Goal: Task Accomplishment & Management: Complete application form

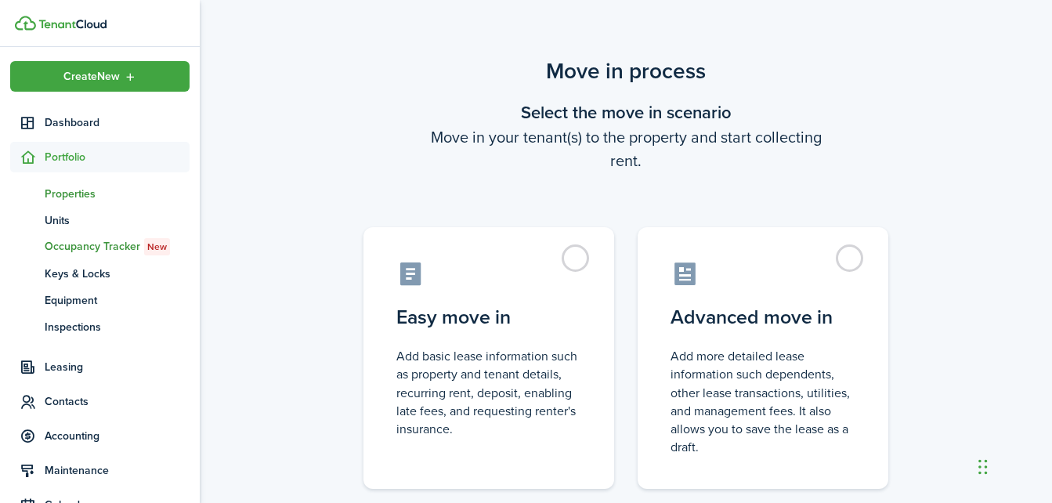
click at [55, 194] on span "Properties" at bounding box center [117, 194] width 145 height 16
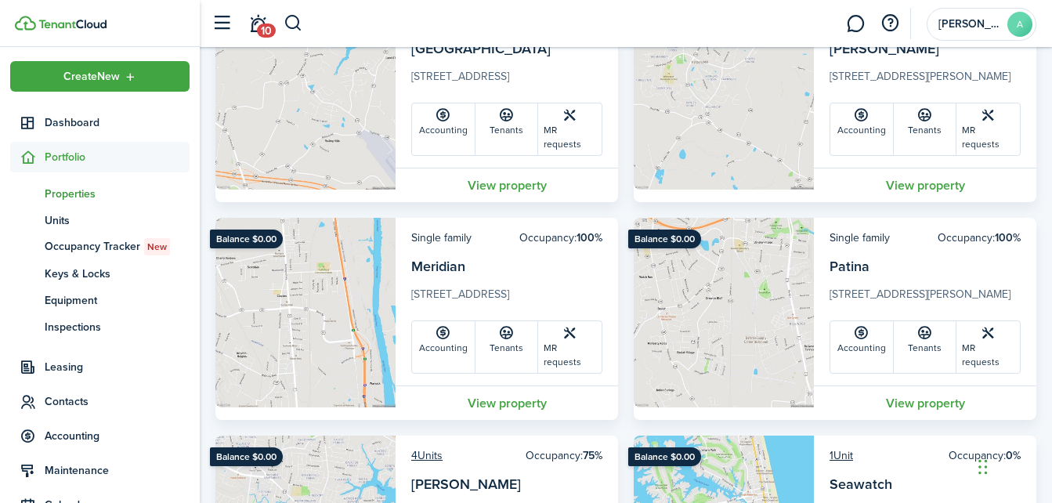
scroll to position [521, 0]
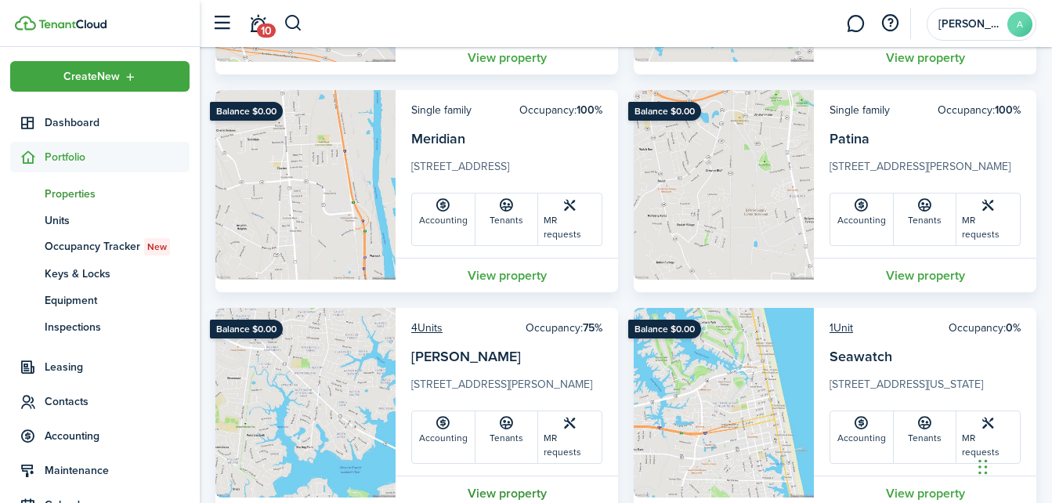
click at [492, 475] on link "View property" at bounding box center [506, 492] width 222 height 34
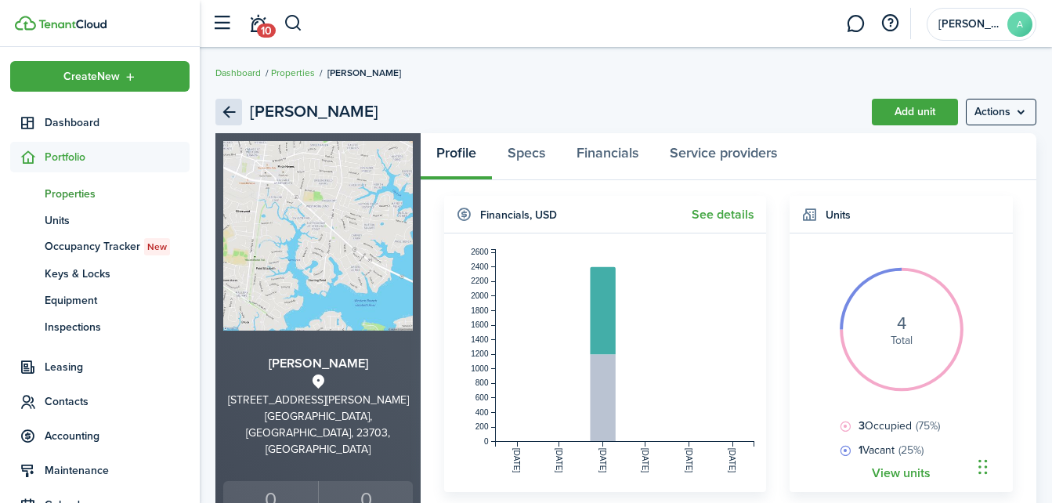
click at [225, 108] on link "Back" at bounding box center [228, 112] width 27 height 27
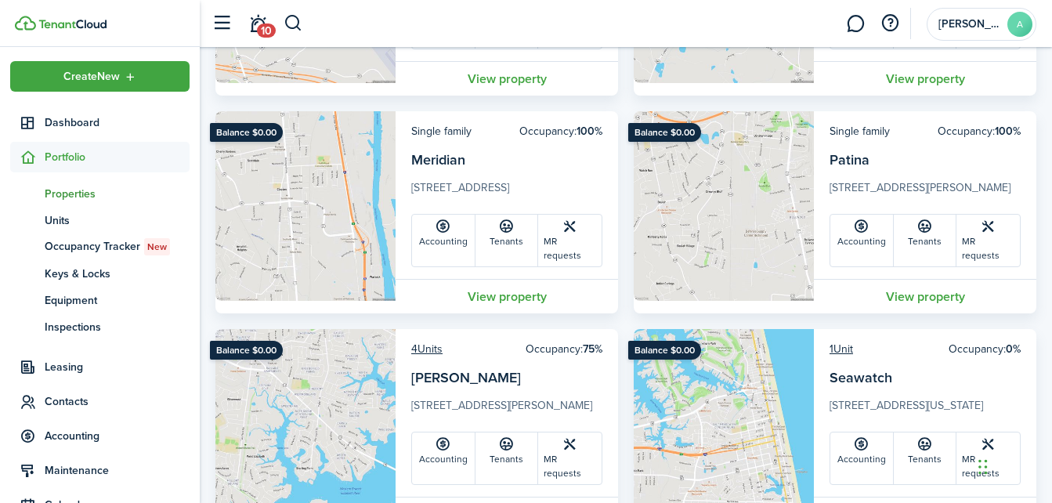
scroll to position [521, 0]
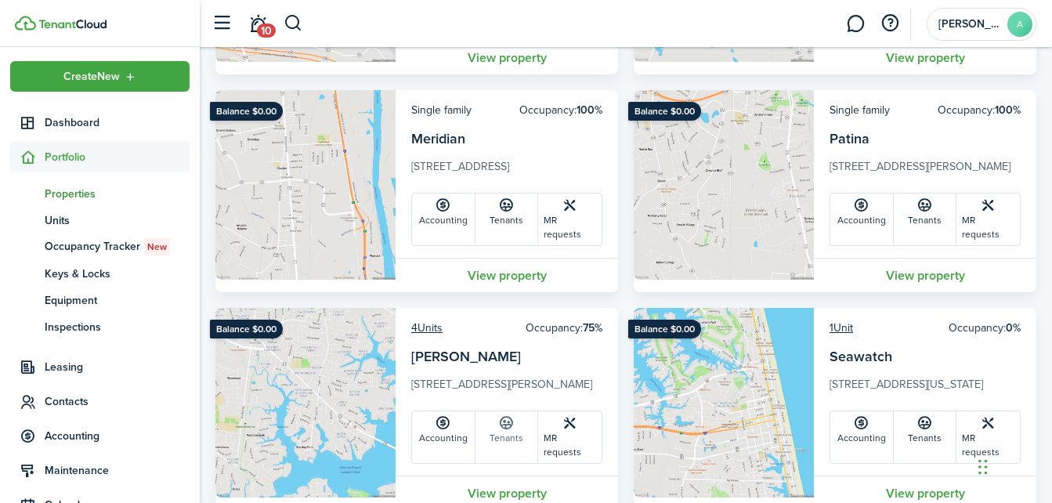
click at [511, 415] on icon at bounding box center [506, 423] width 16 height 16
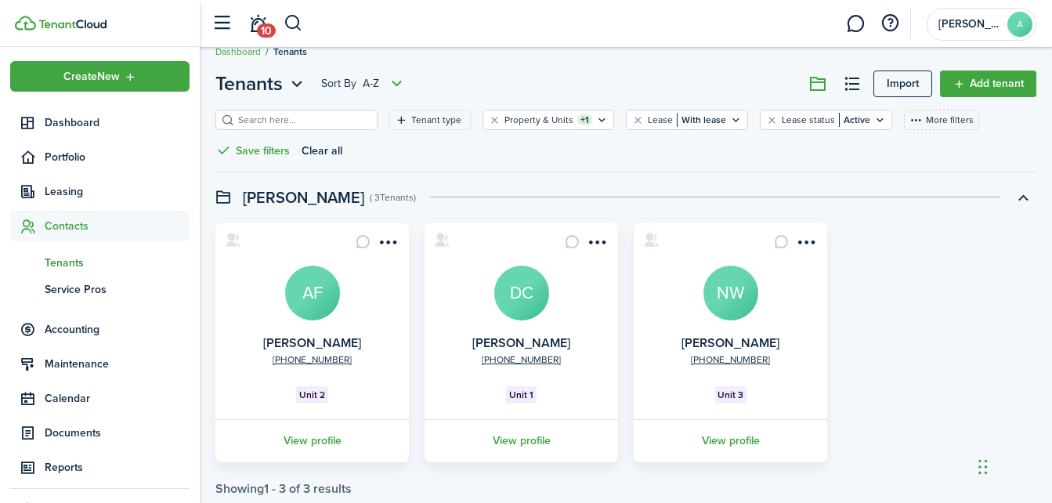
scroll to position [22, 0]
click at [975, 80] on link "Add tenant" at bounding box center [988, 83] width 96 height 27
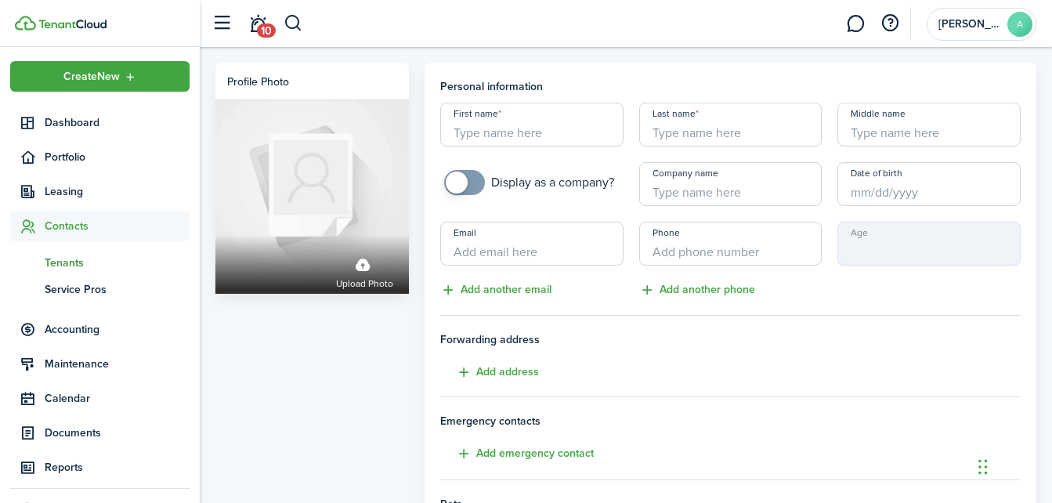
click at [74, 258] on span "Tenants" at bounding box center [117, 262] width 145 height 16
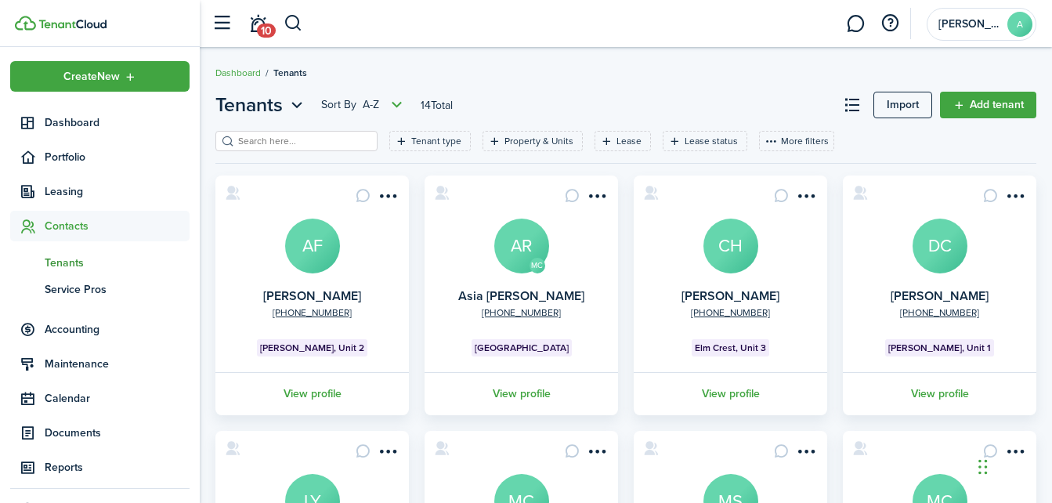
scroll to position [521, 0]
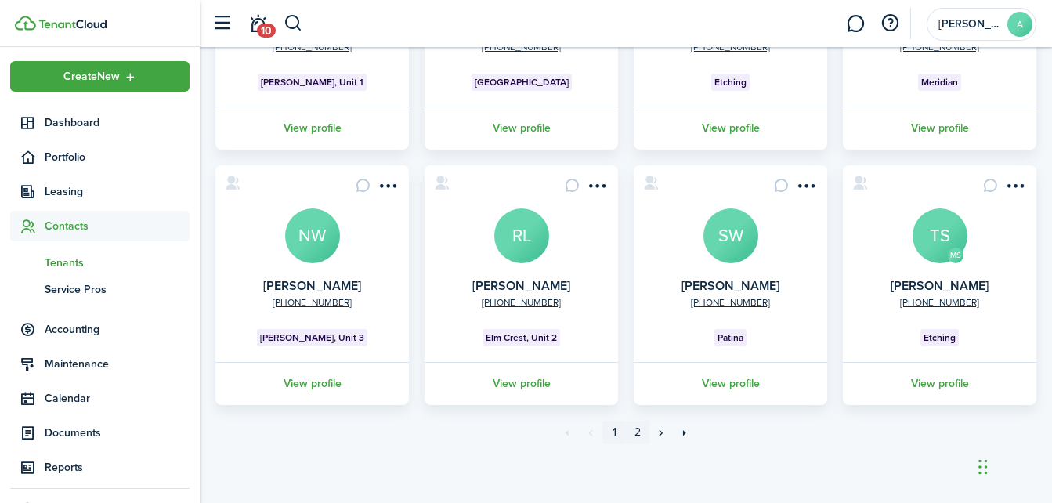
click at [635, 427] on link "2" at bounding box center [637, 431] width 23 height 23
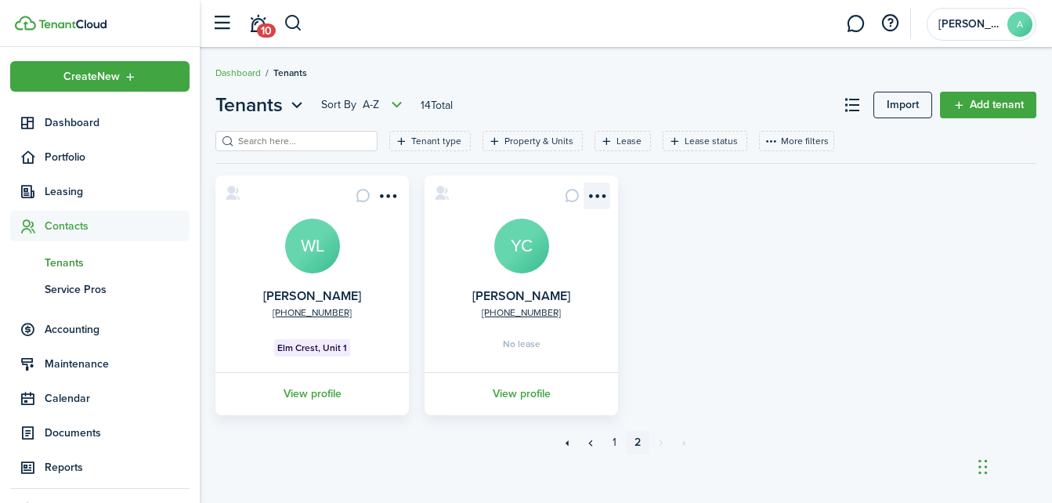
click at [596, 189] on menu-btn-icon "Open menu" at bounding box center [596, 195] width 27 height 27
click at [684, 358] on div "[PHONE_NUMBER] [PERSON_NAME] [PERSON_NAME] Elm Crest, Unit 1 View profile [PHON…" at bounding box center [625, 295] width 836 height 240
click at [56, 187] on span "Leasing" at bounding box center [117, 191] width 145 height 16
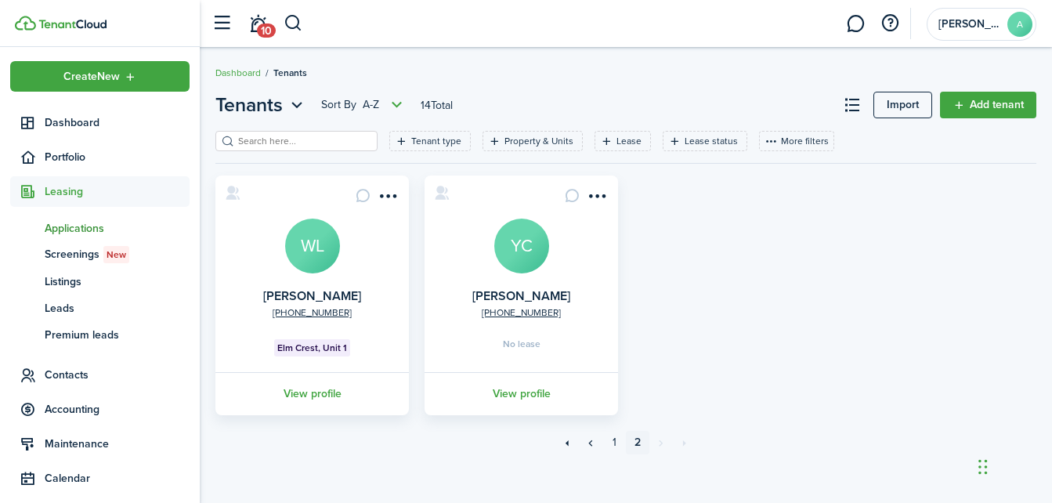
click at [81, 228] on span "Applications" at bounding box center [117, 228] width 145 height 16
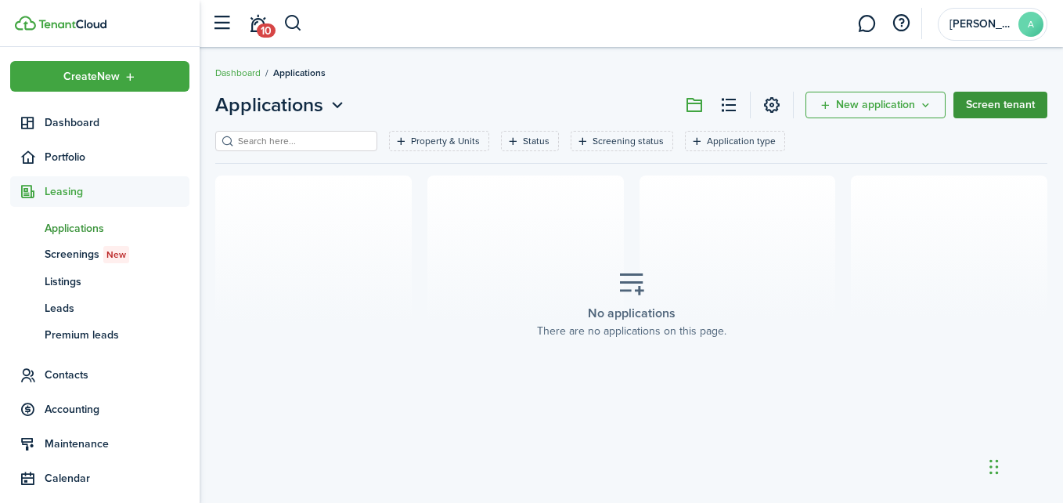
click at [999, 105] on link "Screen tenant" at bounding box center [1001, 105] width 94 height 27
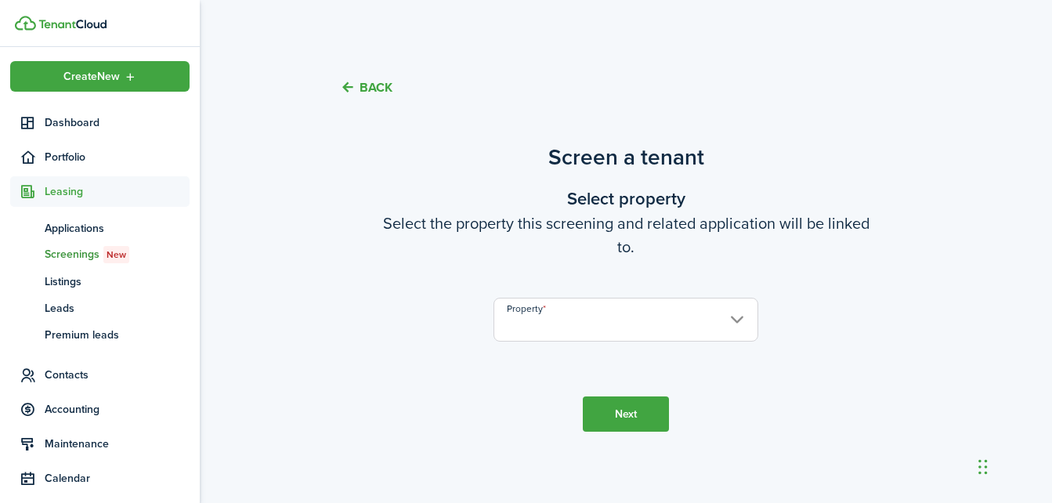
click at [726, 316] on input "Property" at bounding box center [625, 320] width 265 height 44
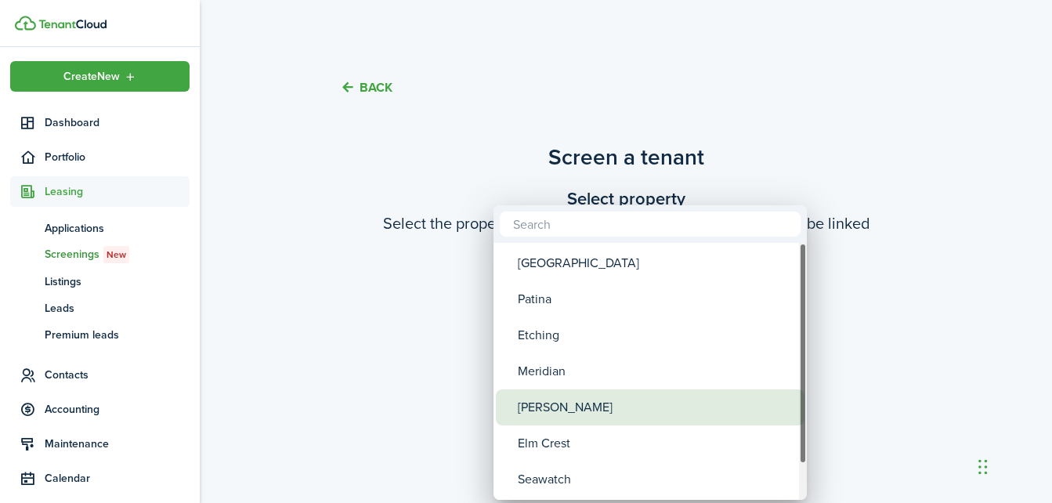
click at [540, 417] on div "[PERSON_NAME]" at bounding box center [656, 407] width 277 height 36
type input "[PERSON_NAME]"
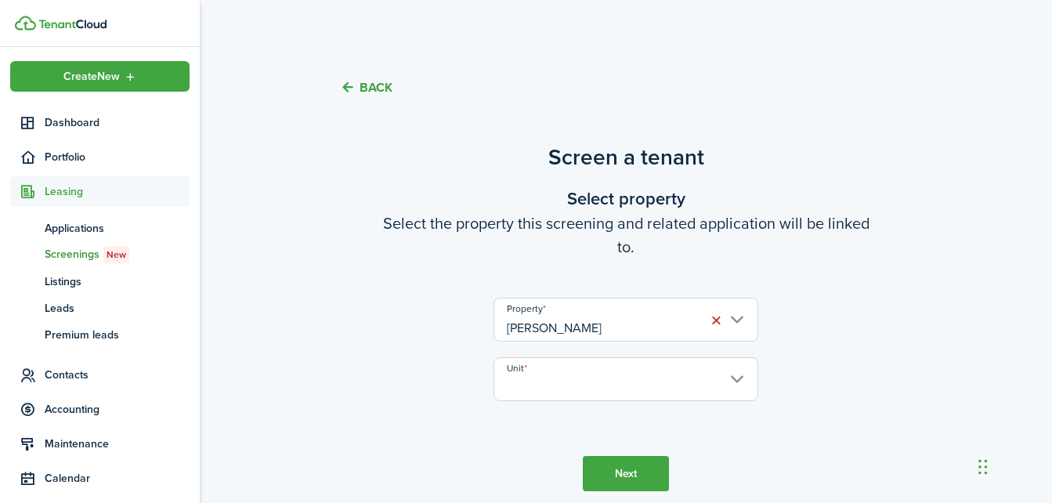
click at [644, 380] on input "Unit" at bounding box center [625, 379] width 265 height 44
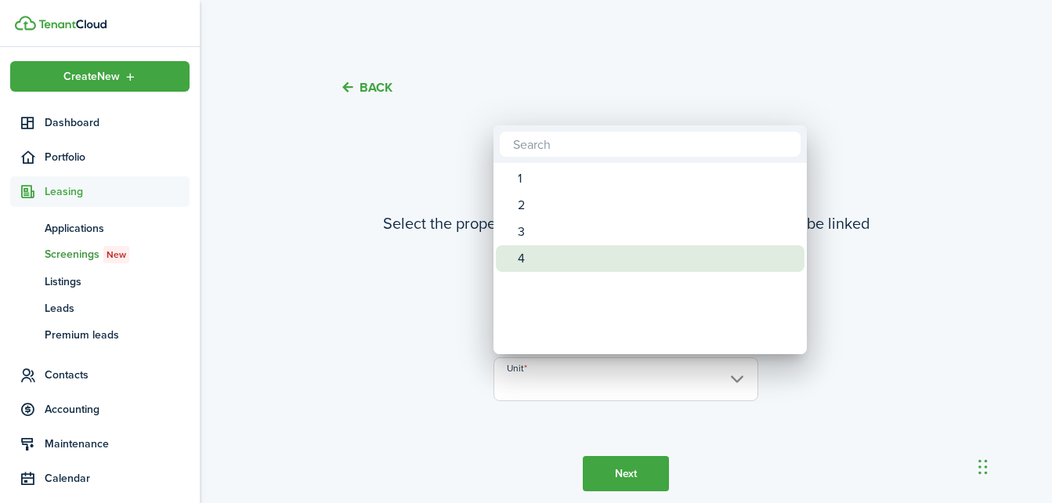
click at [536, 262] on div "4" at bounding box center [656, 258] width 277 height 27
type input "4"
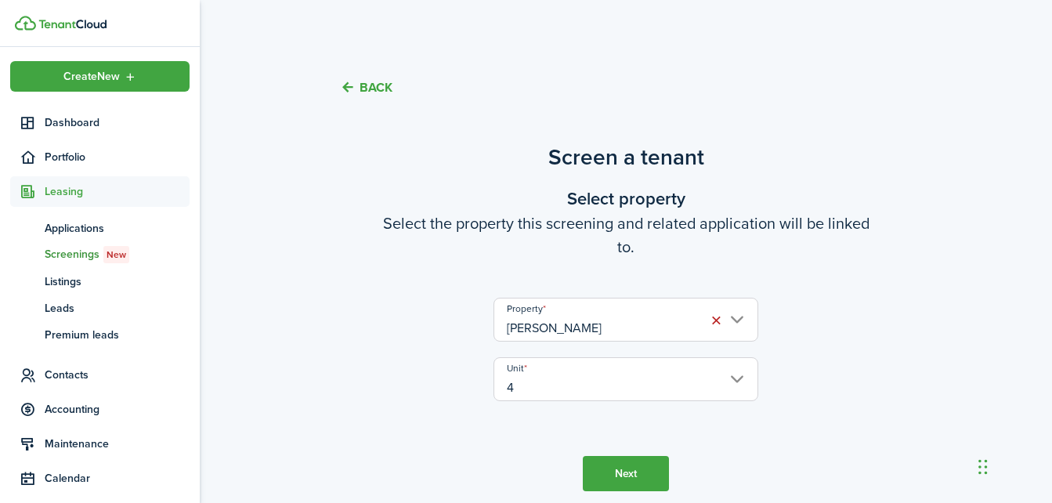
click at [621, 464] on button "Next" at bounding box center [626, 473] width 86 height 35
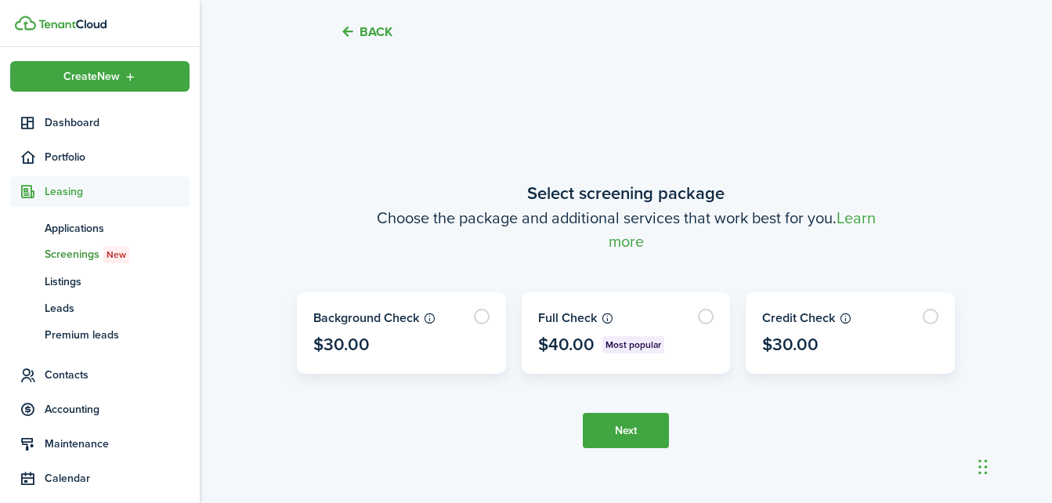
scroll to position [460, 0]
click at [564, 315] on label at bounding box center [625, 332] width 207 height 80
radio input "true"
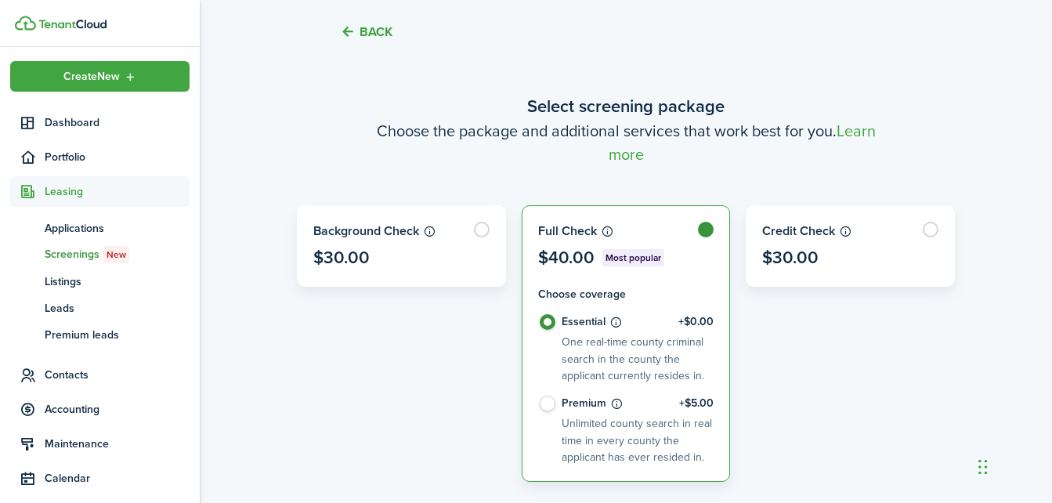
click at [491, 309] on div "Background Check $30.00" at bounding box center [401, 343] width 225 height 276
click at [467, 153] on wizard-step-header-description "Choose the package and additional services that work best for you. Learn more" at bounding box center [626, 142] width 658 height 47
click at [705, 229] on label at bounding box center [625, 246] width 207 height 80
click at [486, 152] on wizard-step-header-description "Choose the package and additional services that work best for you. Learn more" at bounding box center [626, 142] width 658 height 47
click at [488, 146] on wizard-step-header-description "Choose the package and additional services that work best for you. Learn more" at bounding box center [626, 142] width 658 height 47
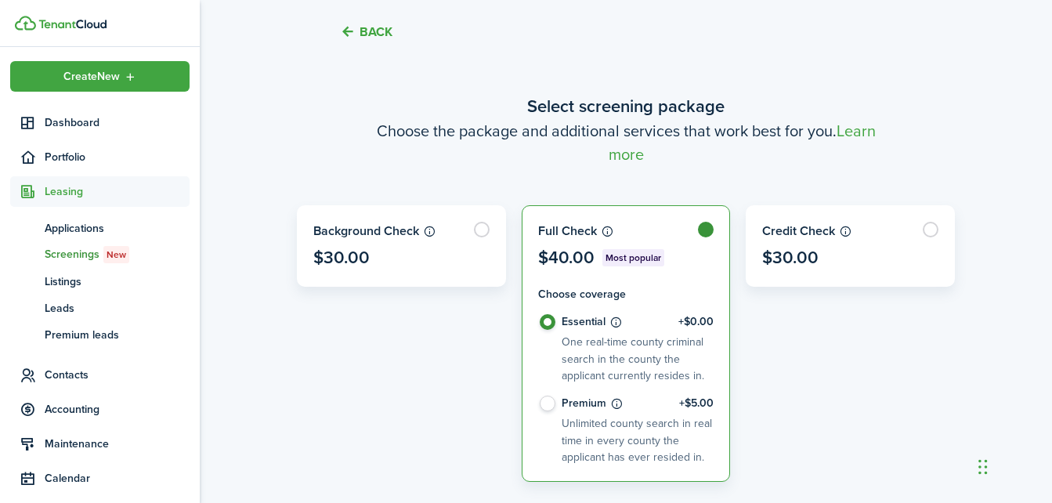
drag, startPoint x: 767, startPoint y: 150, endPoint x: 688, endPoint y: 116, distance: 85.2
click at [688, 116] on wizard-step-header-title "Select screening package" at bounding box center [626, 106] width 658 height 26
click at [385, 104] on wizard-step-header-title "Select screening package" at bounding box center [626, 106] width 658 height 26
click at [80, 224] on span "Applications" at bounding box center [117, 228] width 145 height 16
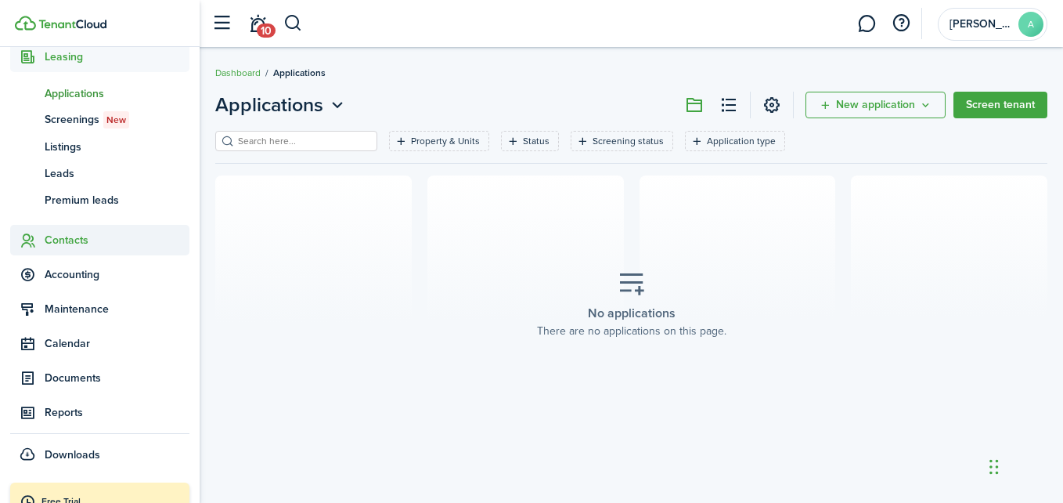
click at [62, 235] on span "Contacts" at bounding box center [117, 240] width 145 height 16
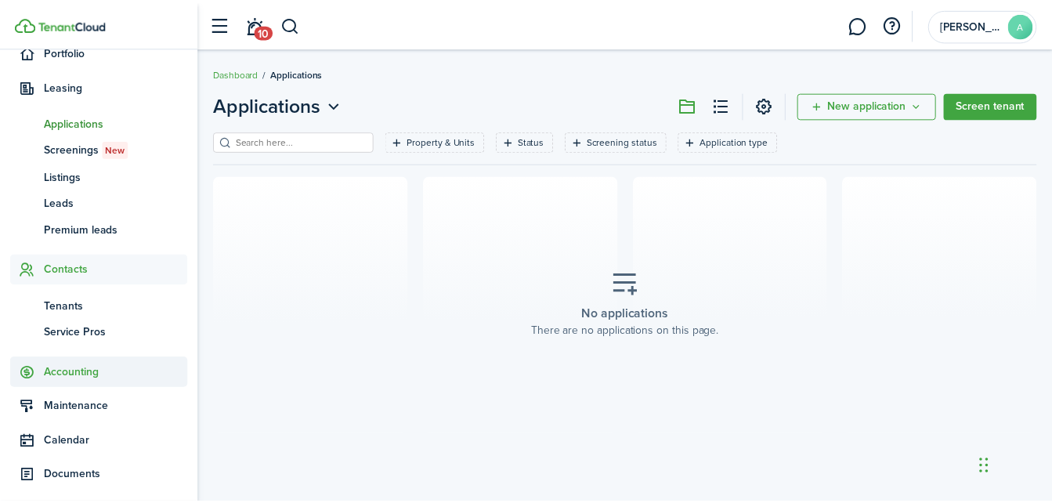
scroll to position [99, 0]
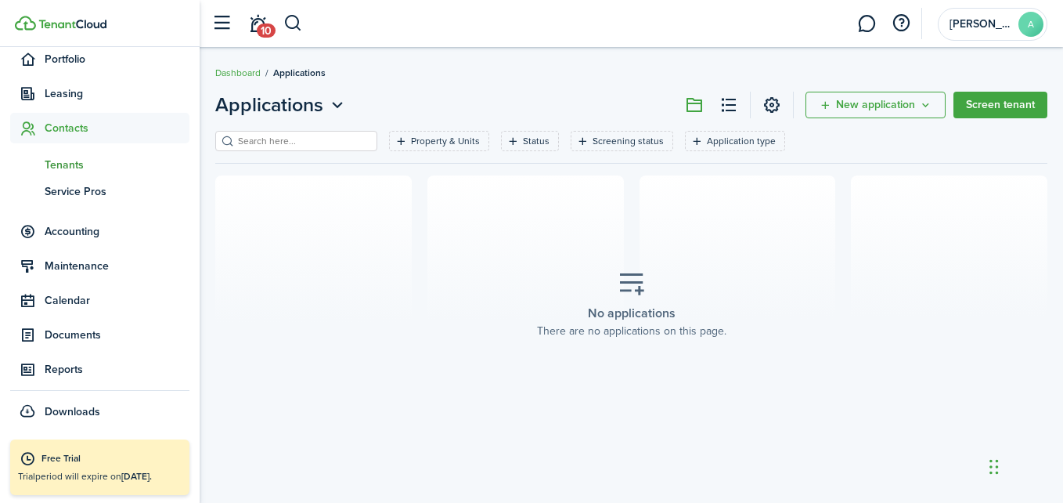
click at [70, 160] on span "Tenants" at bounding box center [117, 165] width 145 height 16
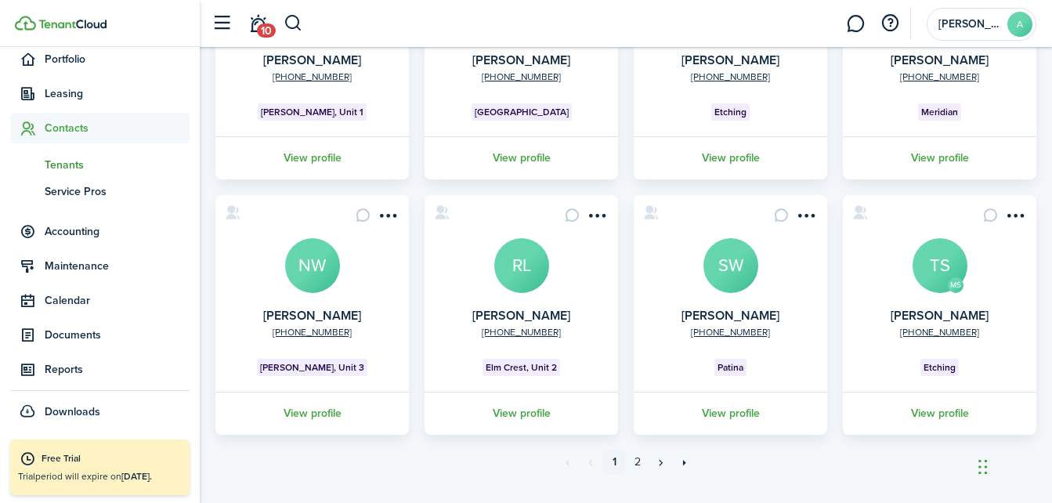
scroll to position [521, 0]
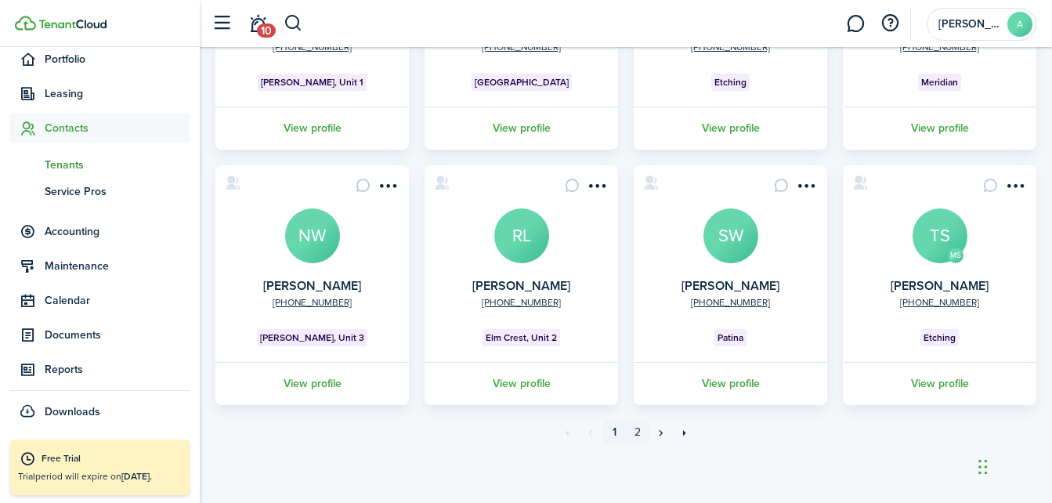
click at [633, 431] on link "2" at bounding box center [637, 431] width 23 height 23
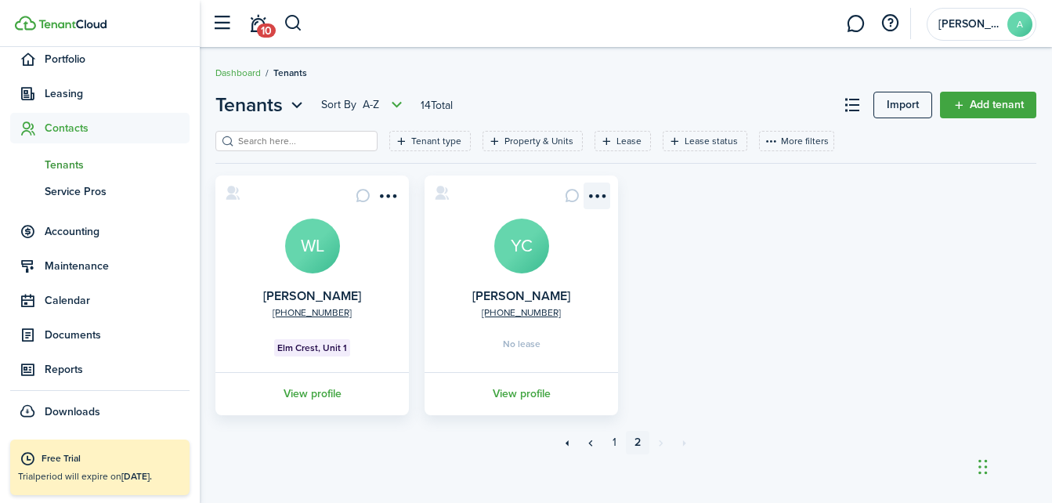
click at [593, 194] on menu-btn-icon "Open menu" at bounding box center [596, 195] width 27 height 27
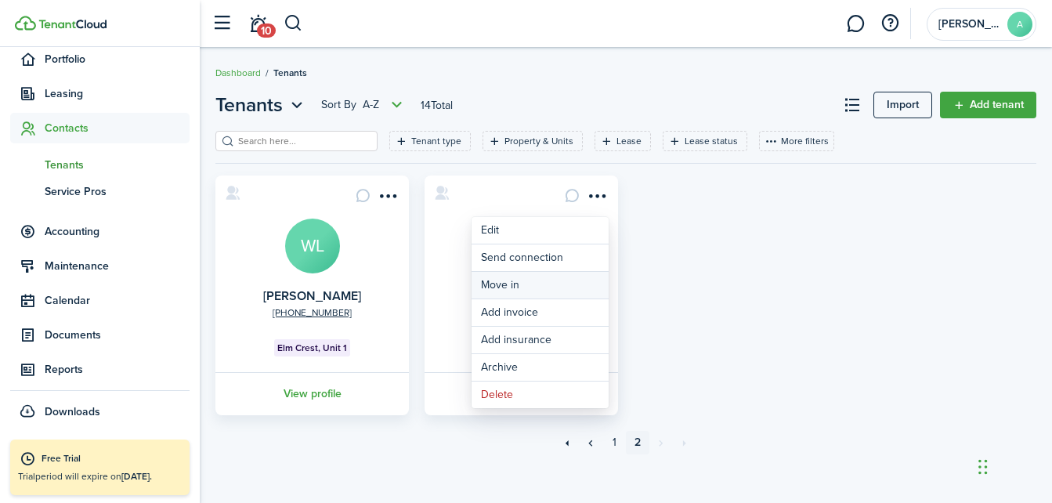
click at [507, 282] on link "Move in" at bounding box center [539, 285] width 137 height 27
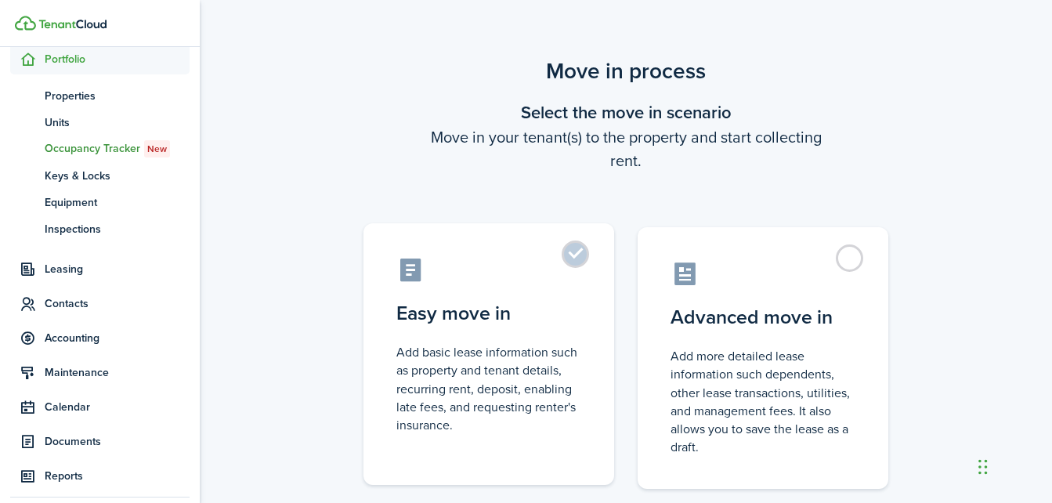
click at [574, 255] on label "Easy move in Add basic lease information such as property and tenant details, r…" at bounding box center [488, 354] width 251 height 262
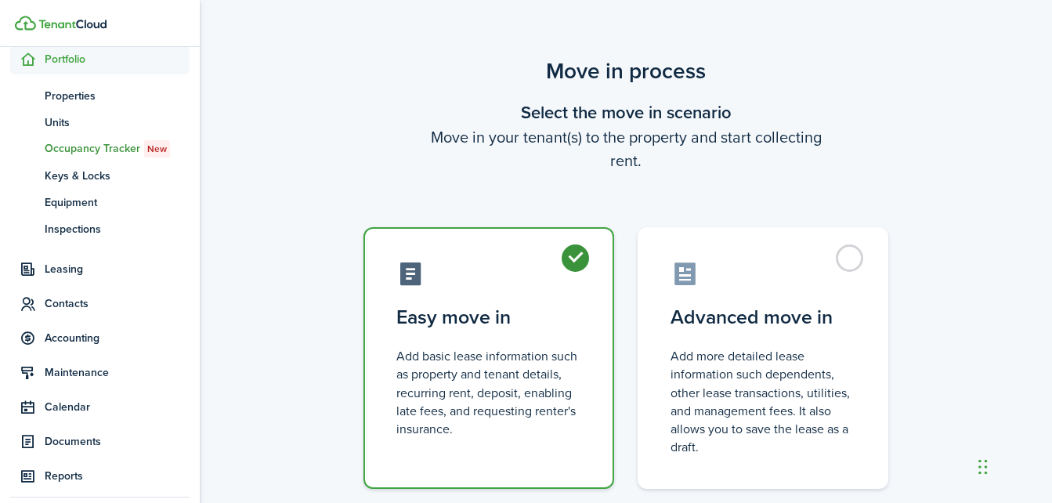
radio input "true"
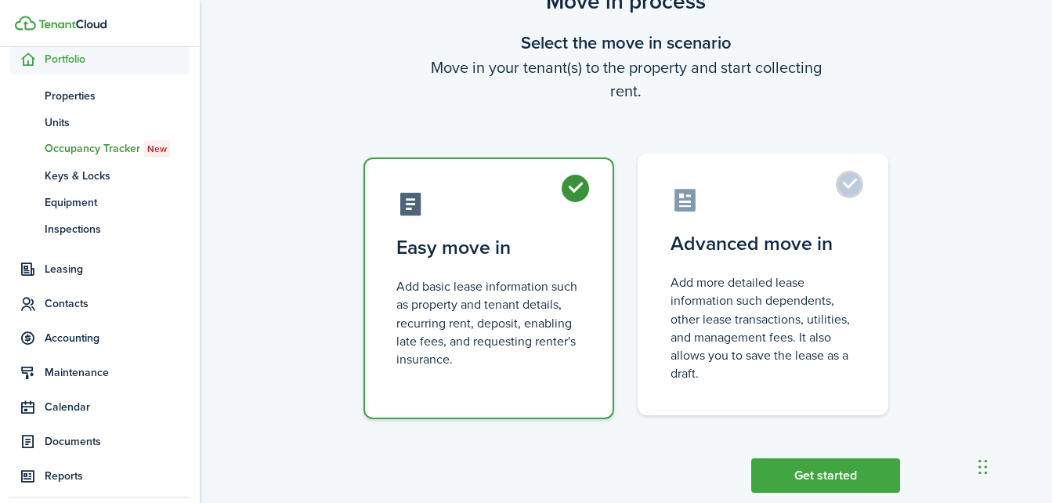
scroll to position [103, 0]
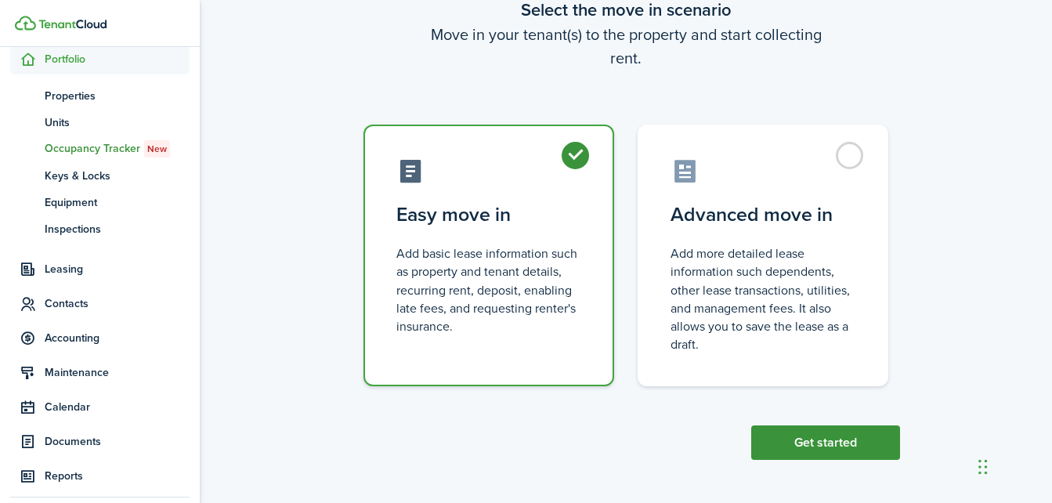
click at [821, 439] on button "Get started" at bounding box center [825, 442] width 149 height 34
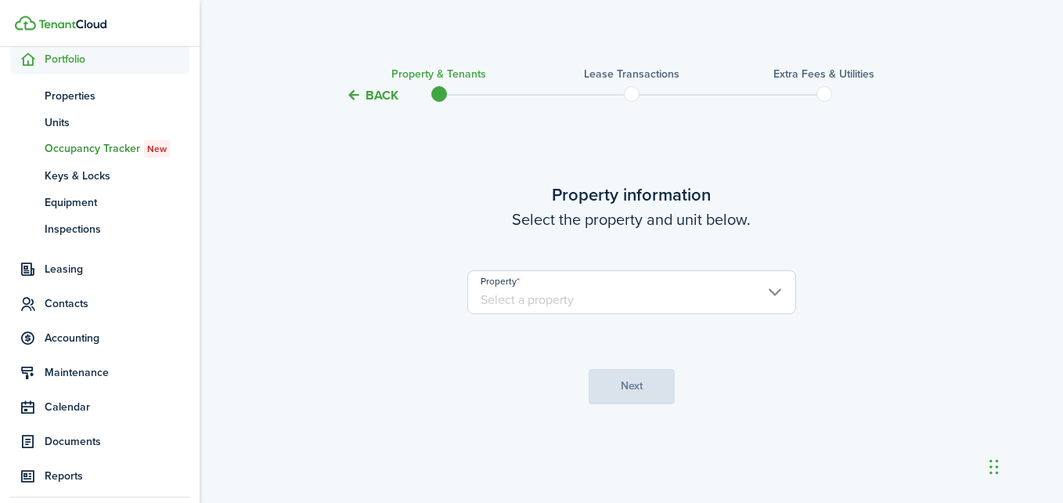
click at [666, 287] on input "Property" at bounding box center [631, 292] width 329 height 44
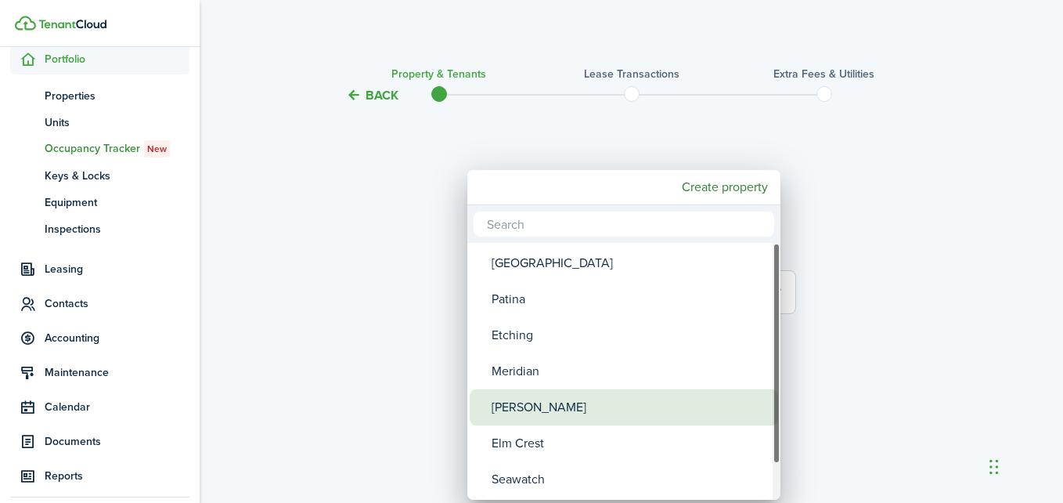
click at [536, 402] on div "[PERSON_NAME]" at bounding box center [630, 407] width 277 height 36
type input "[PERSON_NAME]"
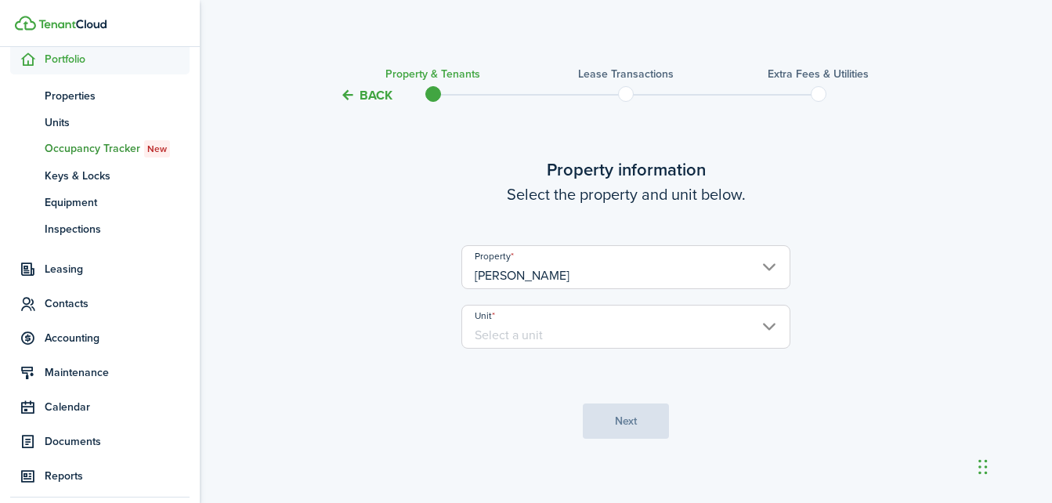
click at [668, 325] on input "Unit" at bounding box center [625, 327] width 329 height 44
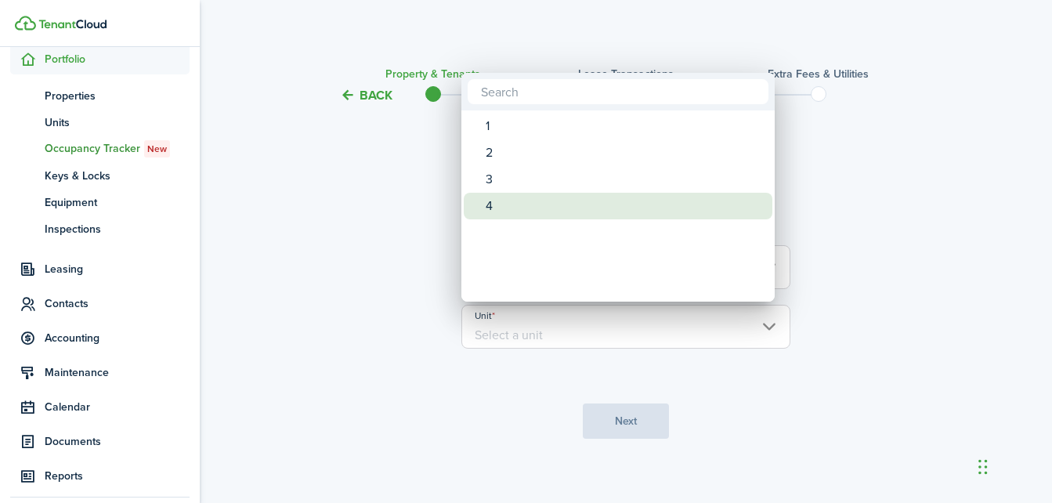
click at [494, 207] on div "4" at bounding box center [623, 206] width 277 height 27
type input "4"
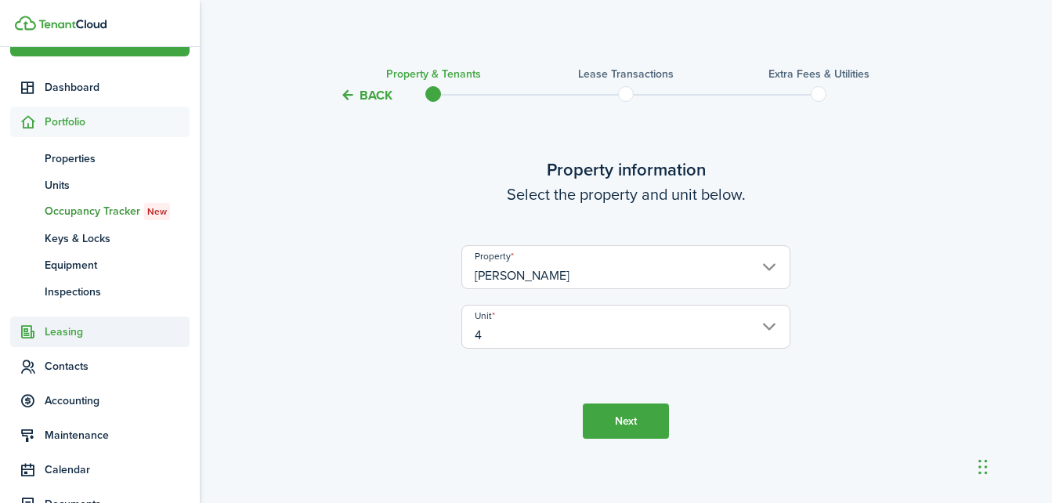
scroll to position [5, 0]
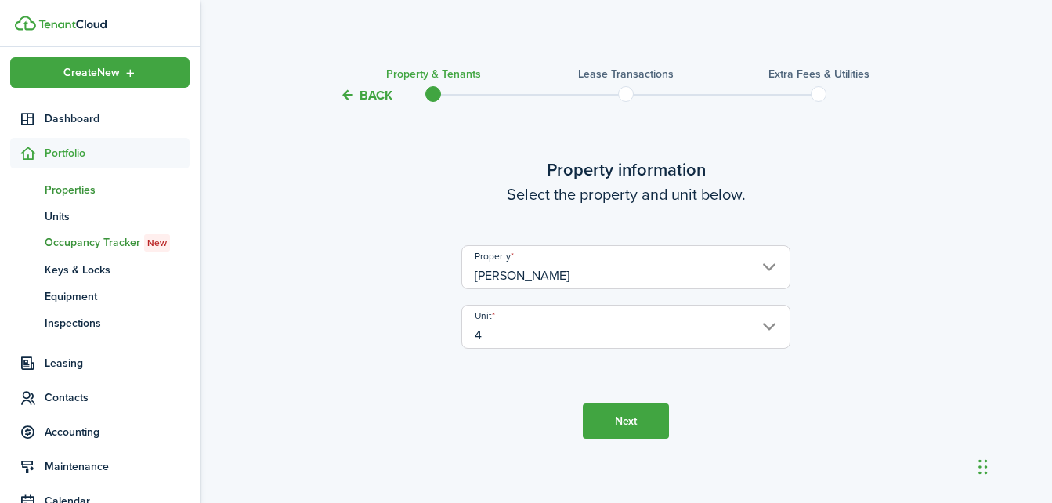
click at [70, 183] on span "Properties" at bounding box center [117, 190] width 145 height 16
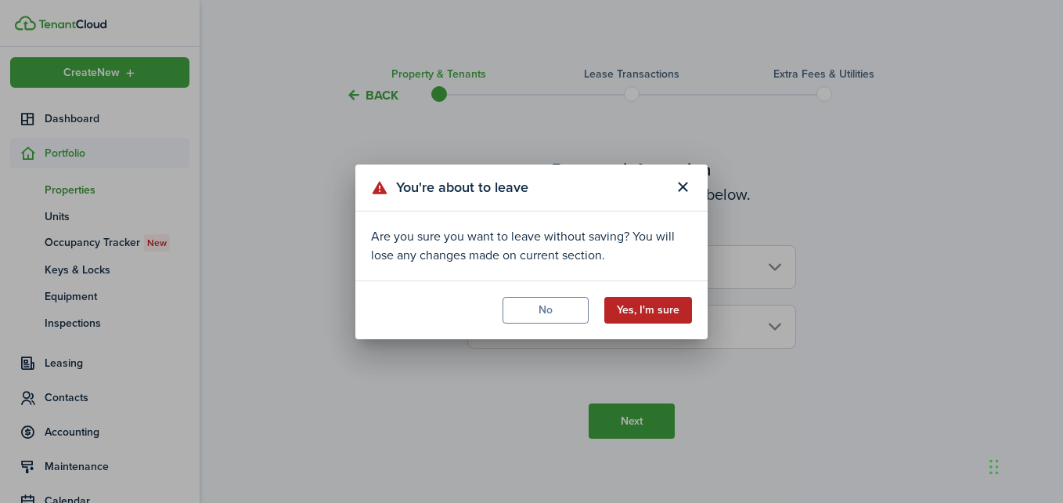
click at [655, 308] on button "Yes, I'm sure" at bounding box center [648, 310] width 88 height 27
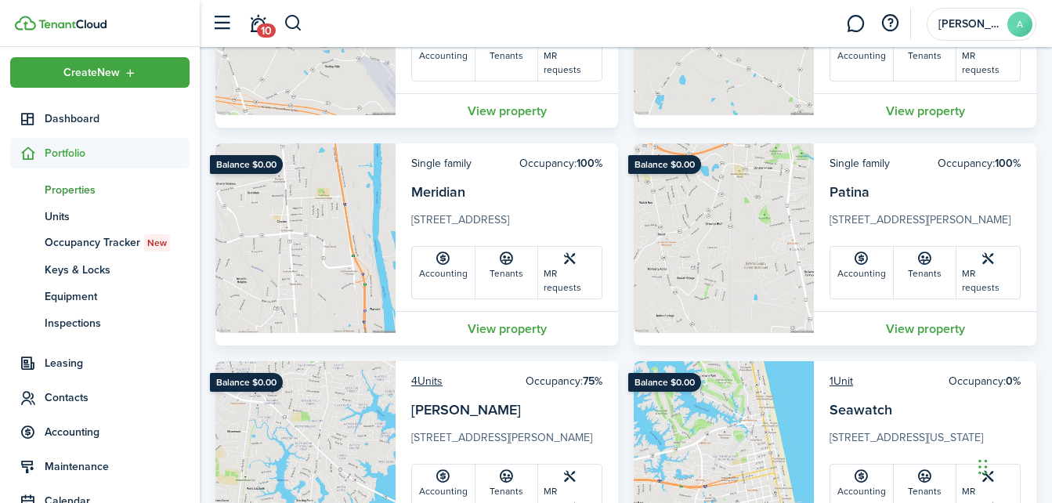
scroll to position [521, 0]
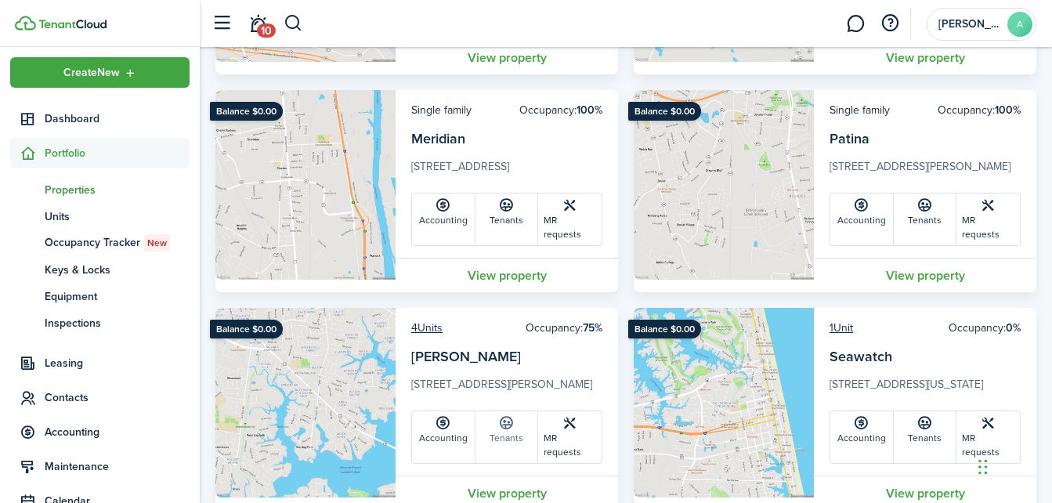
click at [507, 415] on icon at bounding box center [506, 423] width 16 height 16
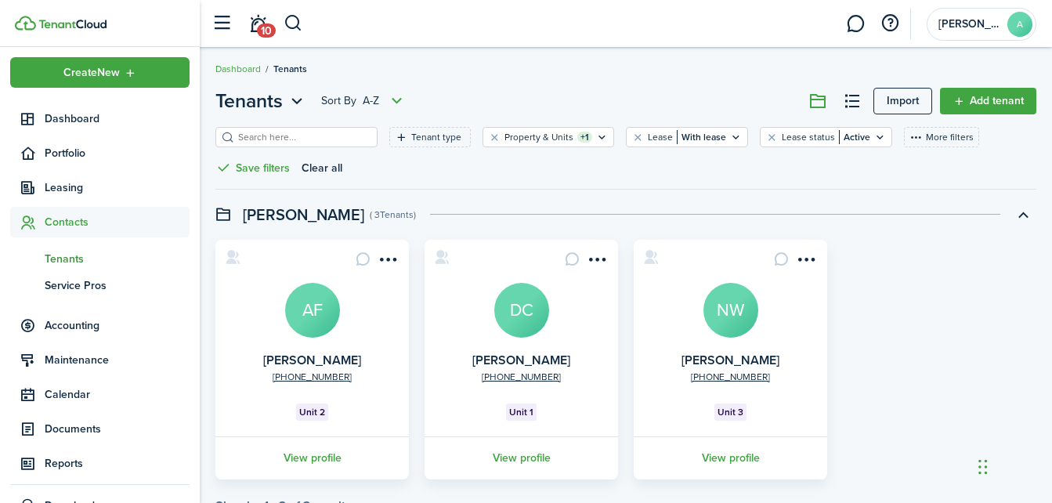
scroll to position [5, 0]
click at [904, 309] on div "[PHONE_NUMBER] [PERSON_NAME] AF Unit 2 View profile [PHONE_NUMBER] [PERSON_NAME…" at bounding box center [625, 359] width 836 height 240
click at [520, 408] on span "Unit 1" at bounding box center [521, 411] width 24 height 14
click at [66, 256] on span "Tenants" at bounding box center [117, 259] width 145 height 16
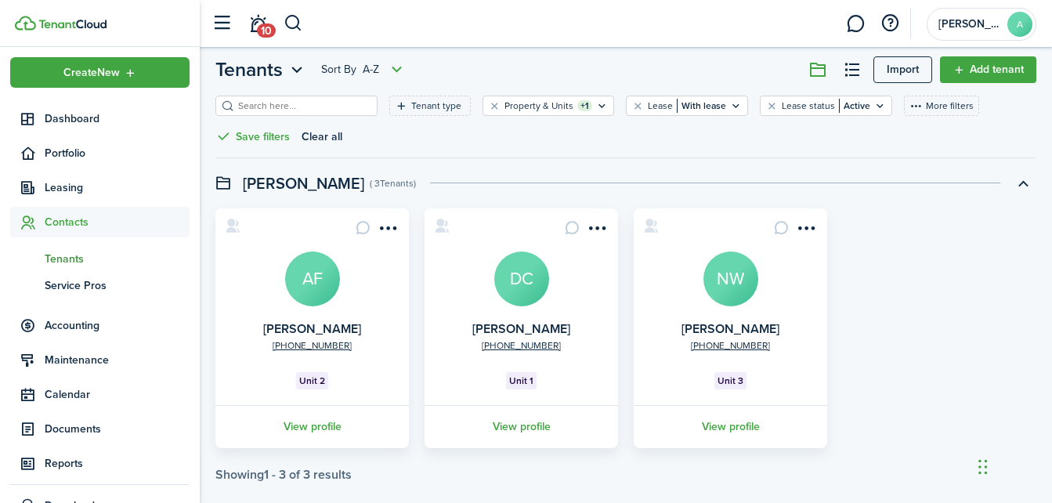
scroll to position [57, 0]
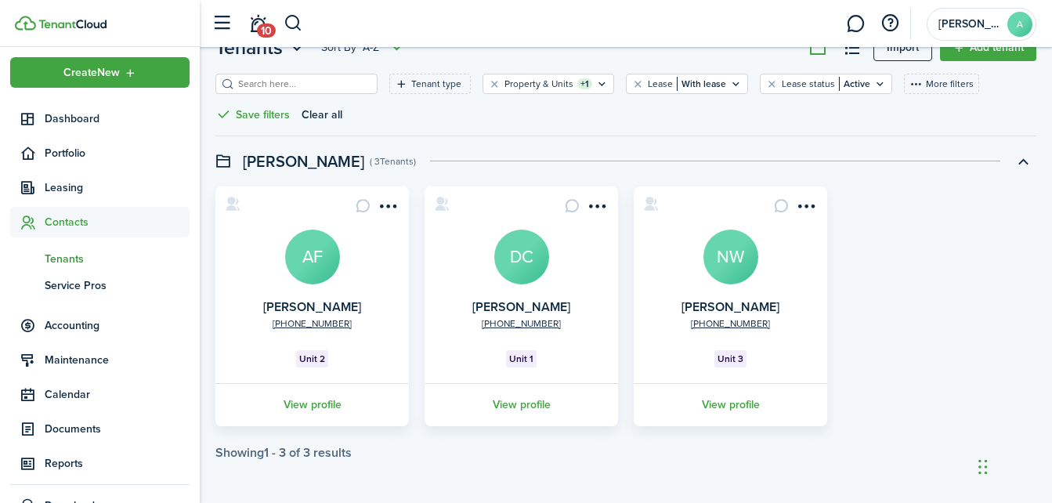
click at [56, 256] on span "Tenants" at bounding box center [117, 259] width 145 height 16
click at [78, 251] on span "Tenants" at bounding box center [117, 259] width 145 height 16
click at [67, 184] on span "Leasing" at bounding box center [117, 187] width 145 height 16
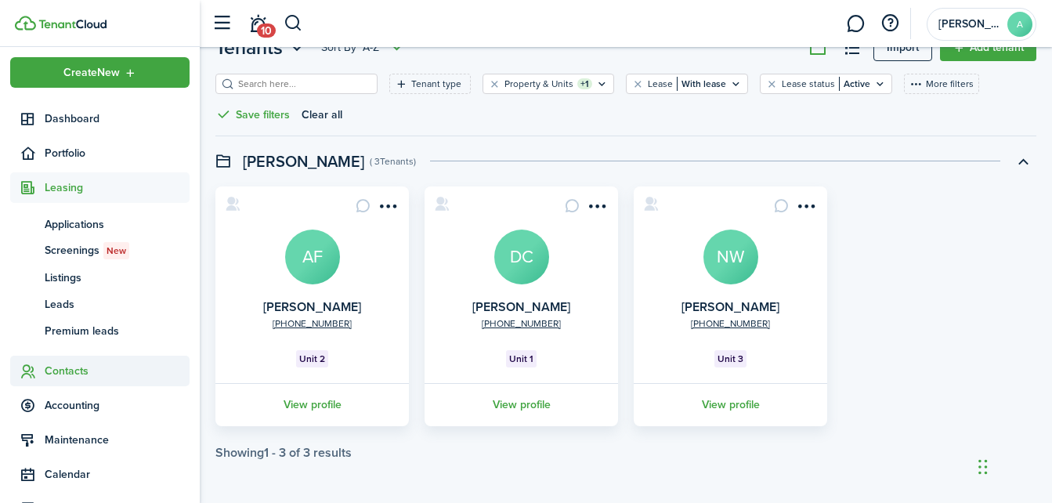
click at [65, 356] on span "Contacts" at bounding box center [99, 370] width 179 height 31
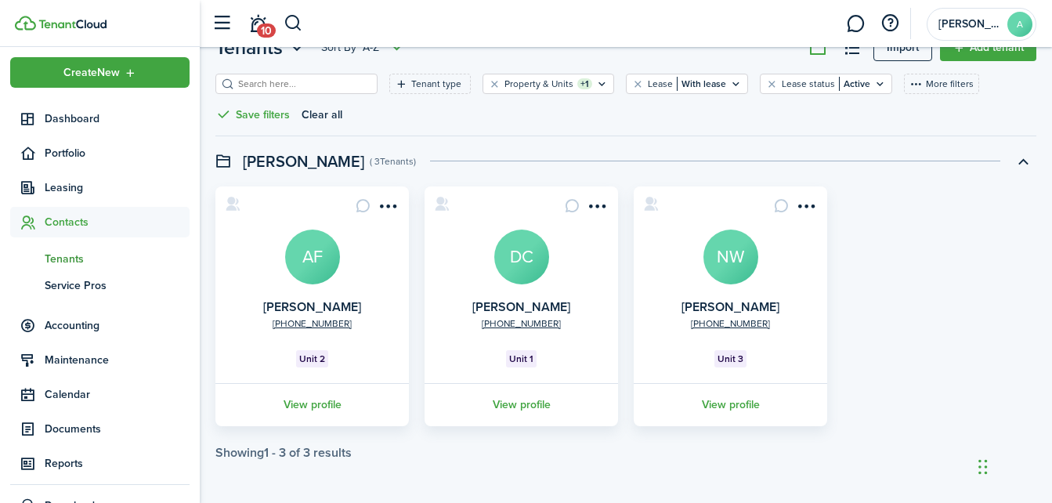
click at [67, 262] on span "Tenants" at bounding box center [117, 259] width 145 height 16
click at [65, 262] on span "Tenants" at bounding box center [117, 259] width 145 height 16
click at [63, 189] on span "Leasing" at bounding box center [117, 187] width 145 height 16
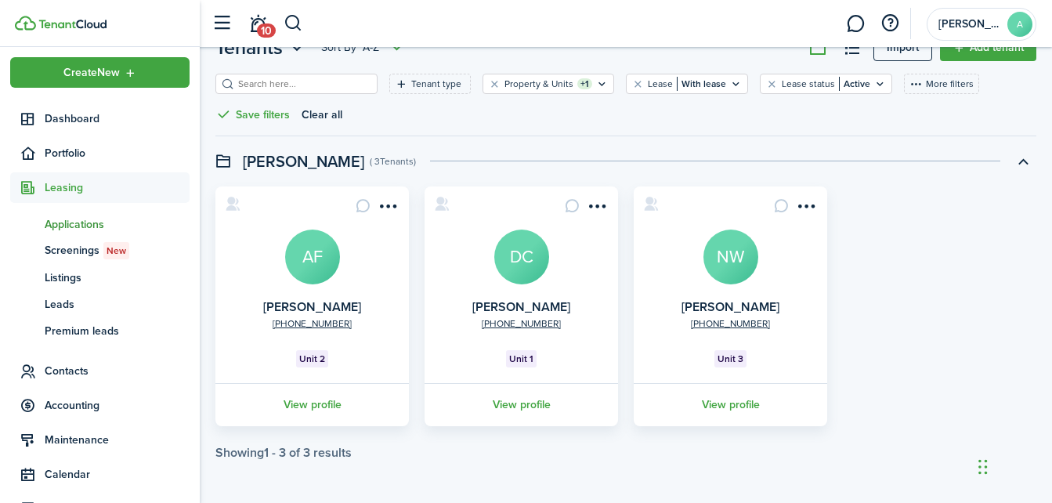
click at [67, 218] on span "Applications" at bounding box center [117, 224] width 145 height 16
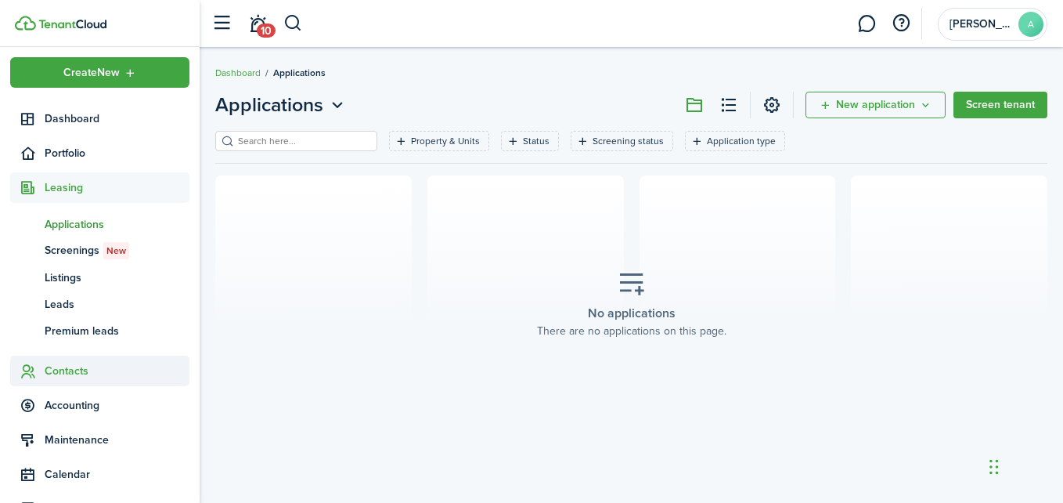
click at [73, 370] on span "Contacts" at bounding box center [117, 371] width 145 height 16
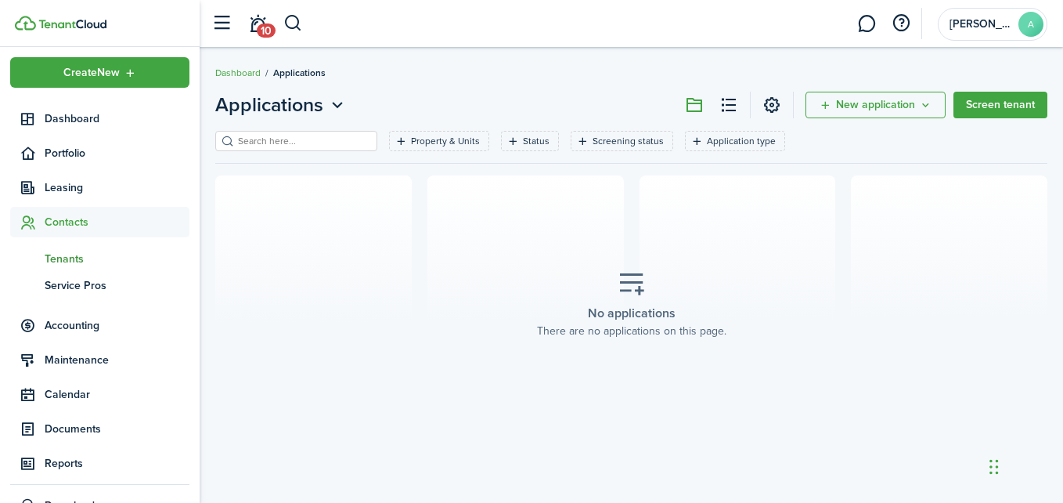
click at [67, 260] on span "Tenants" at bounding box center [117, 259] width 145 height 16
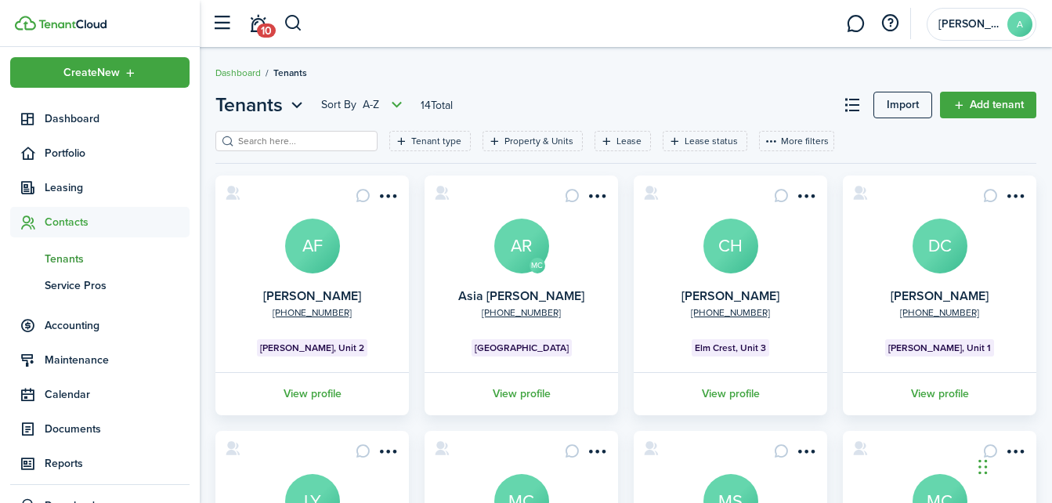
scroll to position [521, 0]
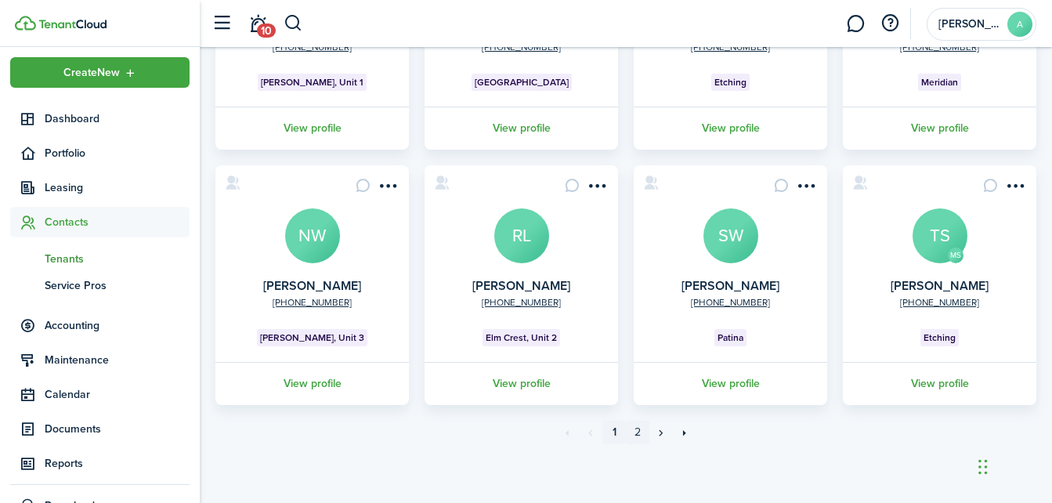
click at [638, 431] on link "2" at bounding box center [637, 431] width 23 height 23
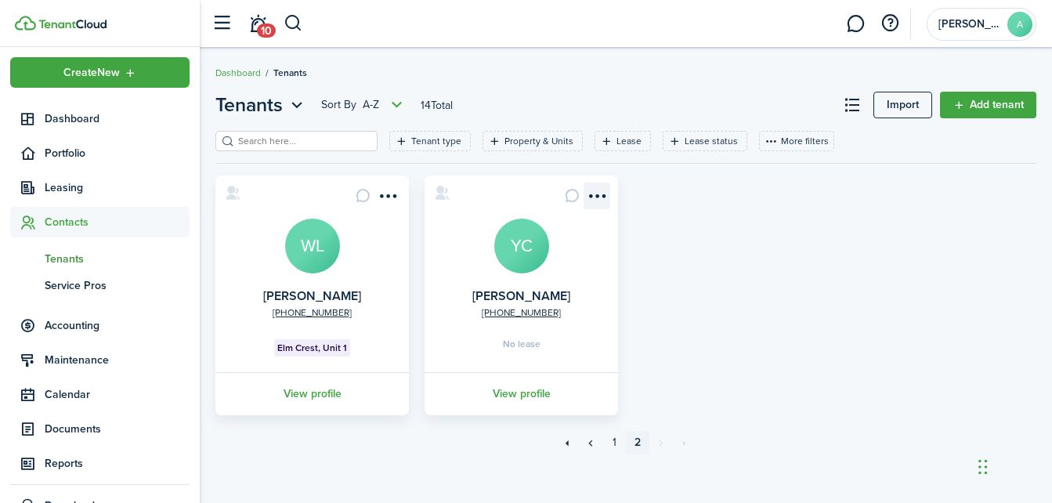
click at [604, 197] on menu-btn-icon "Open menu" at bounding box center [596, 195] width 27 height 27
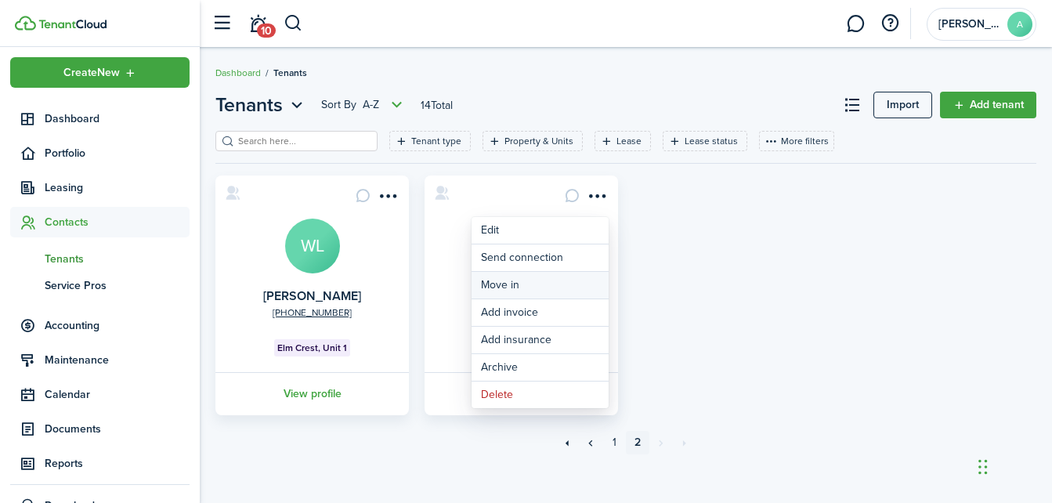
click at [515, 283] on link "Move in" at bounding box center [539, 285] width 137 height 27
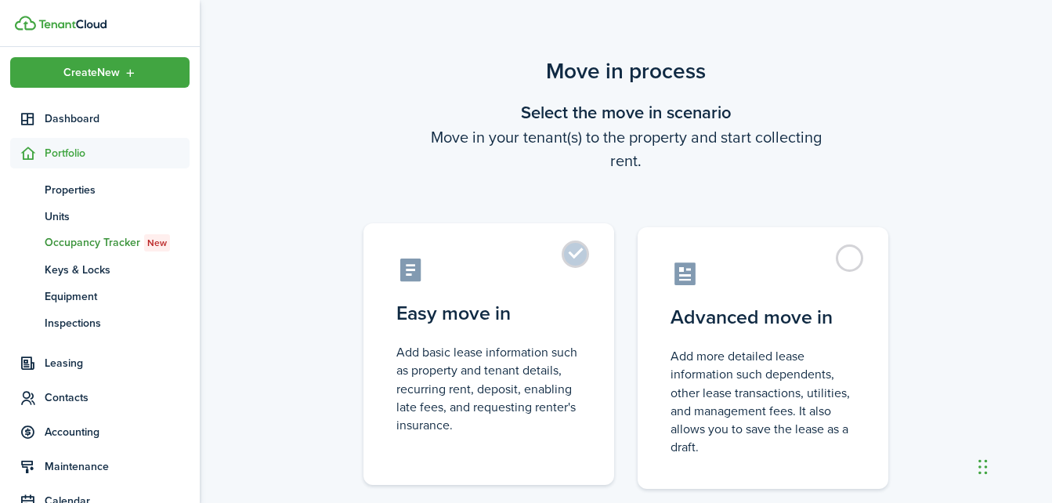
click at [577, 252] on label "Easy move in Add basic lease information such as property and tenant details, r…" at bounding box center [488, 354] width 251 height 262
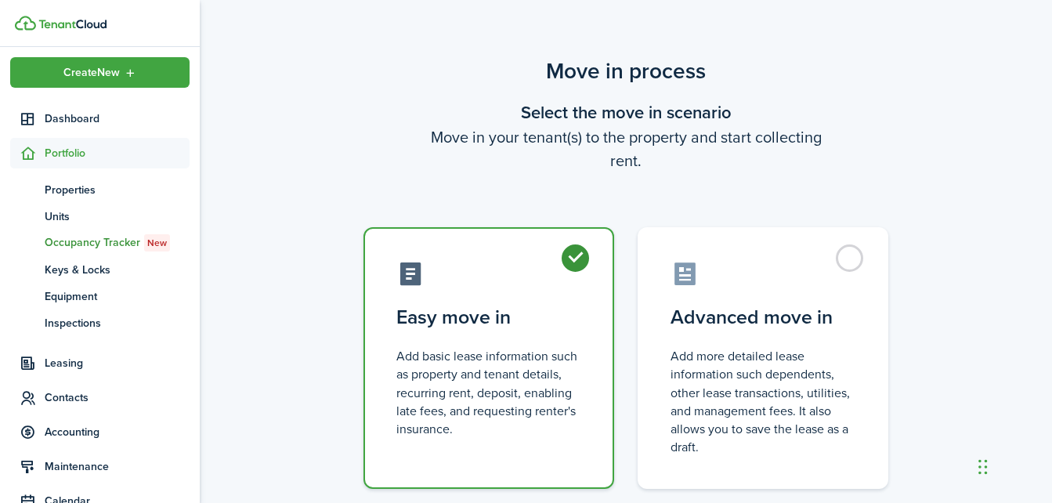
radio input "true"
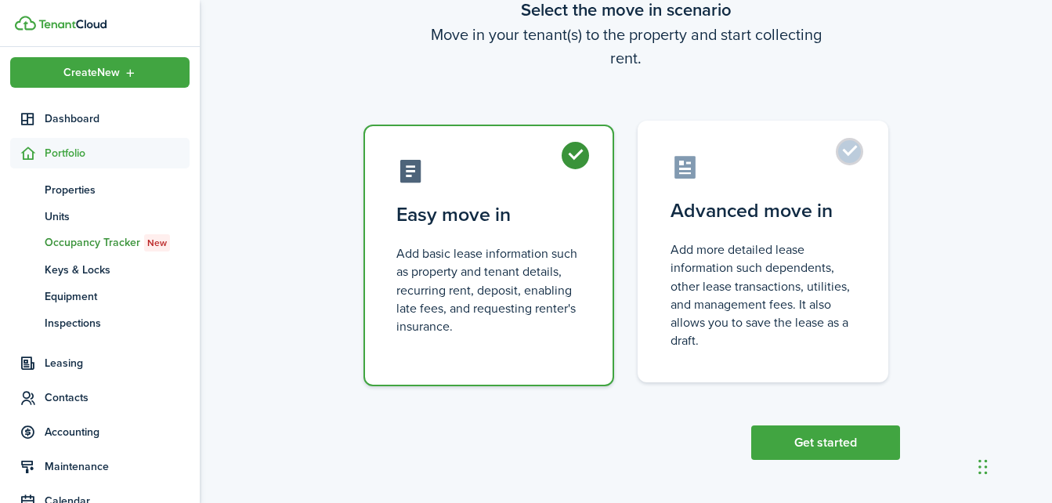
click at [850, 439] on button "Get started" at bounding box center [825, 442] width 149 height 34
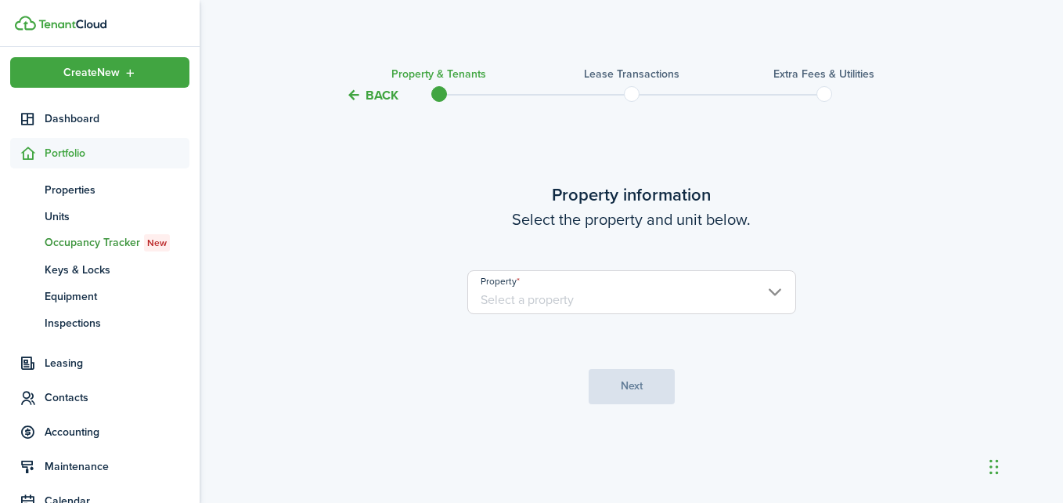
click at [691, 301] on input "Property" at bounding box center [631, 292] width 329 height 44
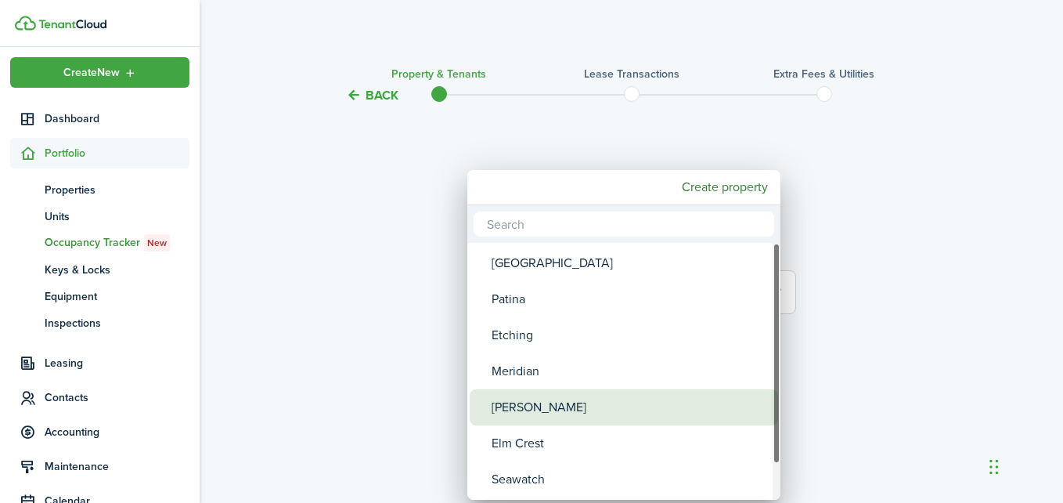
click at [521, 405] on div "[PERSON_NAME]" at bounding box center [630, 407] width 277 height 36
type input "[PERSON_NAME]"
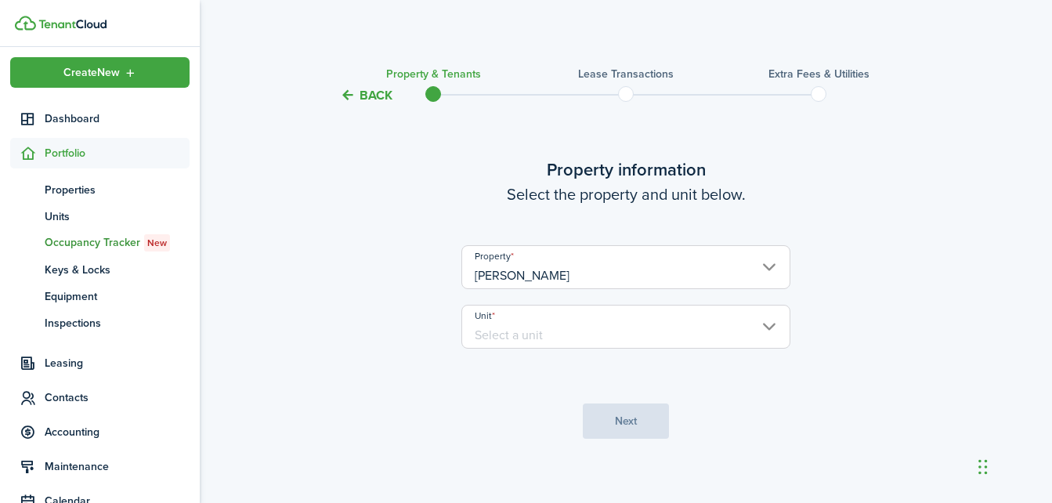
click at [711, 323] on input "Unit" at bounding box center [625, 327] width 329 height 44
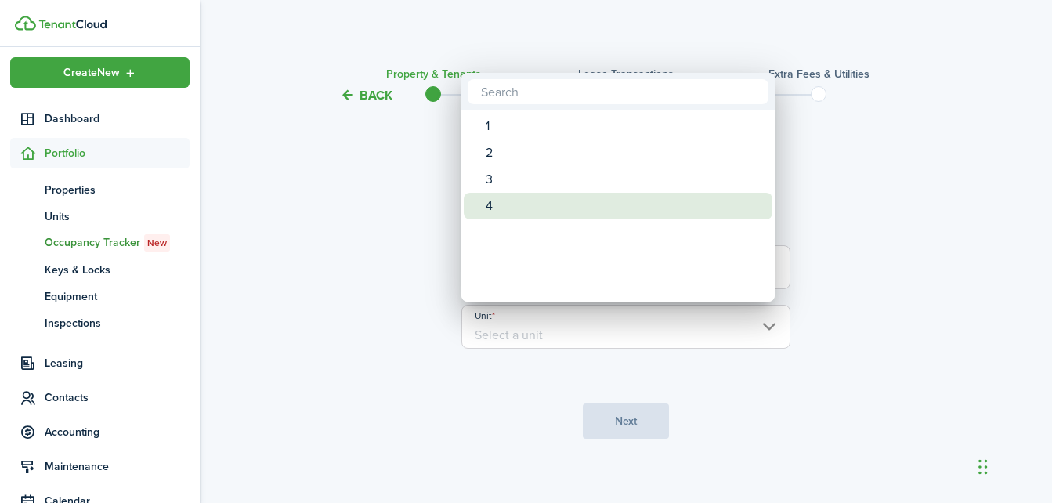
click at [500, 200] on div "4" at bounding box center [623, 206] width 277 height 27
type input "4"
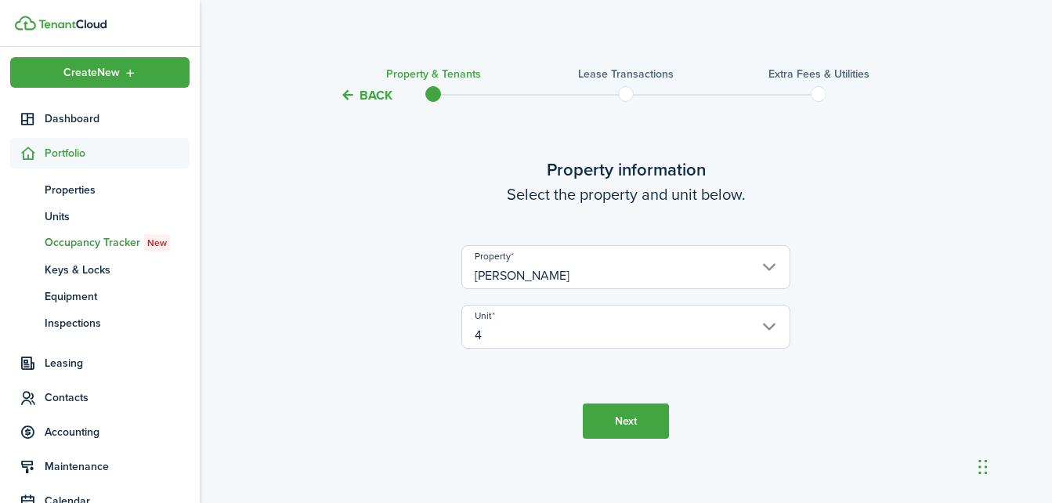
click at [625, 418] on button "Next" at bounding box center [626, 420] width 86 height 35
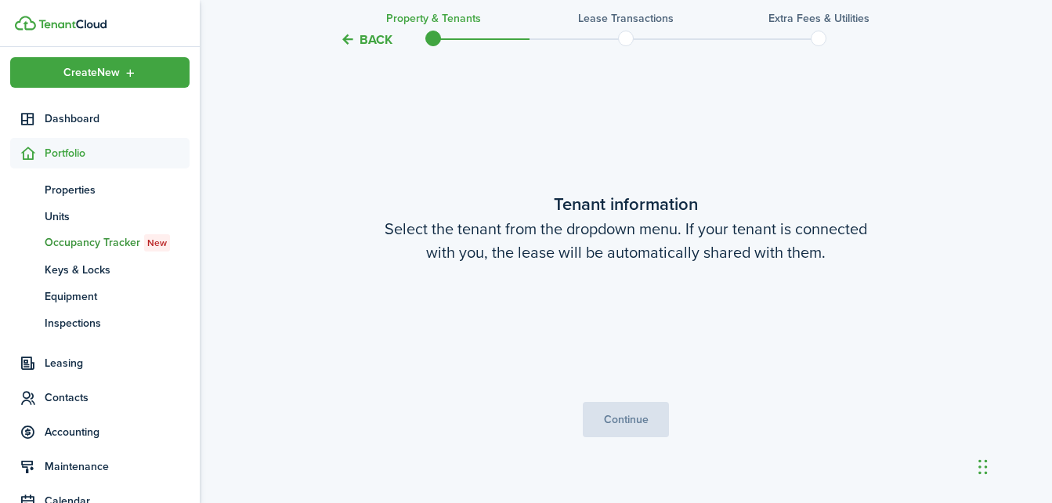
scroll to position [408, 0]
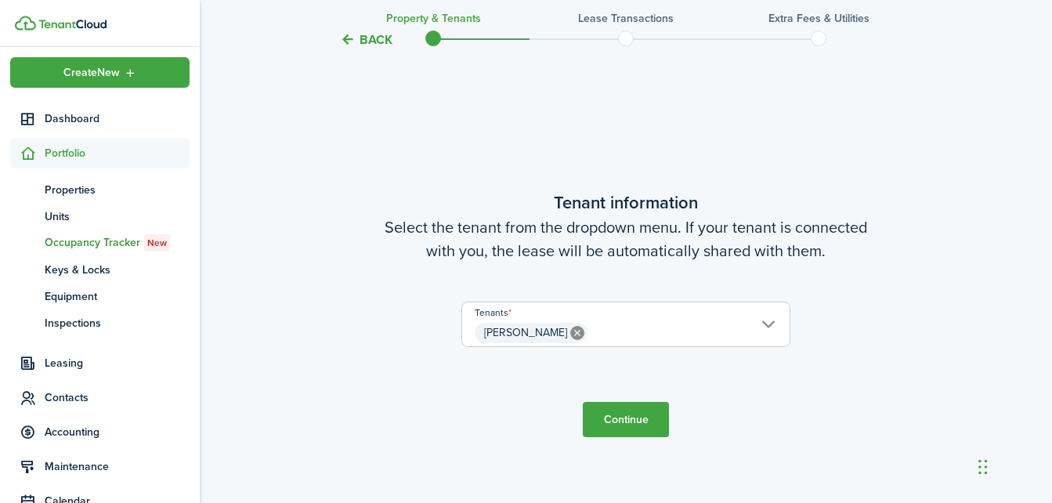
click at [620, 416] on button "Continue" at bounding box center [626, 419] width 86 height 35
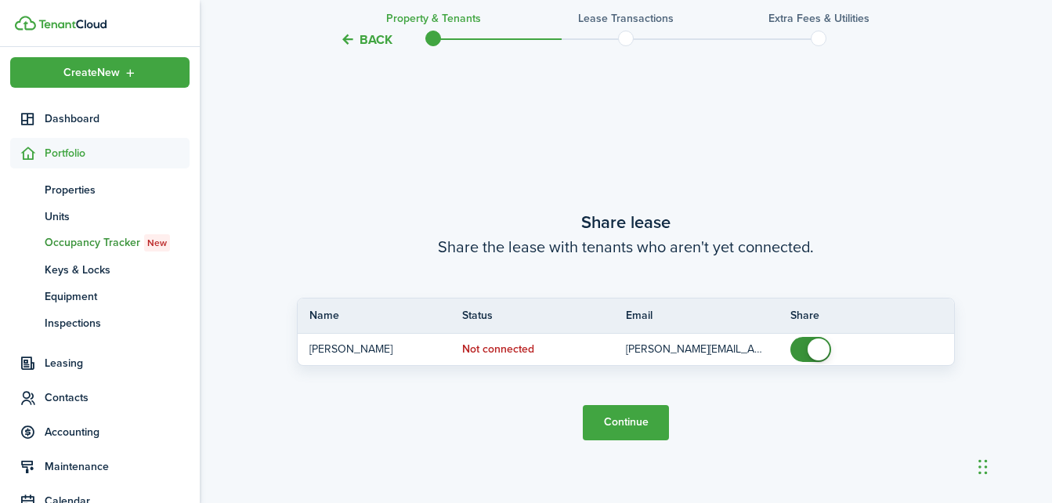
scroll to position [911, 0]
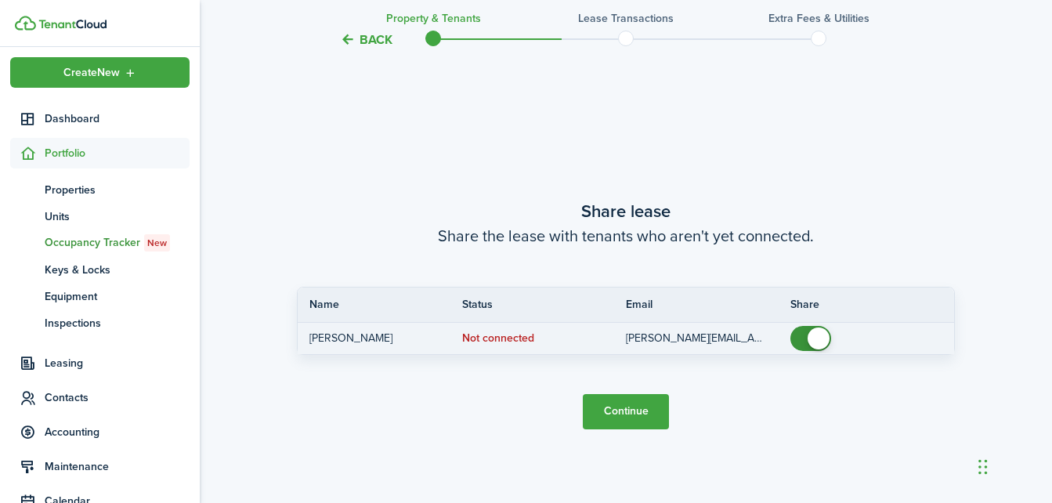
click at [810, 341] on span at bounding box center [818, 338] width 22 height 22
click at [514, 335] on status "Not connected" at bounding box center [498, 338] width 72 height 13
click at [493, 334] on status "Not connected" at bounding box center [498, 338] width 72 height 13
checkbox input "true"
click at [810, 336] on span at bounding box center [803, 338] width 22 height 22
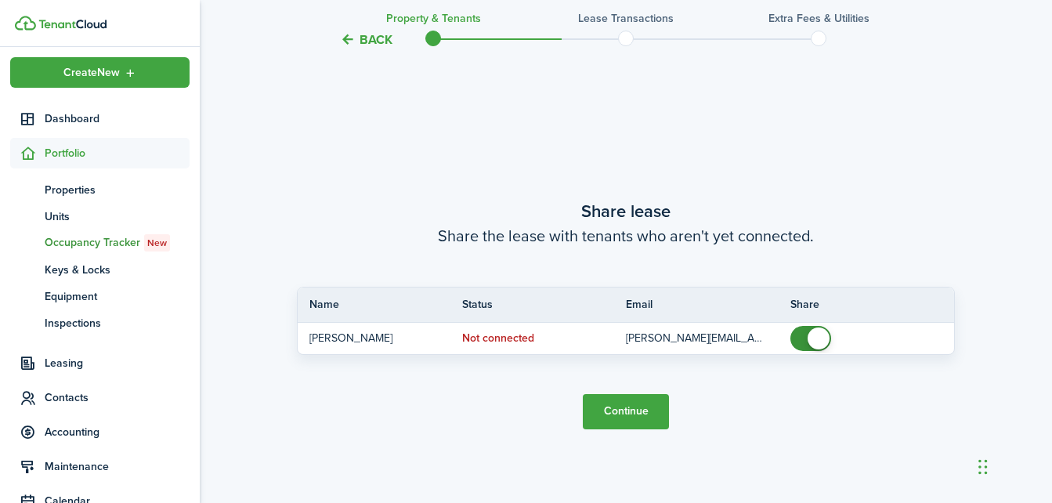
click at [630, 414] on button "Continue" at bounding box center [626, 411] width 86 height 35
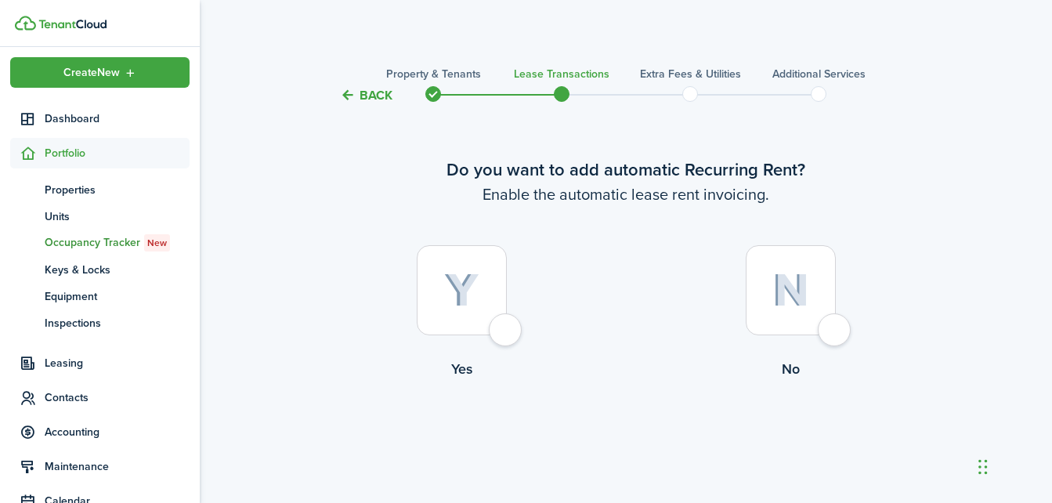
click at [499, 326] on div at bounding box center [462, 290] width 90 height 90
radio input "true"
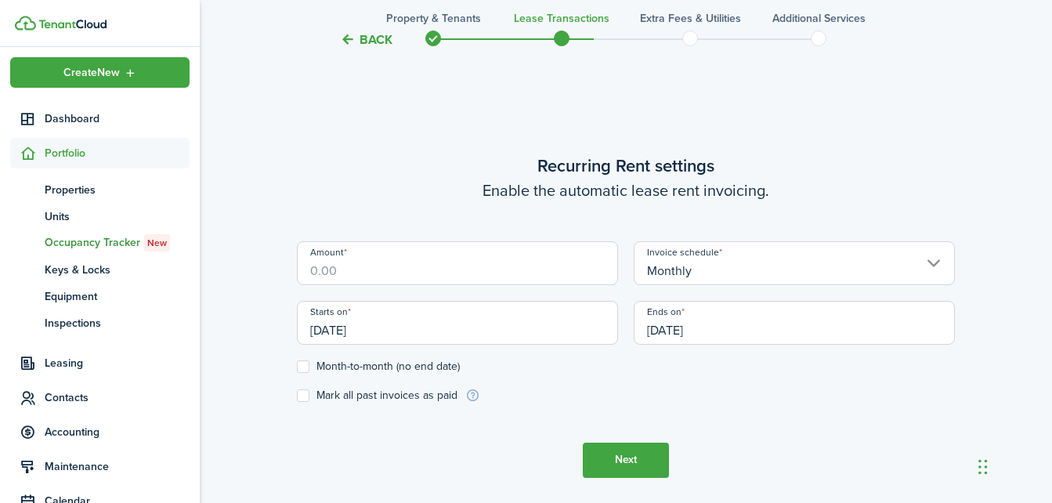
scroll to position [431, 0]
click at [489, 285] on div "Amount" at bounding box center [457, 270] width 337 height 60
click at [485, 272] on input "Amount" at bounding box center [457, 262] width 321 height 44
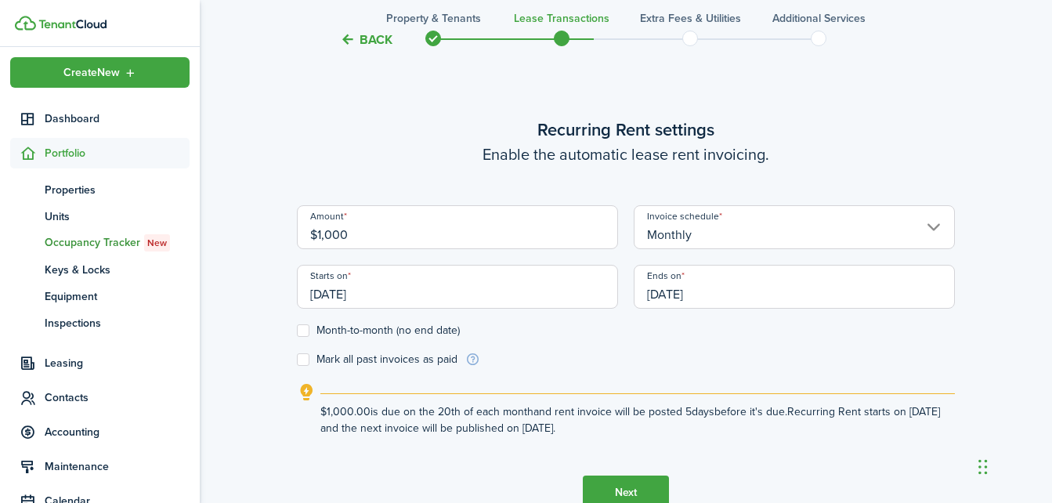
type input "$1,000.00"
click at [424, 173] on lease-wizard-rent-recurring "Recurring Rent settings Enable the automatic lease rent invoicing. Amount $1,00…" at bounding box center [626, 276] width 658 height 319
click at [378, 298] on input "[DATE]" at bounding box center [457, 287] width 321 height 44
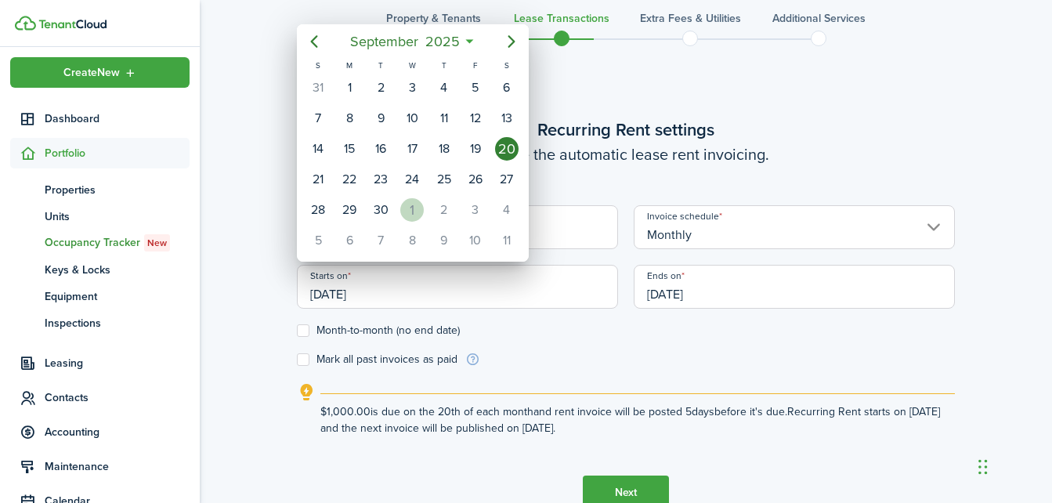
click at [410, 207] on div "1" at bounding box center [411, 209] width 23 height 23
type input "[DATE]"
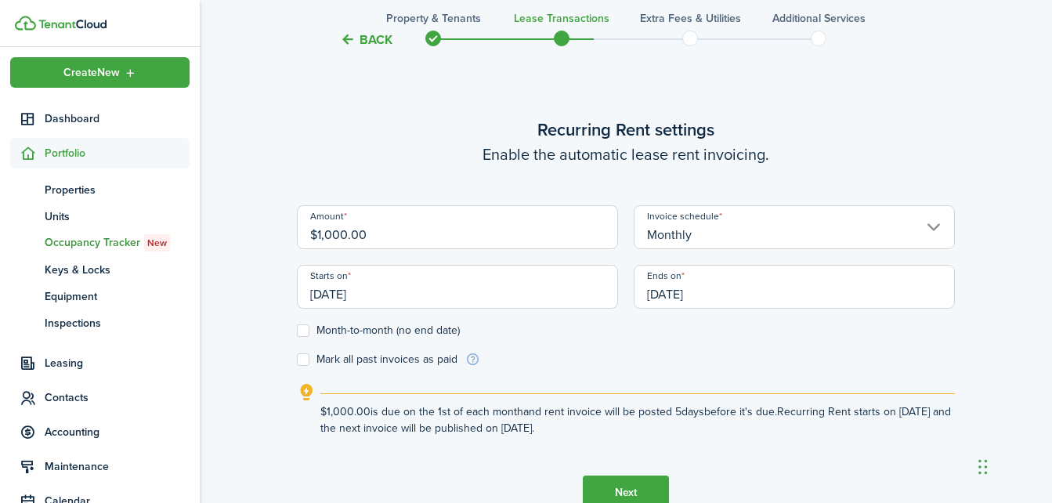
scroll to position [0, 0]
click at [761, 302] on input "[DATE]" at bounding box center [793, 287] width 321 height 44
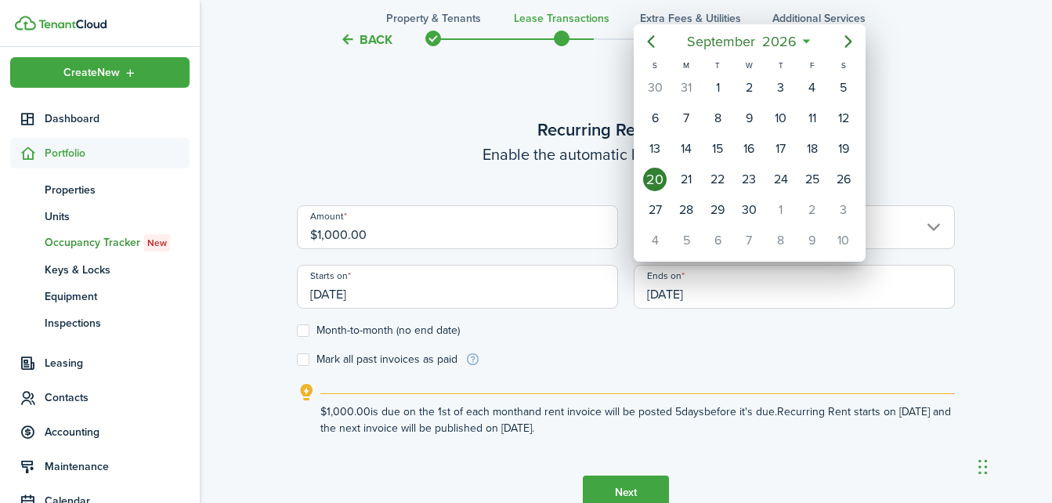
click at [367, 106] on div at bounding box center [526, 251] width 1302 height 753
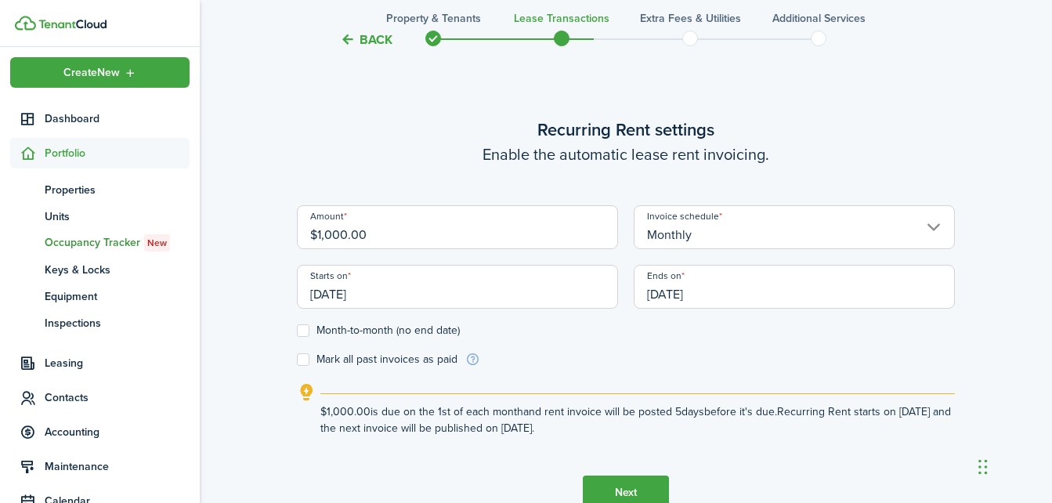
click at [724, 285] on input "[DATE]" at bounding box center [793, 287] width 321 height 44
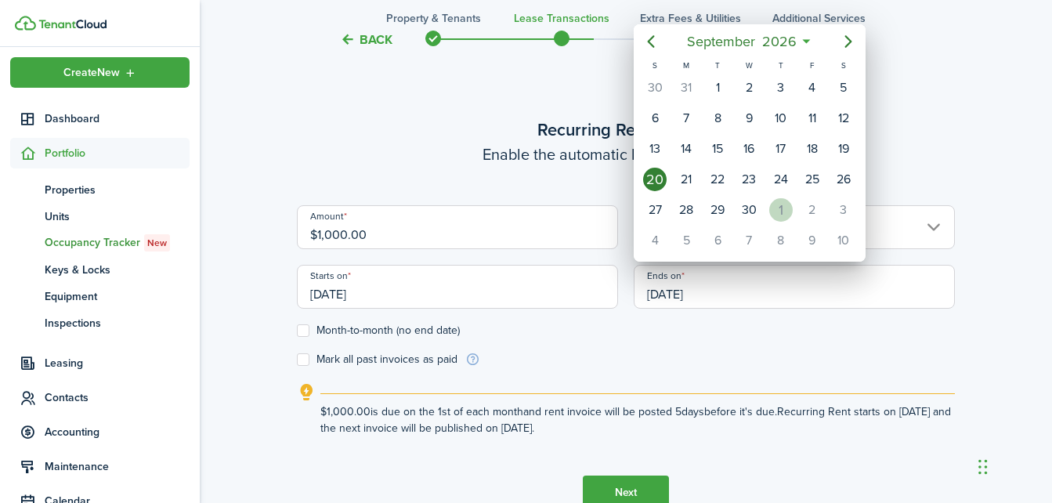
click at [773, 204] on div "1" at bounding box center [780, 209] width 23 height 23
type input "[DATE]"
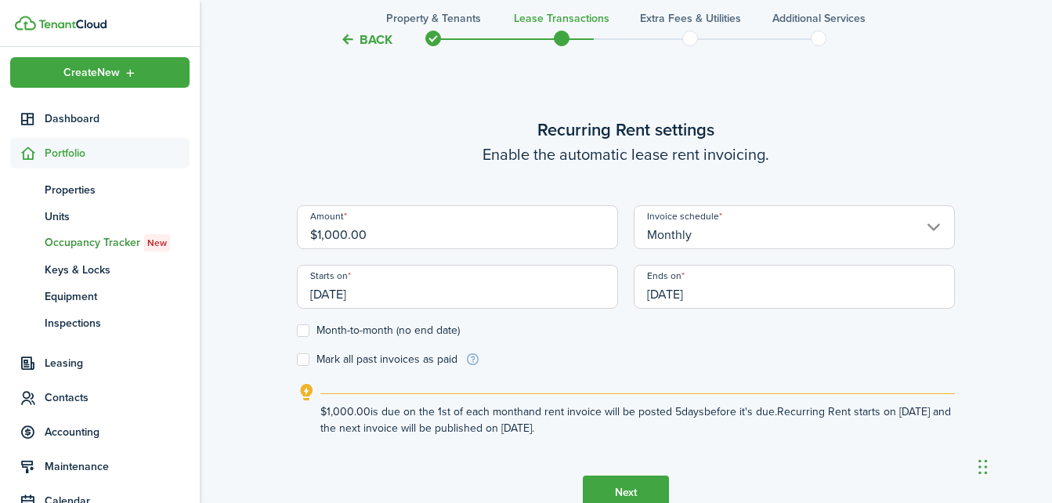
click at [303, 329] on label "Month-to-month (no end date)" at bounding box center [378, 330] width 163 height 13
click at [297, 330] on input "Month-to-month (no end date)" at bounding box center [296, 330] width 1 height 1
checkbox input "true"
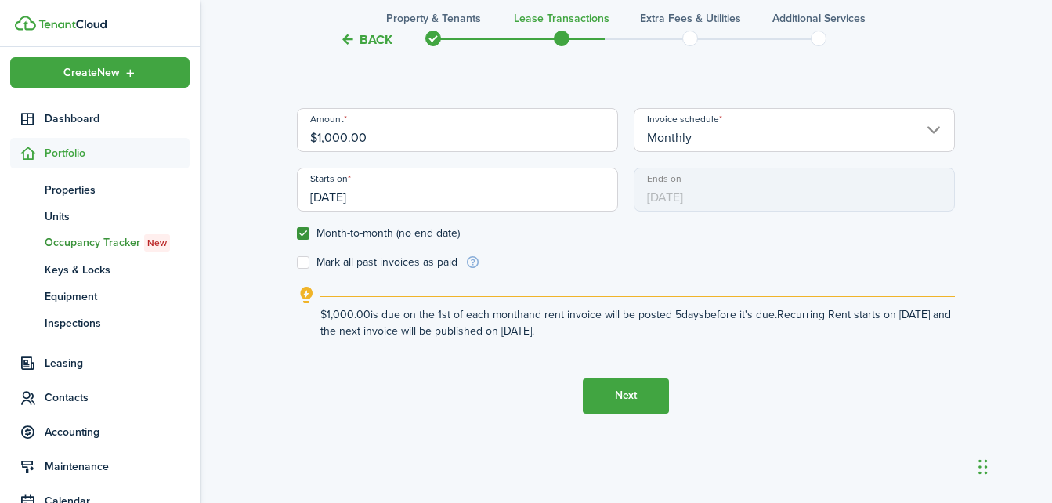
scroll to position [536, 0]
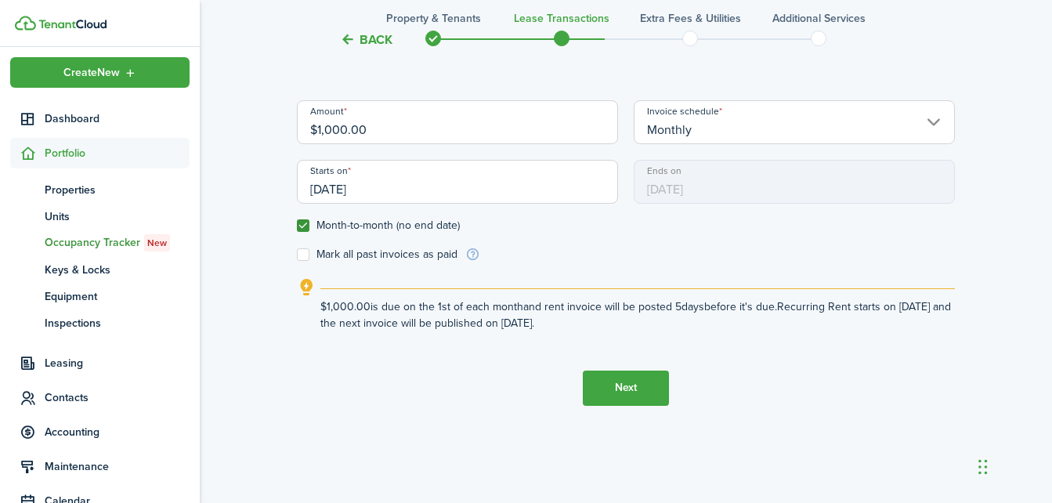
click at [619, 395] on button "Next" at bounding box center [626, 387] width 86 height 35
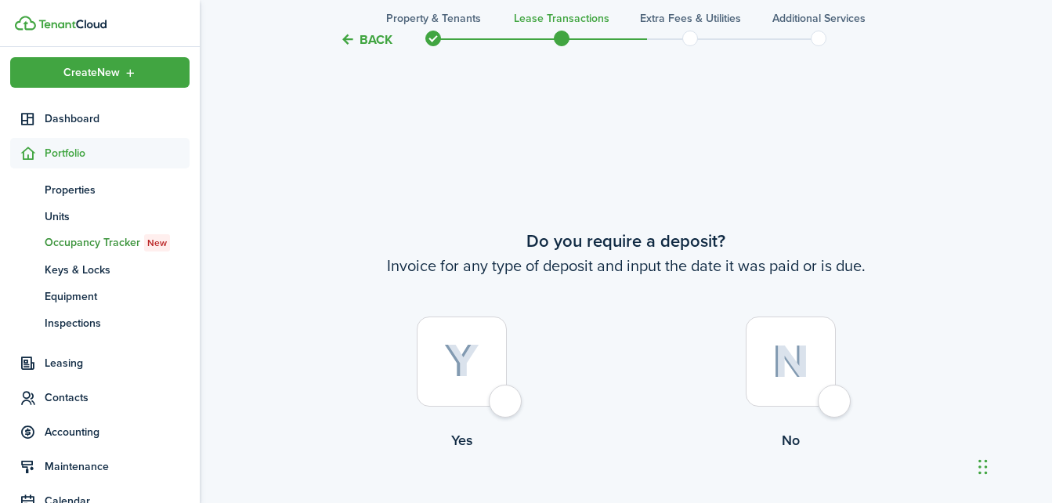
scroll to position [933, 0]
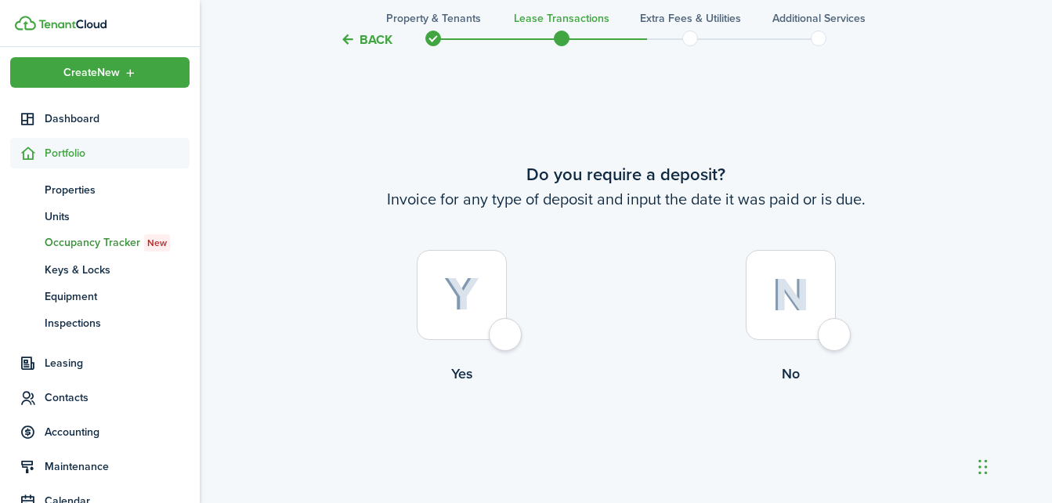
click at [497, 340] on div at bounding box center [462, 295] width 90 height 90
radio input "true"
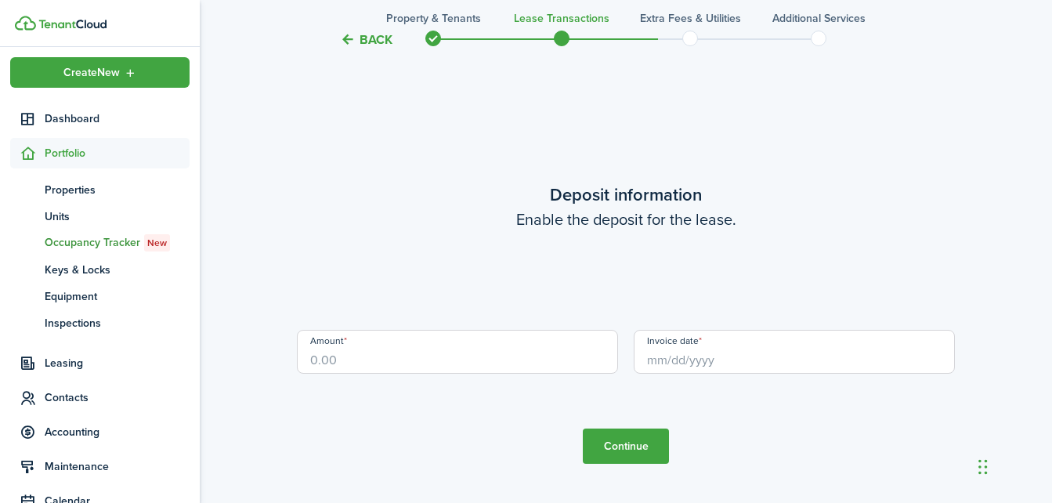
scroll to position [1436, 0]
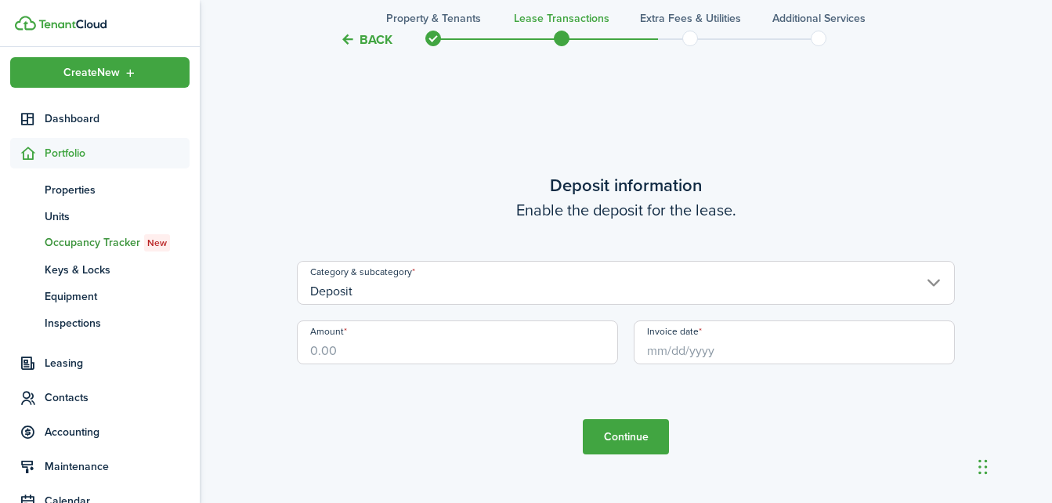
click at [467, 348] on input "Amount" at bounding box center [457, 342] width 321 height 44
click at [752, 352] on input "Invoice date" at bounding box center [793, 342] width 321 height 44
type input "$500.00"
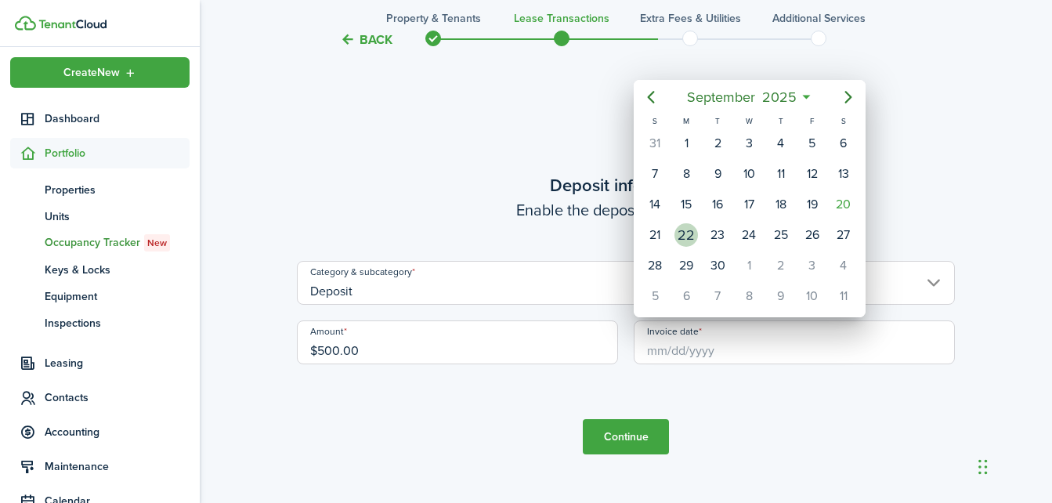
click at [693, 240] on div "22" at bounding box center [685, 234] width 23 height 23
type input "[DATE]"
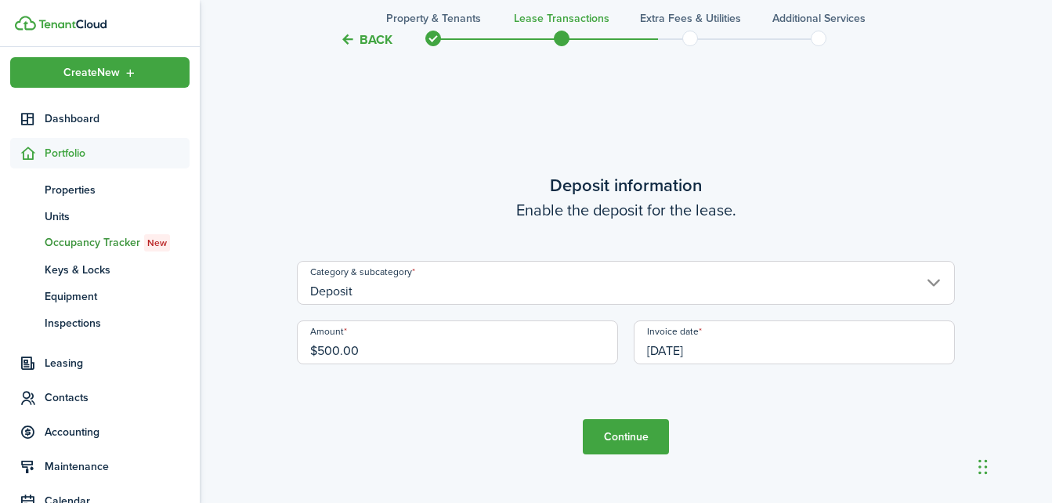
click at [630, 440] on button "Continue" at bounding box center [626, 436] width 86 height 35
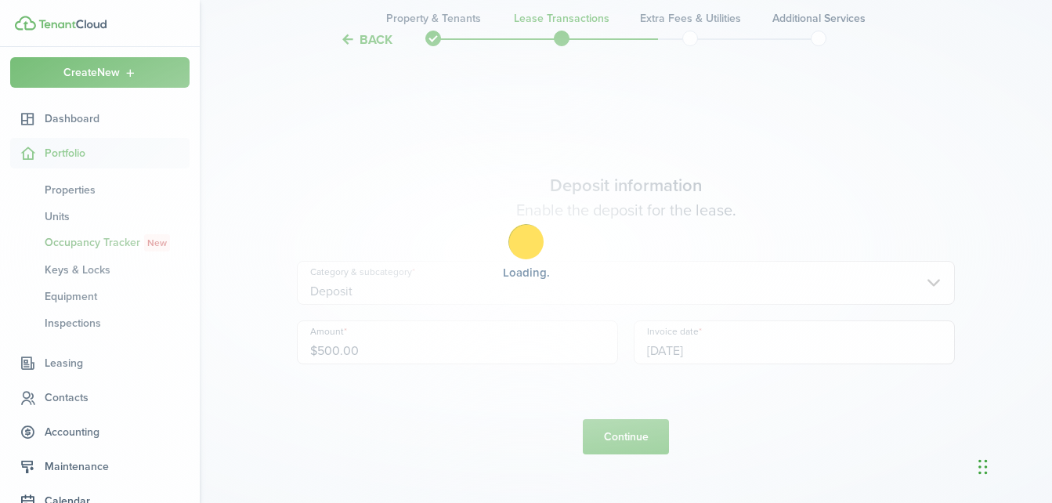
scroll to position [0, 0]
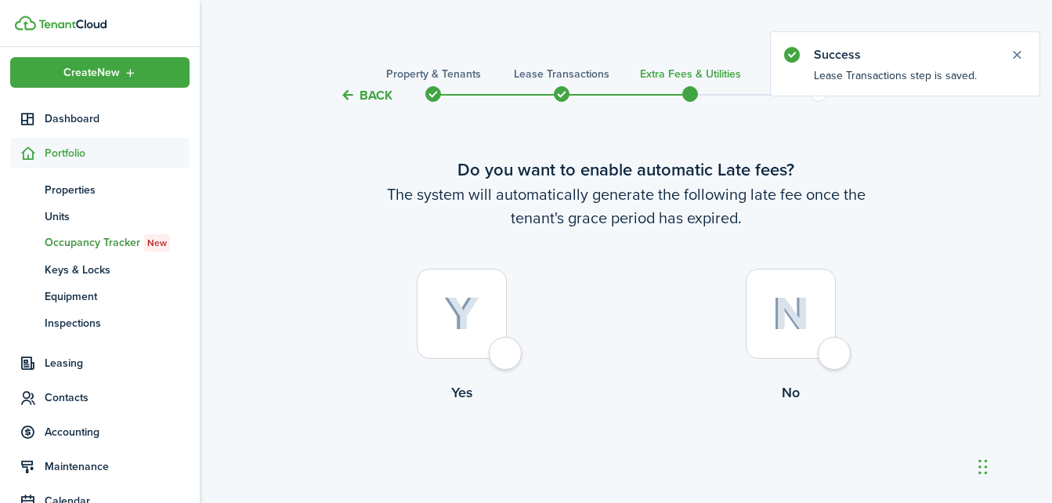
click at [507, 348] on div at bounding box center [462, 314] width 90 height 90
radio input "true"
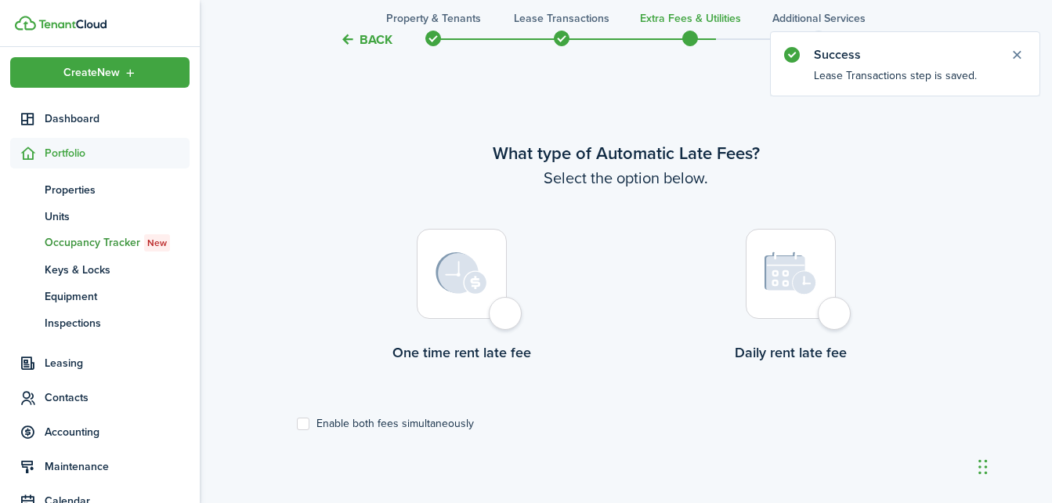
scroll to position [454, 0]
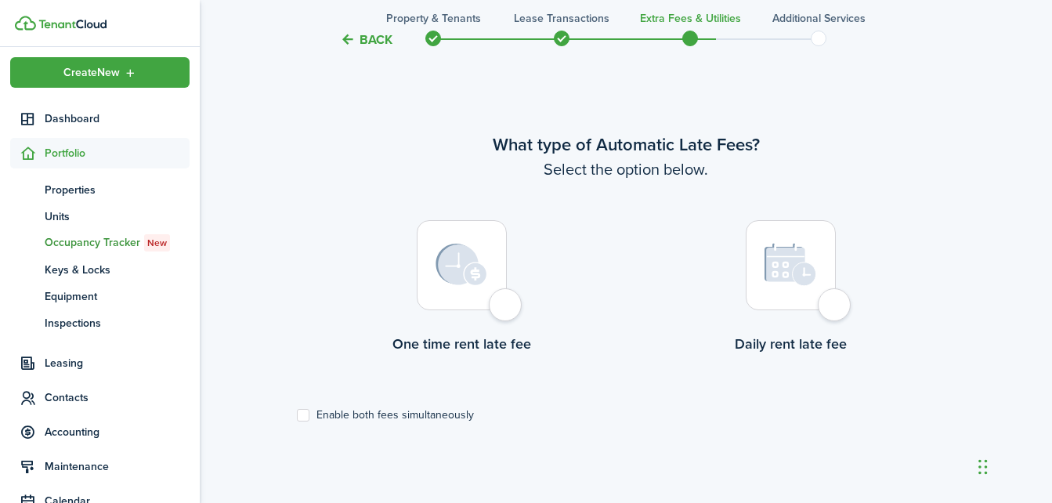
click at [505, 301] on div at bounding box center [462, 265] width 90 height 90
radio input "true"
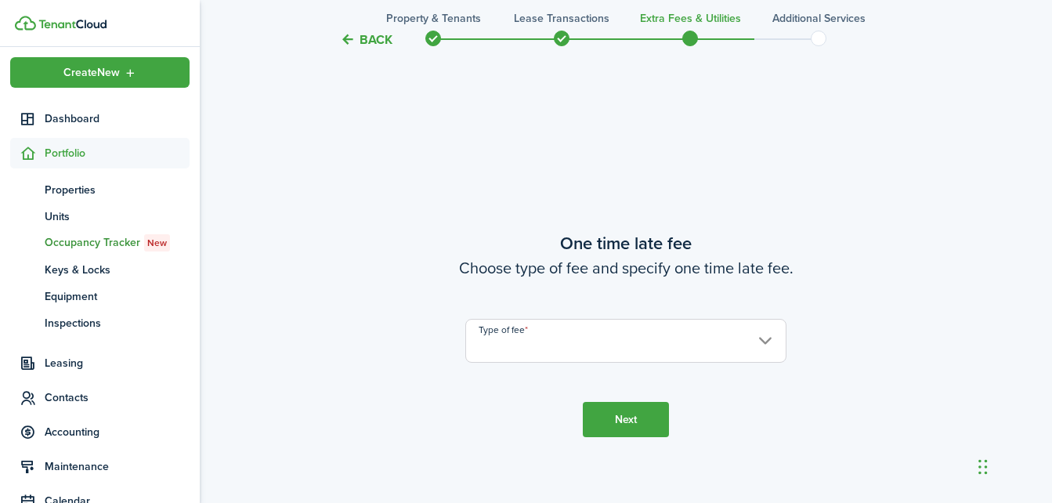
scroll to position [957, 0]
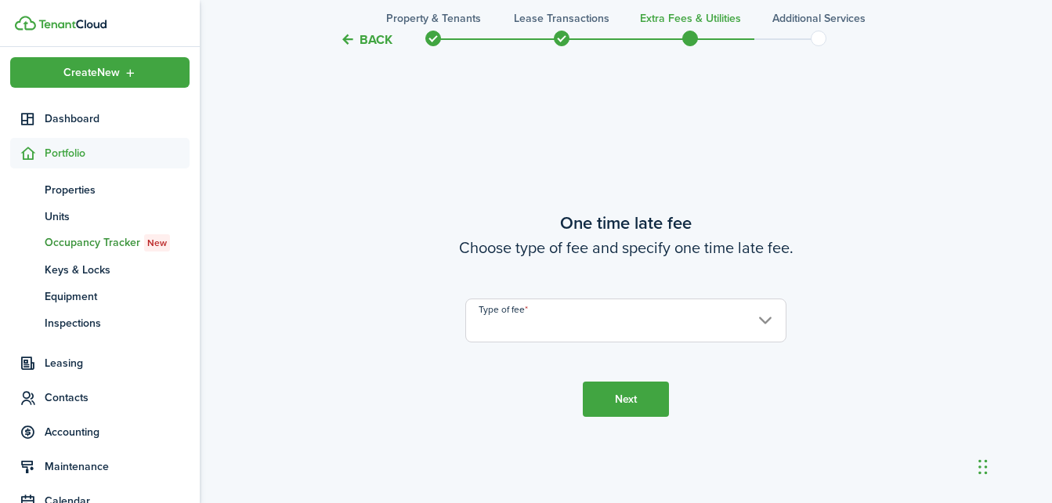
click at [553, 316] on input "Type of fee" at bounding box center [625, 320] width 321 height 44
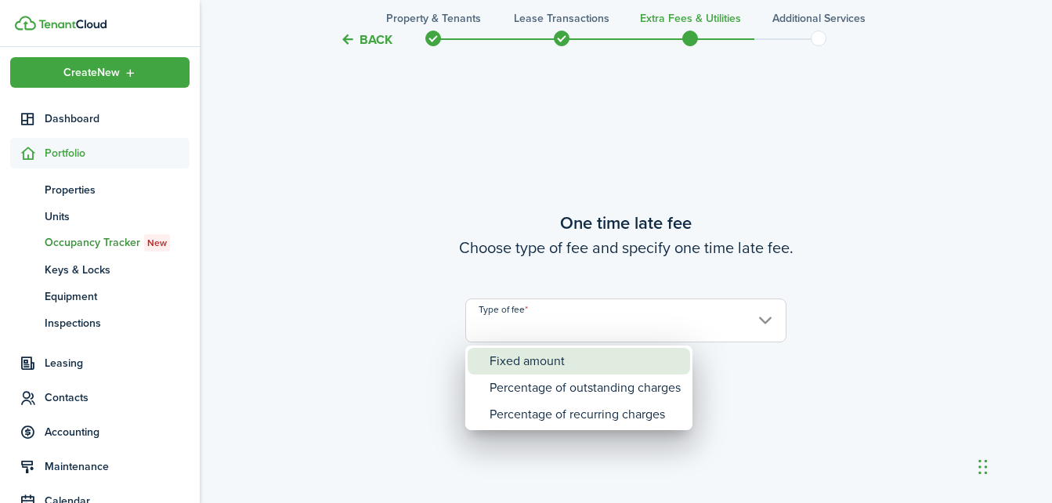
click at [556, 356] on div "Fixed amount" at bounding box center [584, 361] width 191 height 27
type input "Fixed amount"
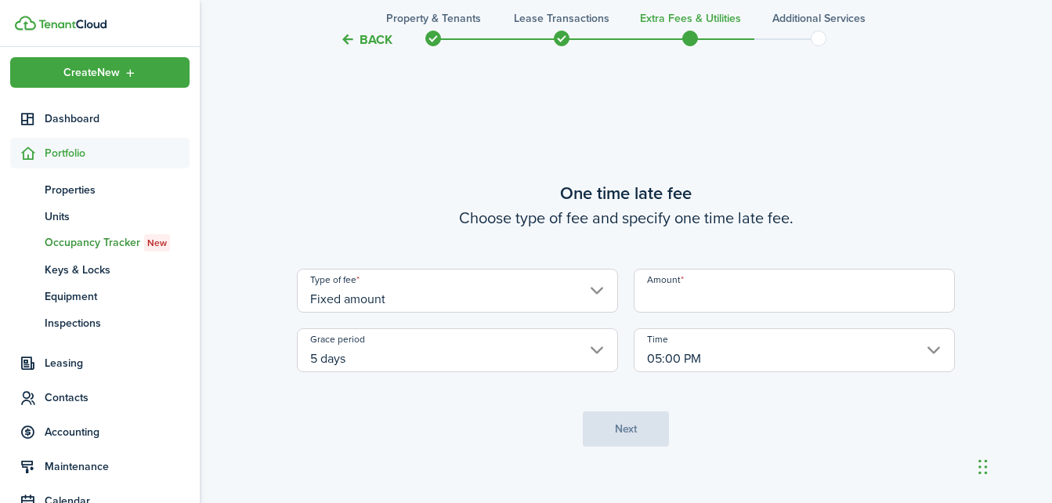
click at [688, 301] on input "Amount" at bounding box center [793, 291] width 321 height 44
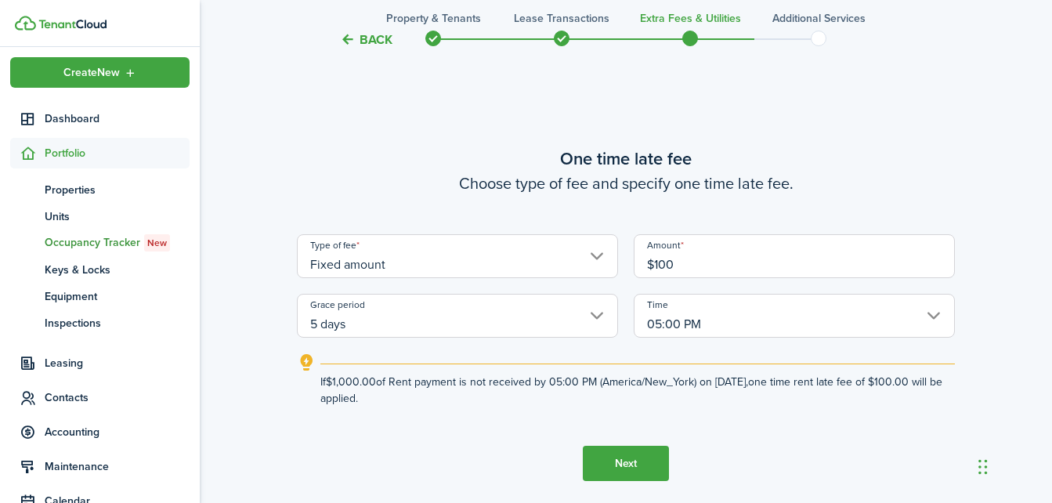
type input "$100.00"
click at [922, 143] on tc-wizard-step "One time late fee Choose type of fee and specify one time late fee. Type of fee…" at bounding box center [626, 313] width 658 height 503
click at [615, 463] on button "Next" at bounding box center [626, 463] width 86 height 35
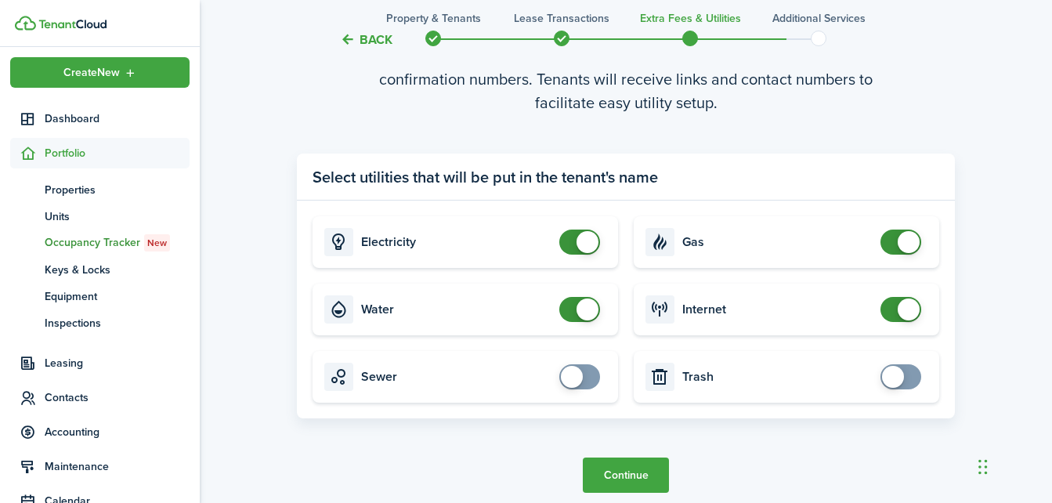
scroll to position [1536, 0]
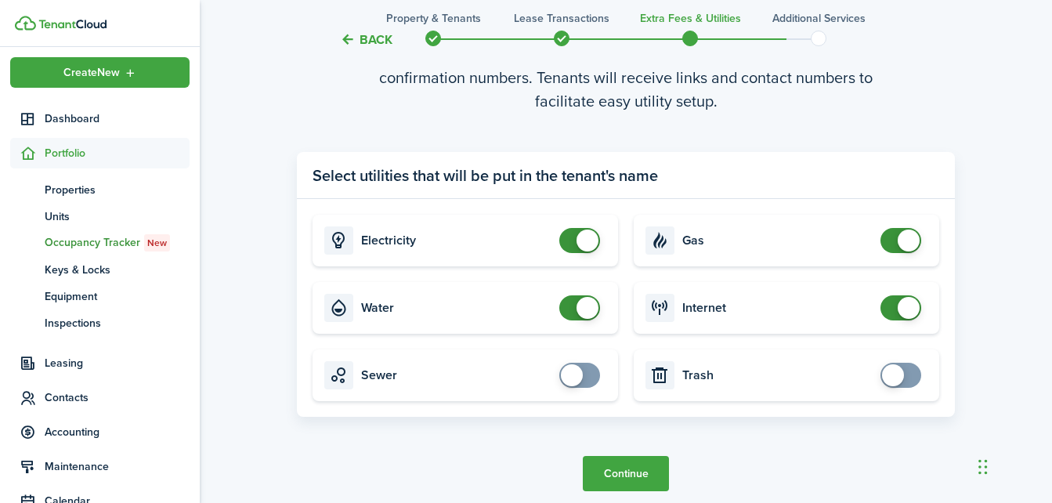
checkbox input "false"
click at [572, 236] on span at bounding box center [580, 240] width 16 height 25
checkbox input "false"
click at [574, 305] on span at bounding box center [580, 307] width 16 height 25
checkbox input "false"
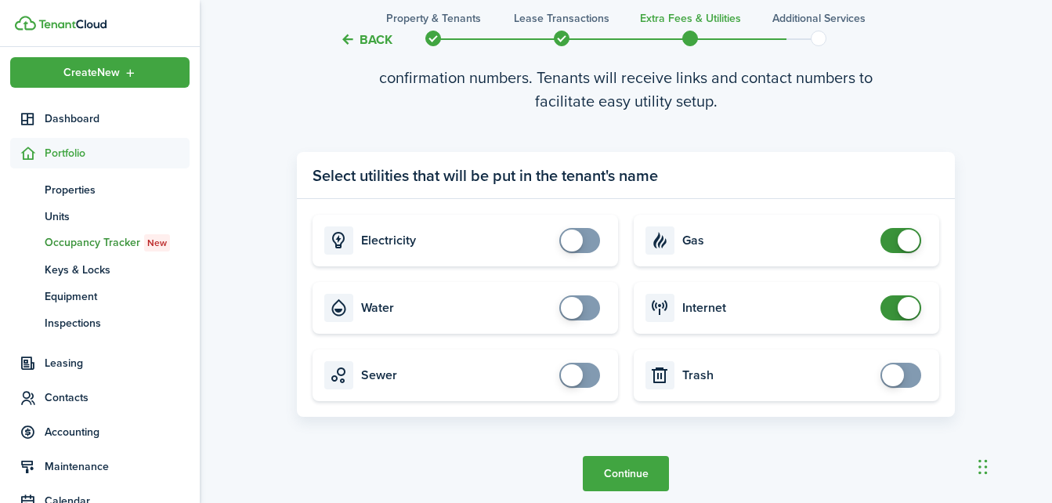
click at [914, 309] on span at bounding box center [908, 308] width 22 height 22
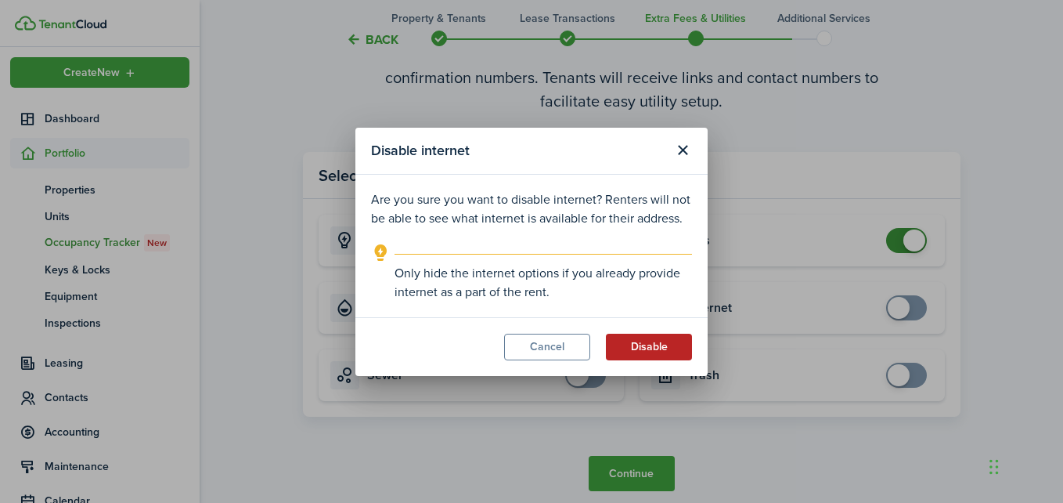
click at [644, 342] on button "Disable" at bounding box center [649, 347] width 86 height 27
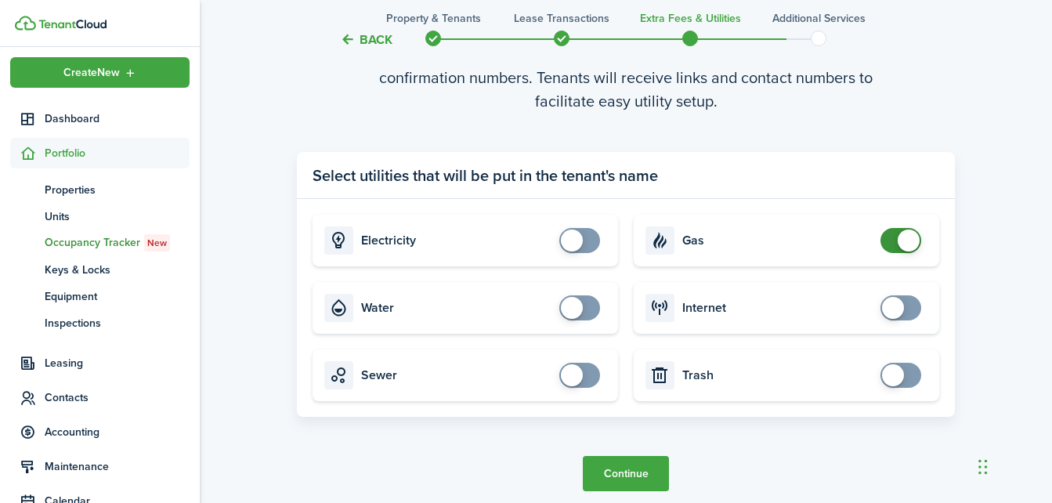
checkbox input "false"
click at [912, 240] on span at bounding box center [908, 240] width 22 height 22
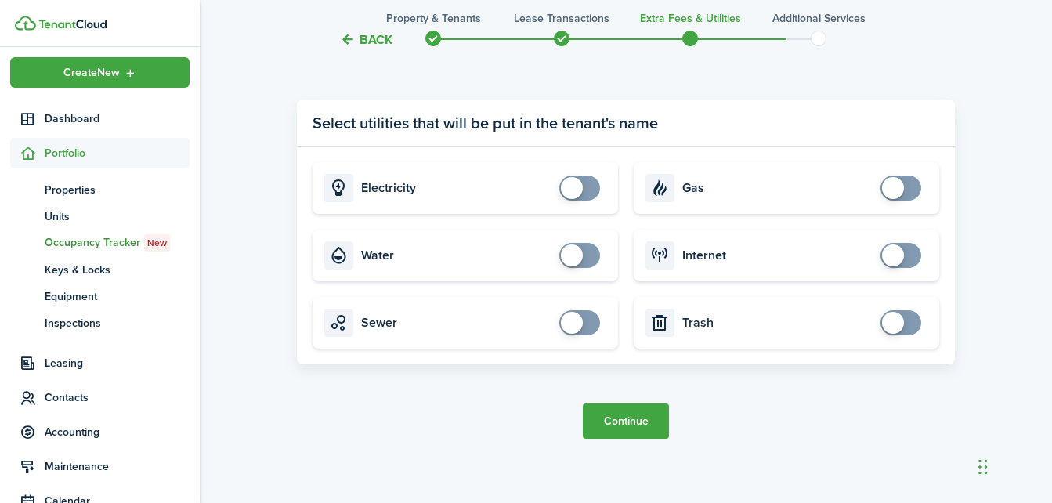
scroll to position [1597, 0]
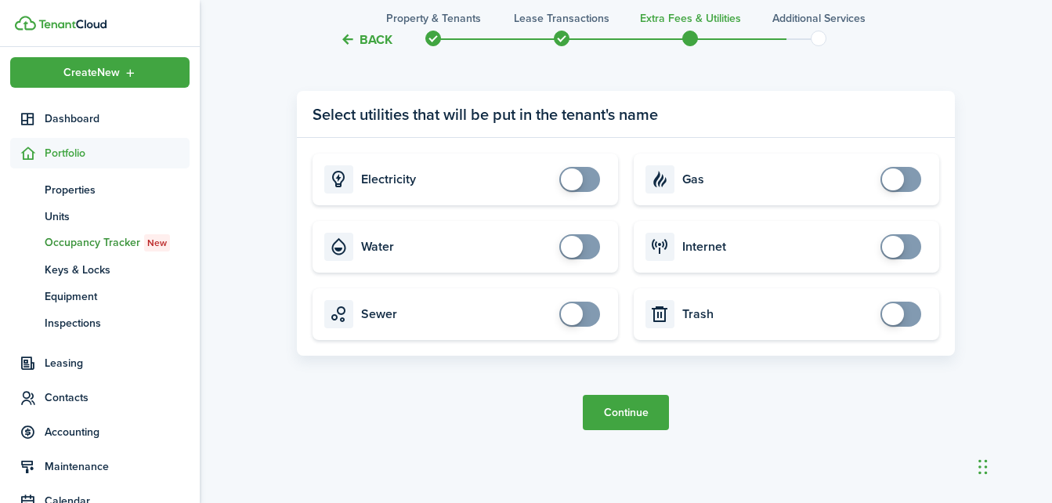
click at [470, 417] on tc-wizard-step "Utility providers settings Tenants will set up services on their own and provid…" at bounding box center [626, 192] width 658 height 537
click at [475, 415] on tc-wizard-step "Utility providers settings Tenants will set up services on their own and provid…" at bounding box center [626, 192] width 658 height 537
click at [482, 417] on tc-wizard-step "Utility providers settings Tenants will set up services on their own and provid…" at bounding box center [626, 192] width 658 height 537
click at [488, 403] on tc-wizard-step "Utility providers settings Tenants will set up services on their own and provid…" at bounding box center [626, 192] width 658 height 537
click at [623, 406] on button "Continue" at bounding box center [626, 412] width 86 height 35
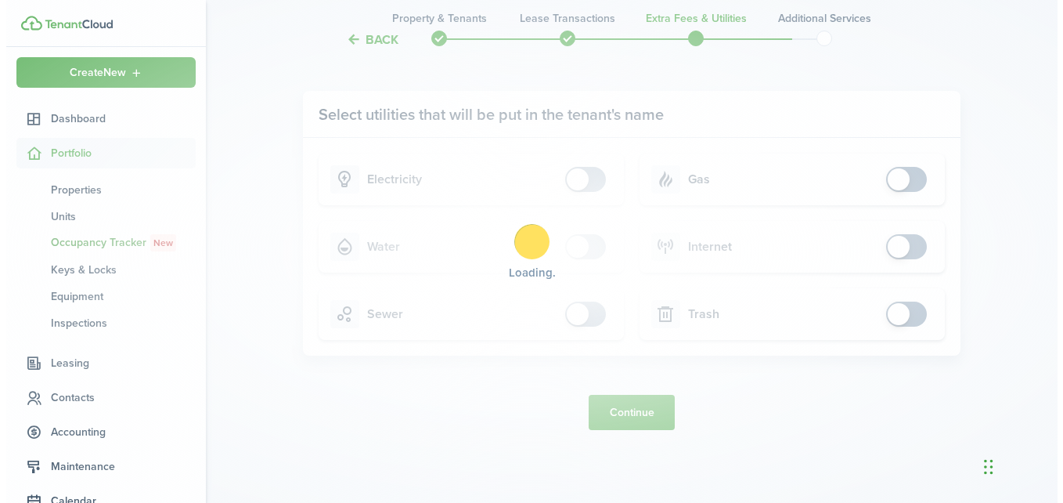
scroll to position [0, 0]
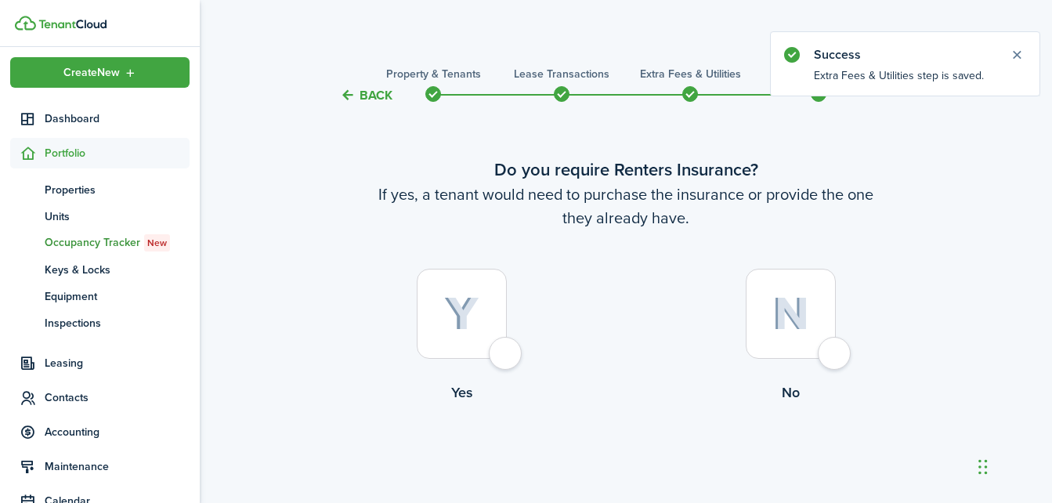
click at [835, 352] on div at bounding box center [790, 314] width 90 height 90
radio input "true"
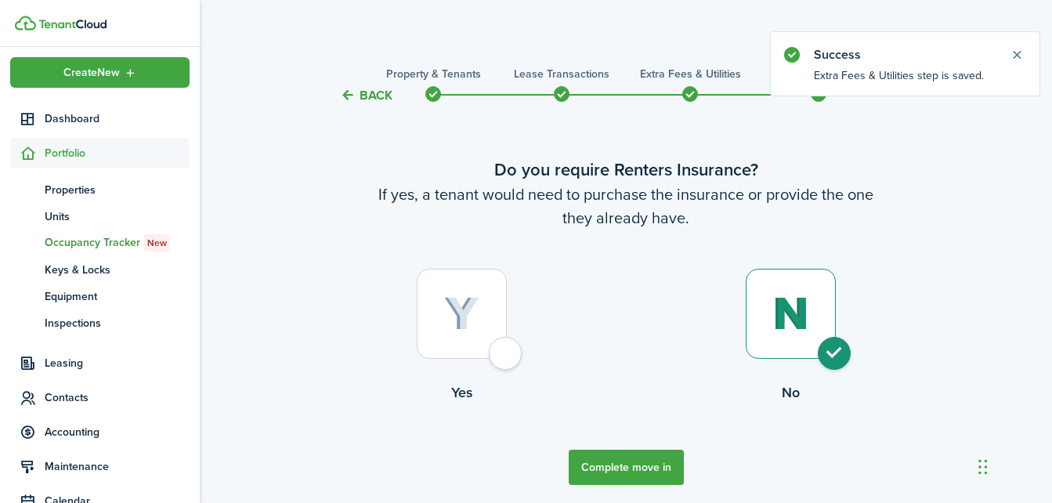
click at [631, 466] on button "Complete move in" at bounding box center [625, 466] width 115 height 35
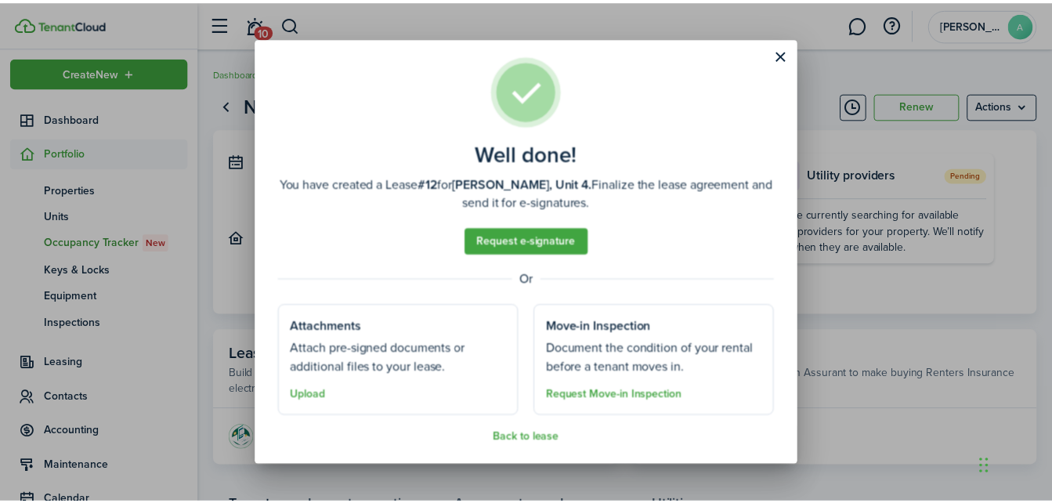
scroll to position [16, 0]
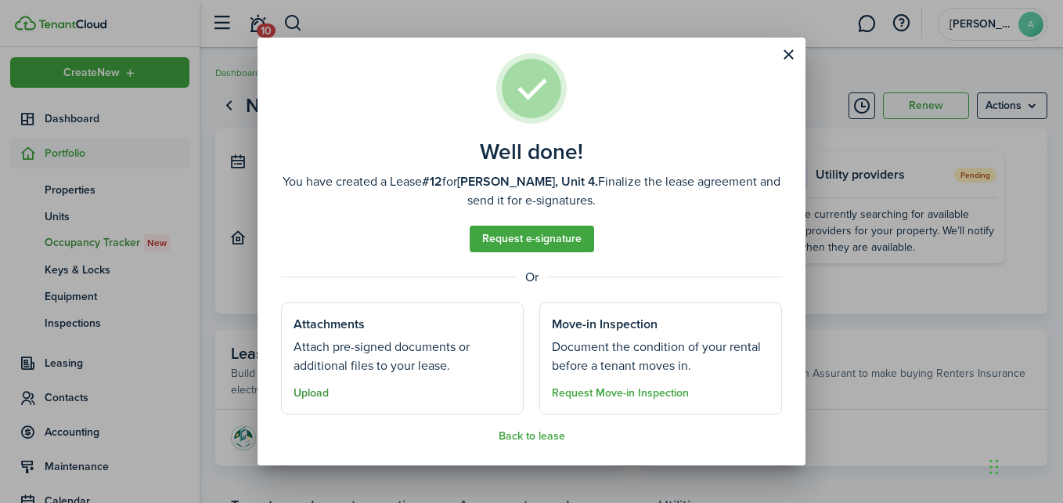
click at [309, 392] on button "Upload" at bounding box center [311, 393] width 35 height 13
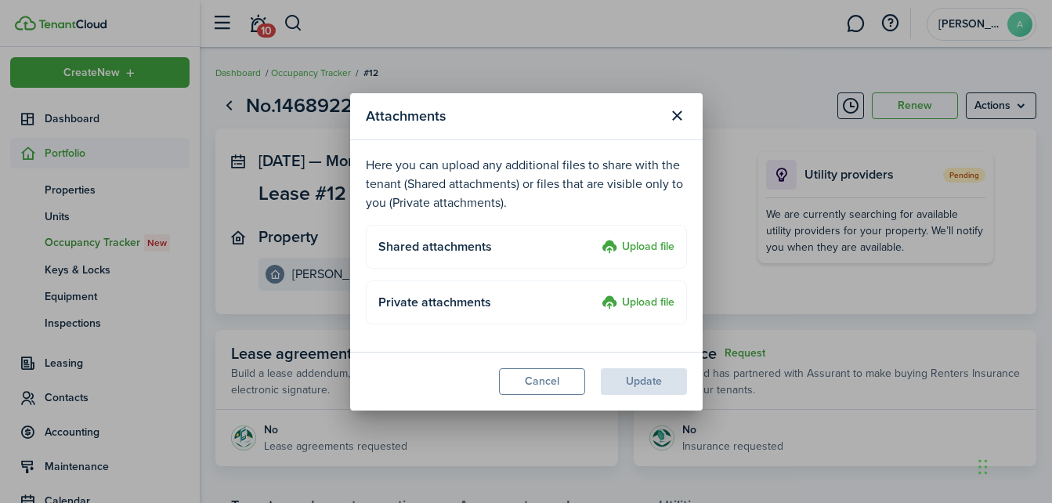
click at [637, 245] on label "Upload file" at bounding box center [637, 247] width 73 height 19
click at [596, 238] on input "Upload file" at bounding box center [596, 238] width 0 height 0
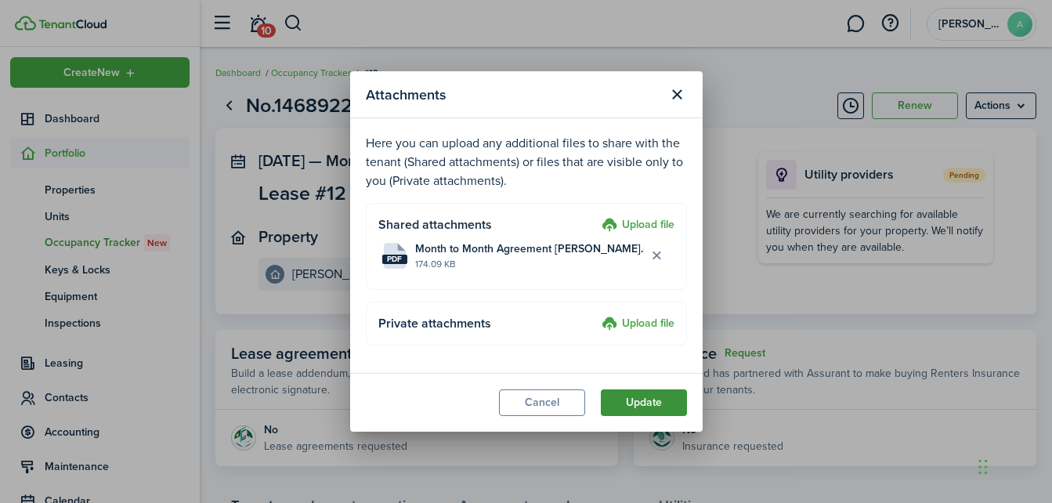
click at [644, 402] on button "Update" at bounding box center [644, 402] width 86 height 27
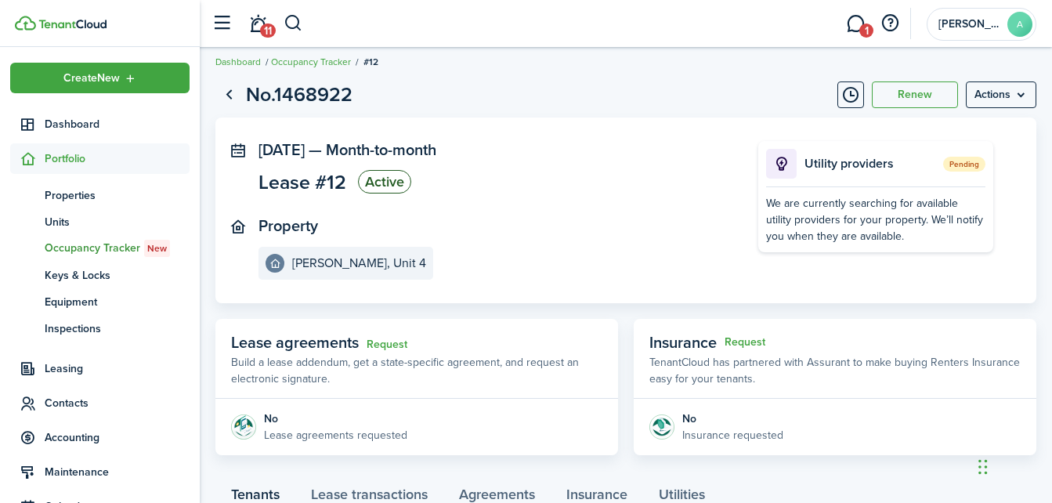
scroll to position [2, 0]
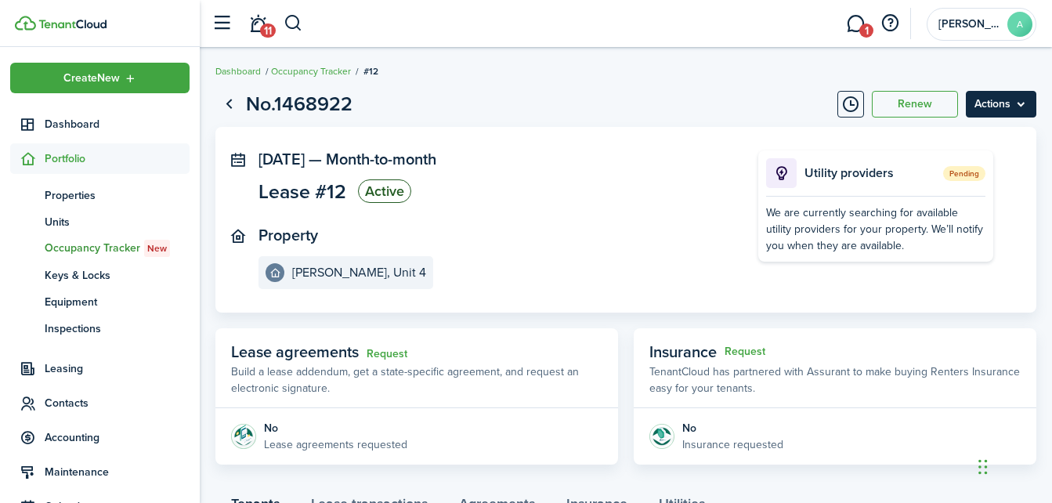
click at [995, 105] on menu-btn "Actions" at bounding box center [1000, 104] width 70 height 27
click at [694, 178] on panel-main-section "[DATE] — Month-to-month Lease #12 Active" at bounding box center [484, 178] width 453 height 57
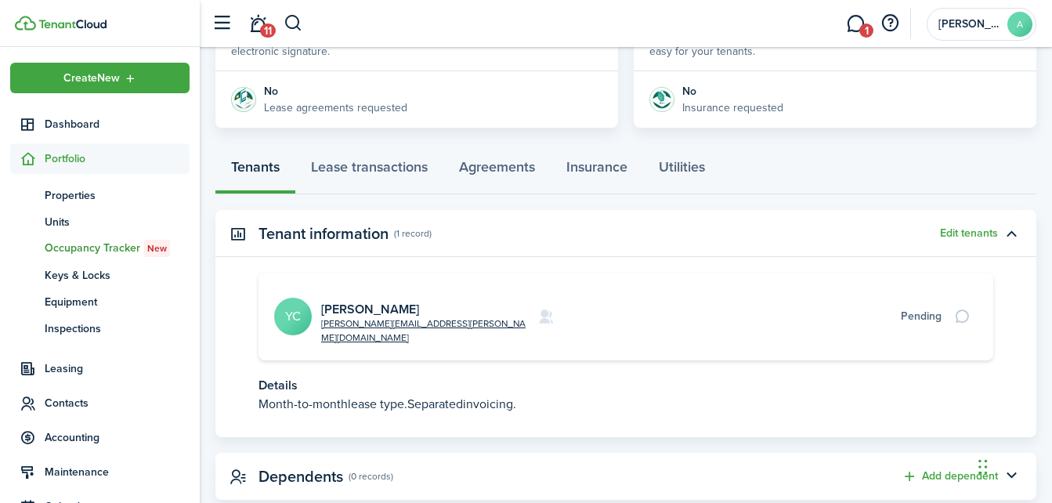
scroll to position [341, 0]
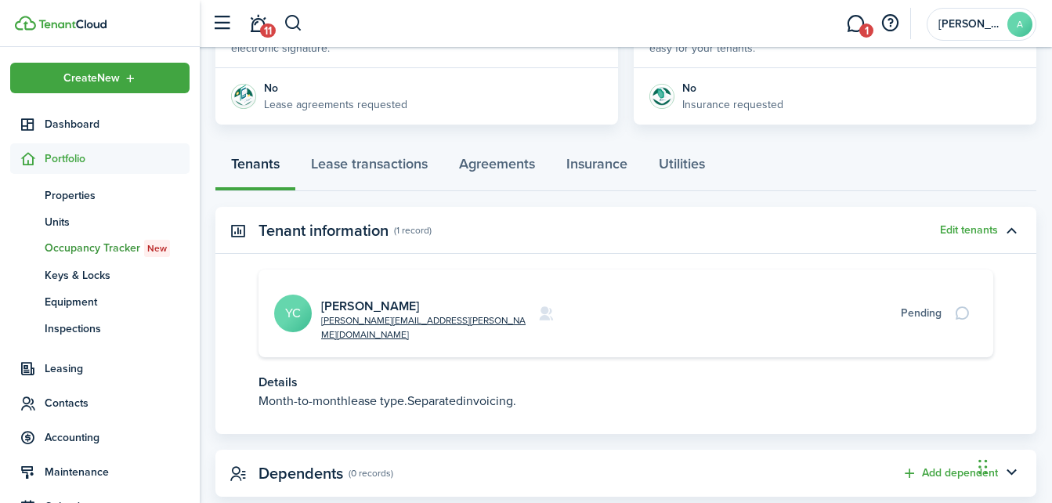
click at [923, 305] on div "Pending" at bounding box center [920, 313] width 41 height 16
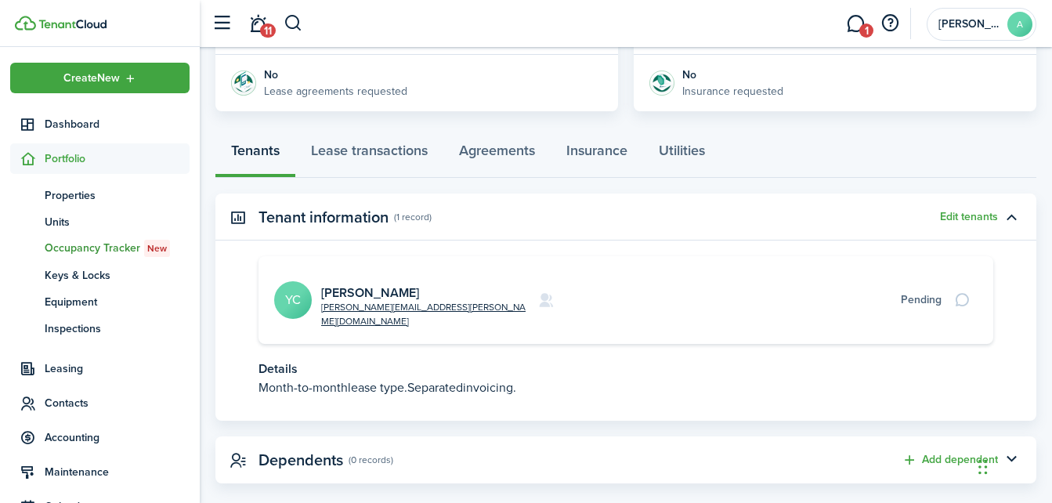
scroll to position [359, 0]
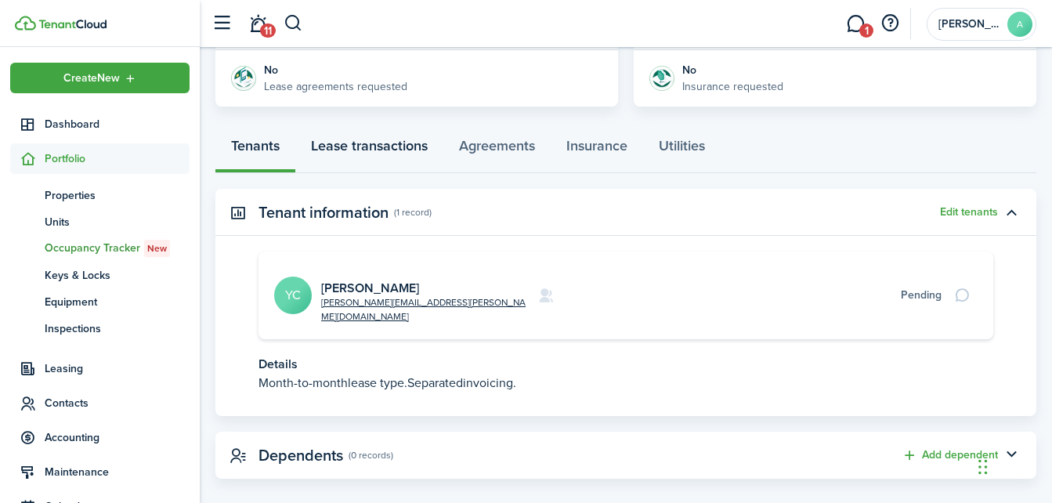
click at [402, 146] on link "Lease transactions" at bounding box center [369, 149] width 148 height 47
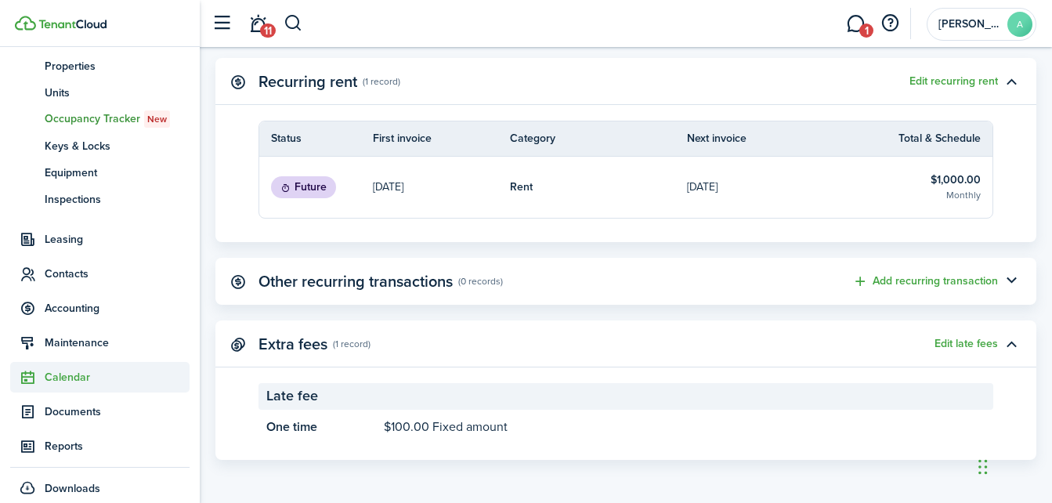
scroll to position [136, 0]
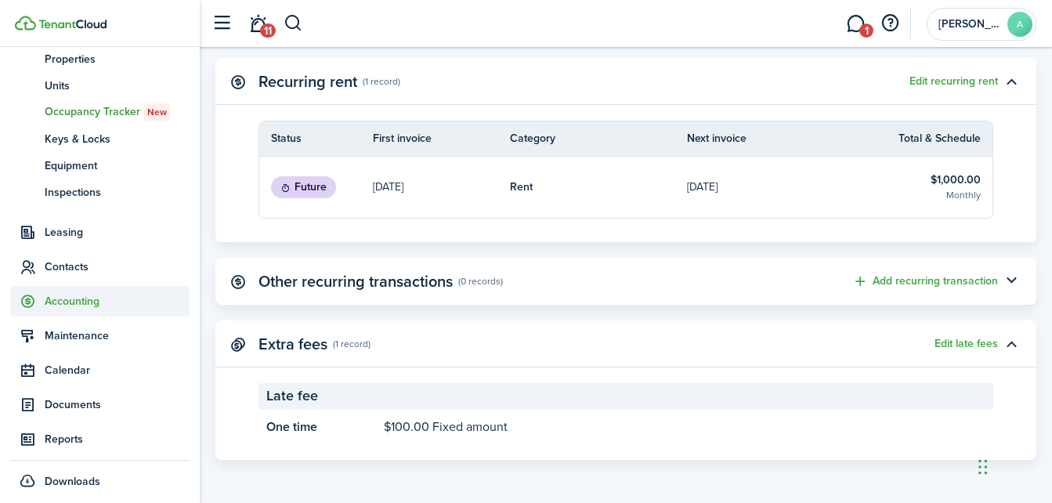
click at [64, 293] on span "Accounting" at bounding box center [117, 301] width 145 height 16
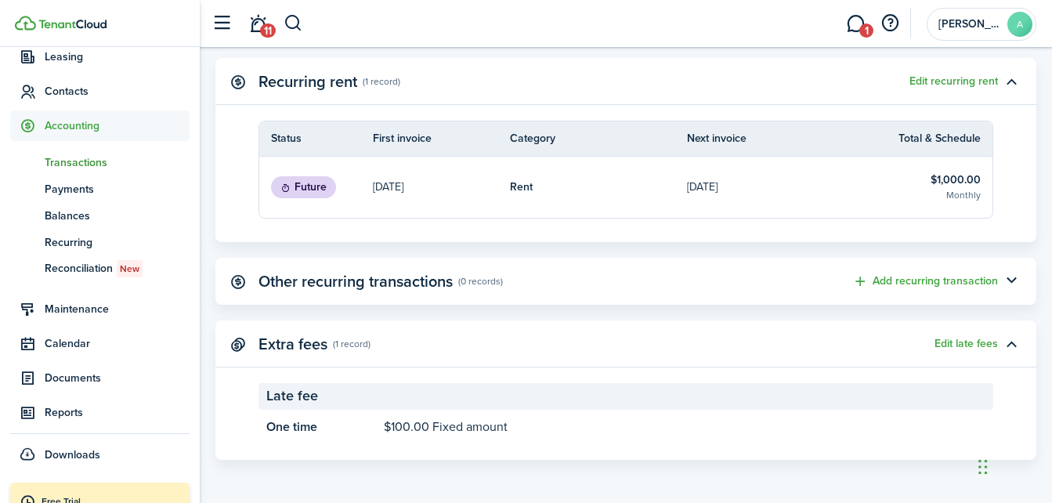
click at [85, 161] on span "Transactions" at bounding box center [117, 162] width 145 height 16
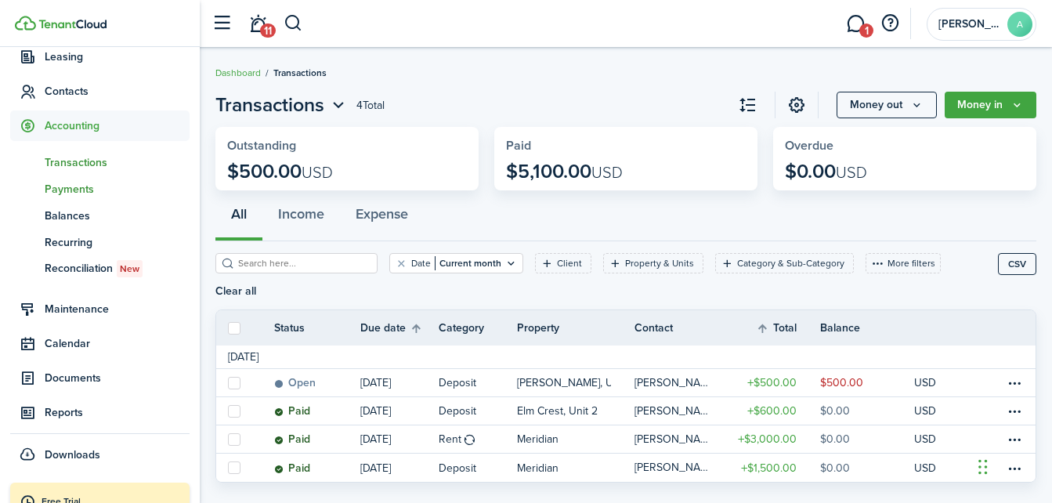
click at [76, 185] on span "Payments" at bounding box center [117, 189] width 145 height 16
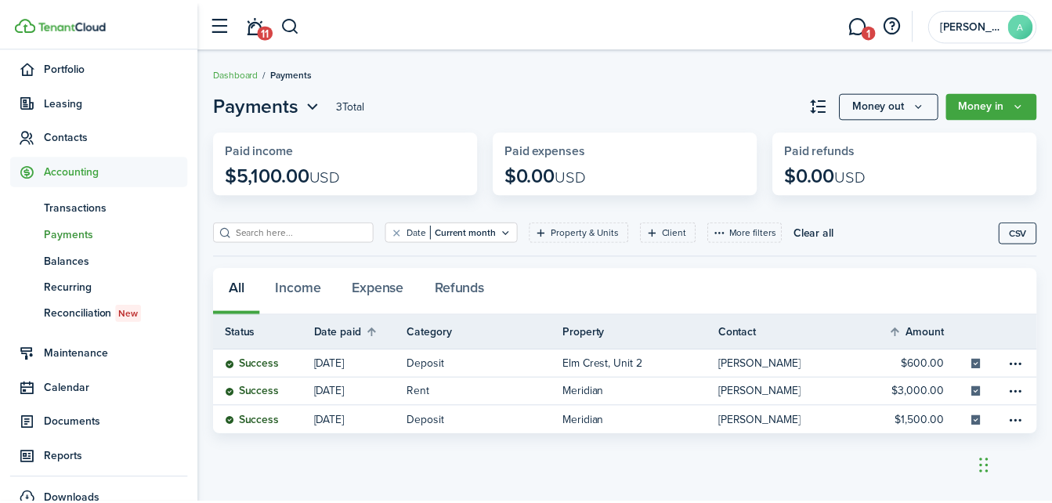
scroll to position [91, 0]
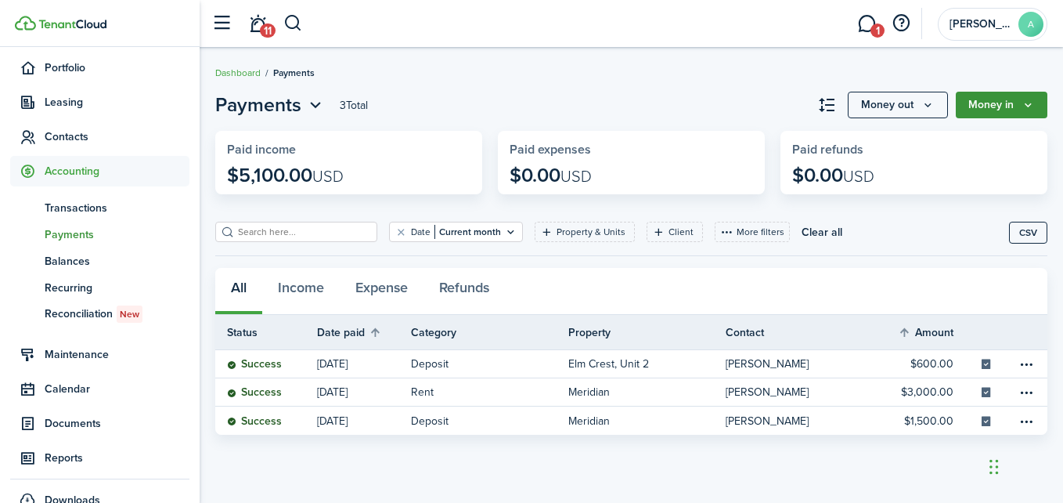
click at [1038, 103] on button "Money in" at bounding box center [1002, 105] width 92 height 27
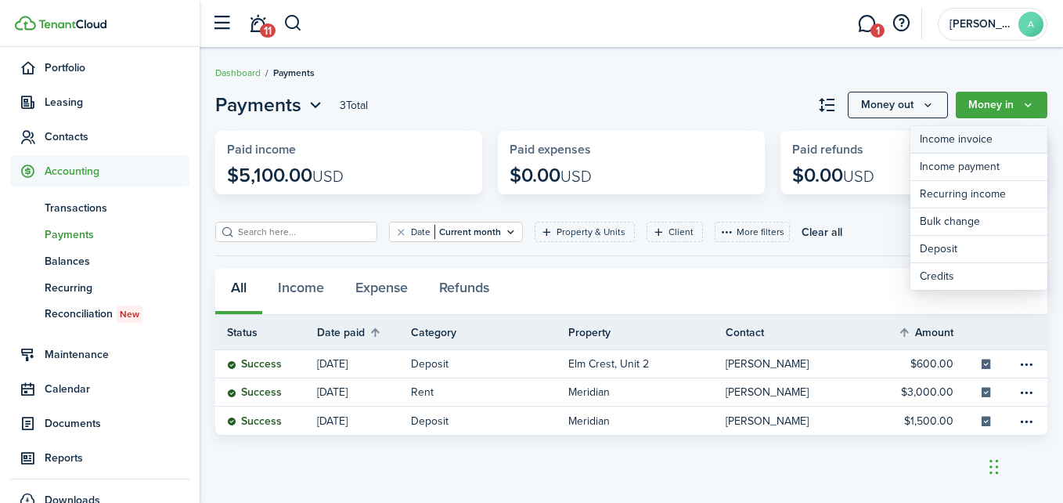
click at [988, 133] on link "Income invoice" at bounding box center [979, 139] width 137 height 27
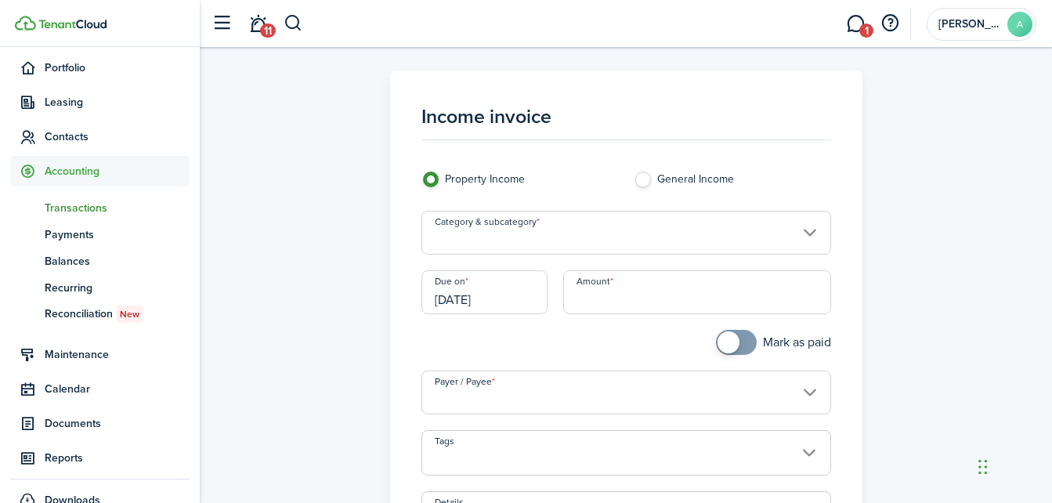
click at [765, 224] on input "Category & subcategory" at bounding box center [626, 233] width 410 height 44
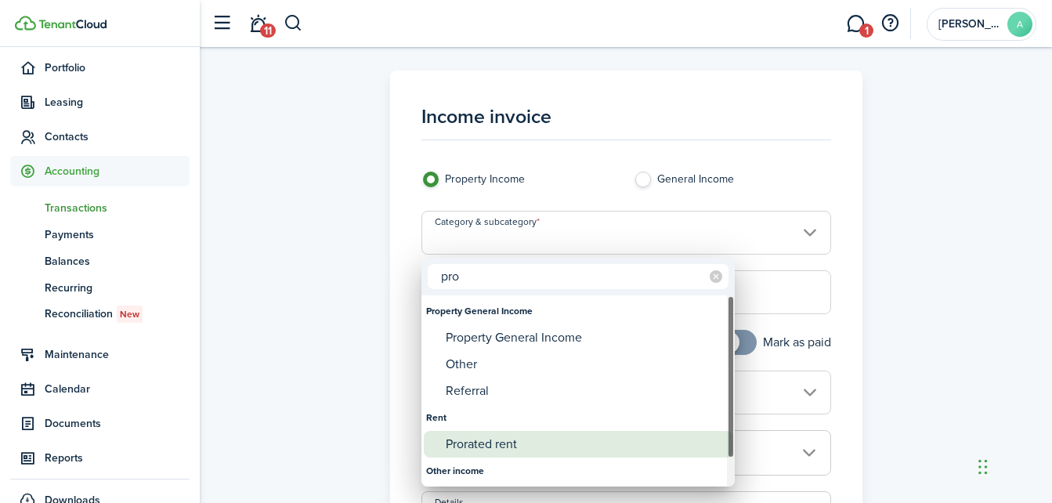
type input "pro"
click at [506, 438] on div "Prorated rent" at bounding box center [584, 444] width 277 height 27
type input "Rent / Prorated rent"
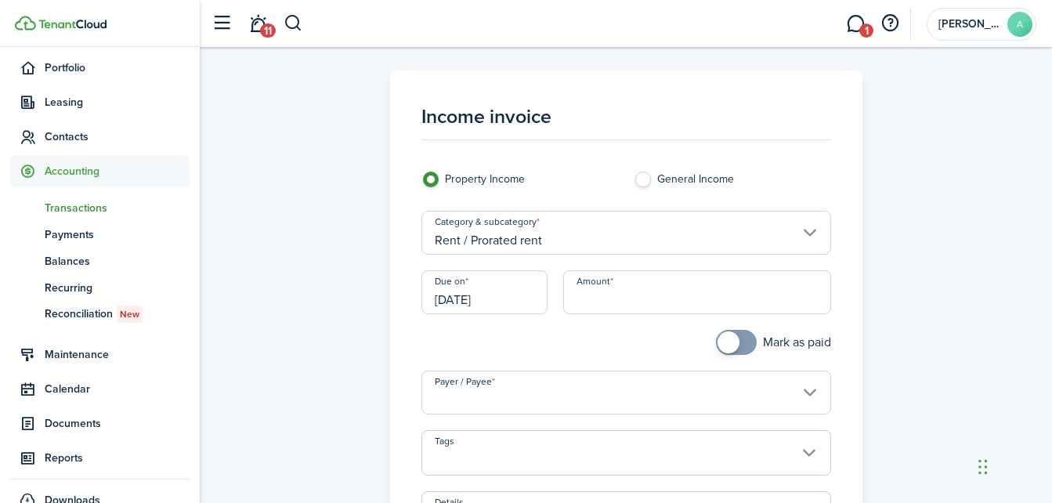
click at [633, 300] on input "Amount" at bounding box center [697, 292] width 268 height 44
click at [456, 294] on input "[DATE]" at bounding box center [484, 292] width 126 height 44
type input "$300.00"
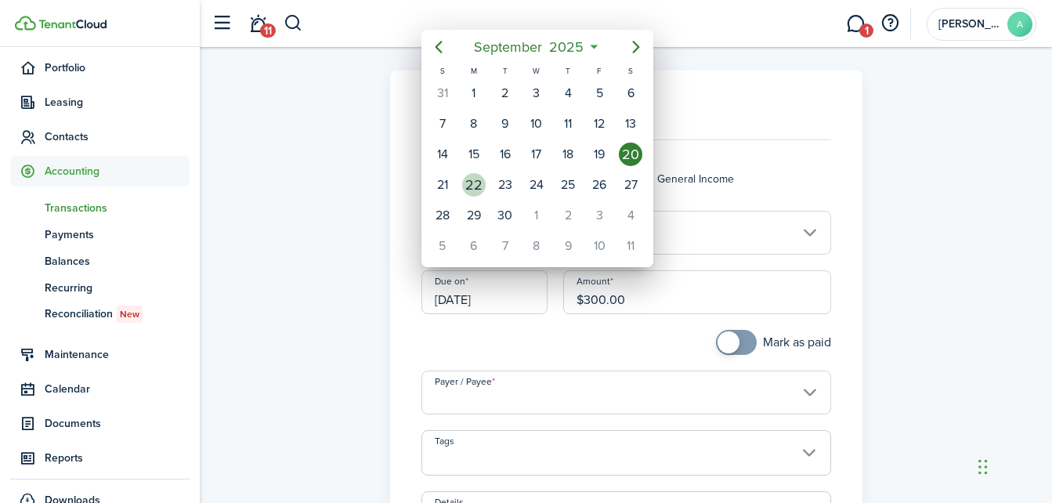
click at [480, 179] on div "22" at bounding box center [473, 184] width 23 height 23
type input "[DATE]"
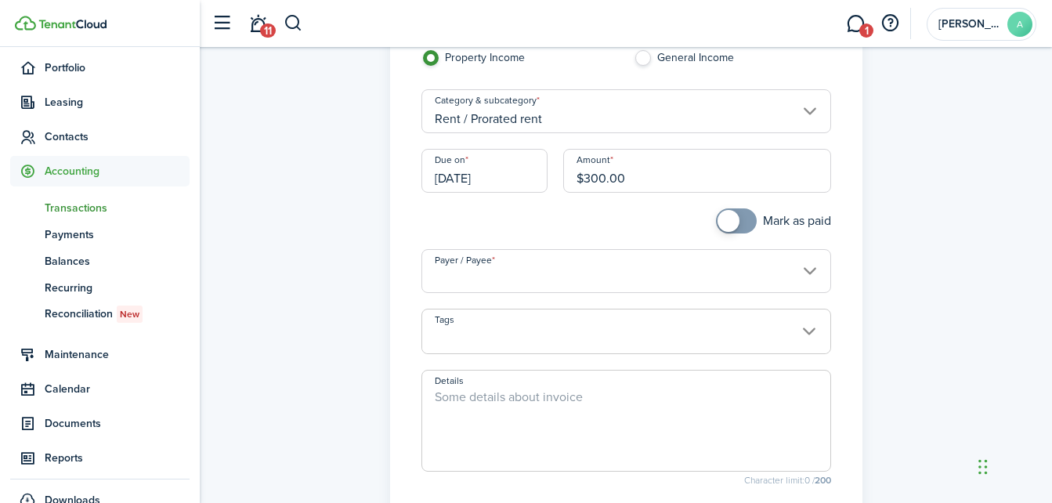
scroll to position [122, 0]
click at [720, 278] on input "Payer / Payee" at bounding box center [626, 270] width 410 height 44
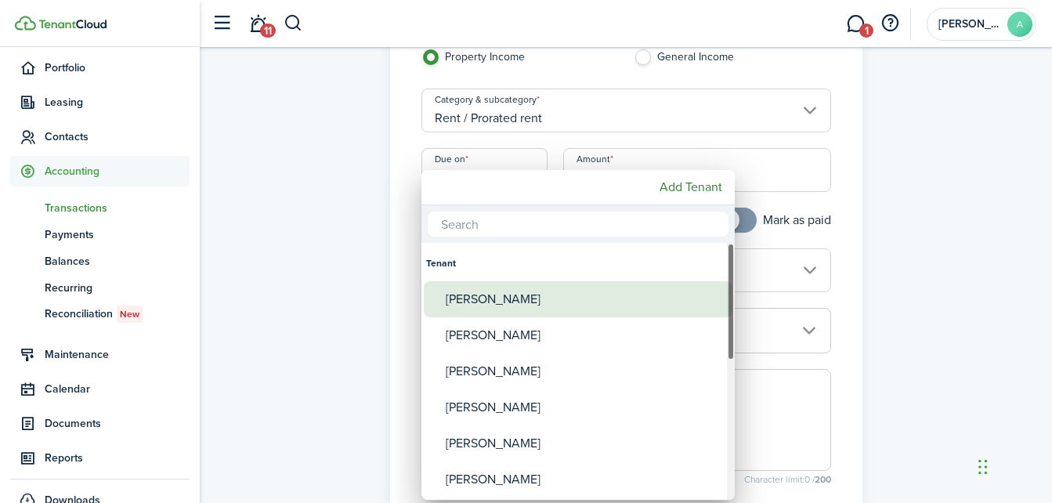
click at [484, 298] on div "[PERSON_NAME]" at bounding box center [584, 299] width 277 height 36
type input "[PERSON_NAME]"
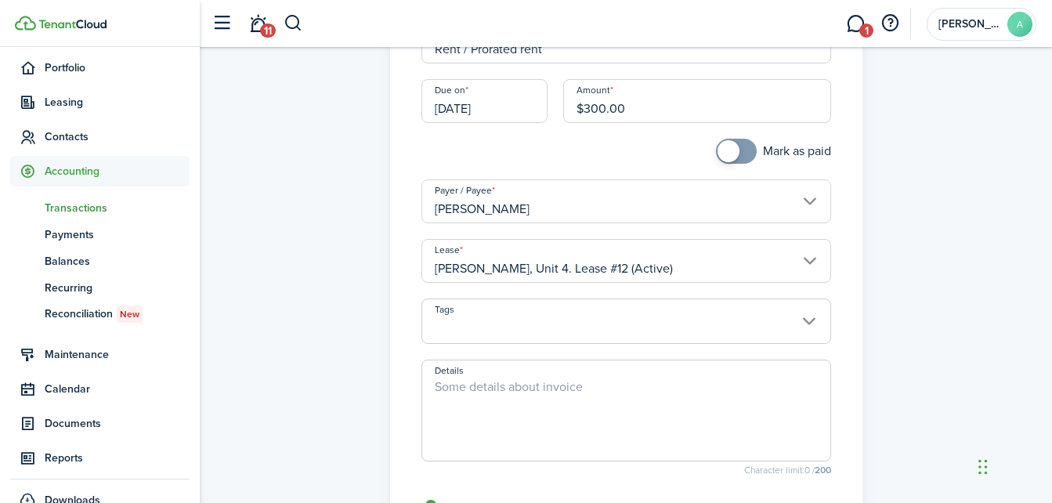
scroll to position [197, 0]
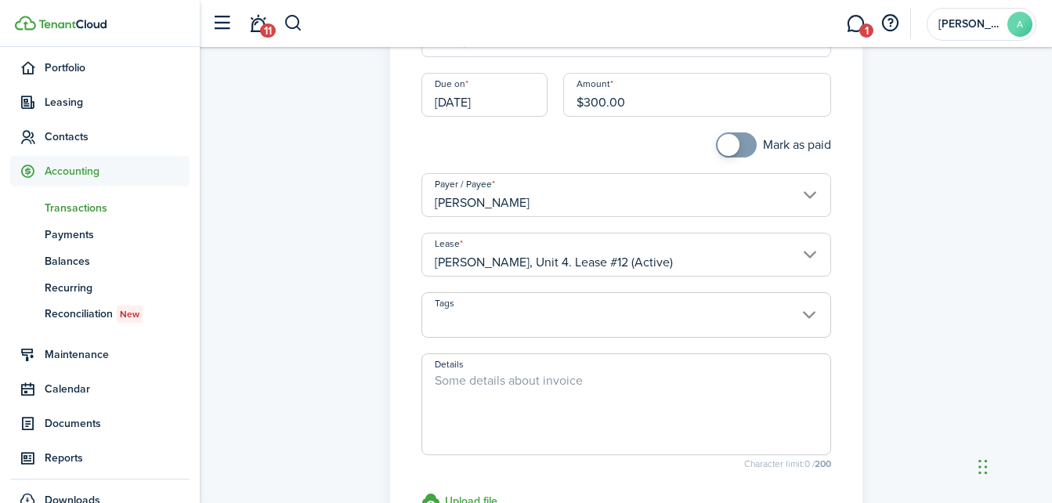
click at [628, 318] on span at bounding box center [626, 323] width 408 height 27
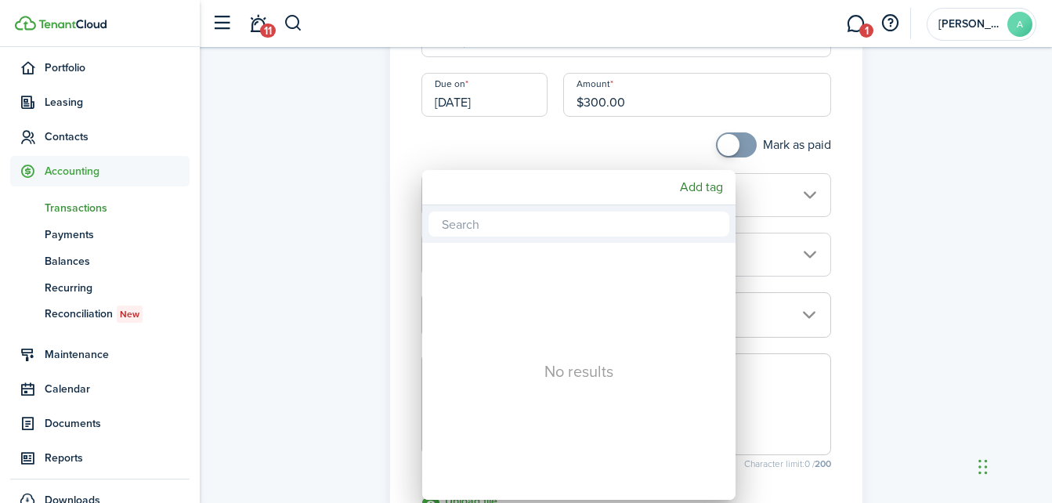
click at [308, 328] on div at bounding box center [526, 251] width 1302 height 753
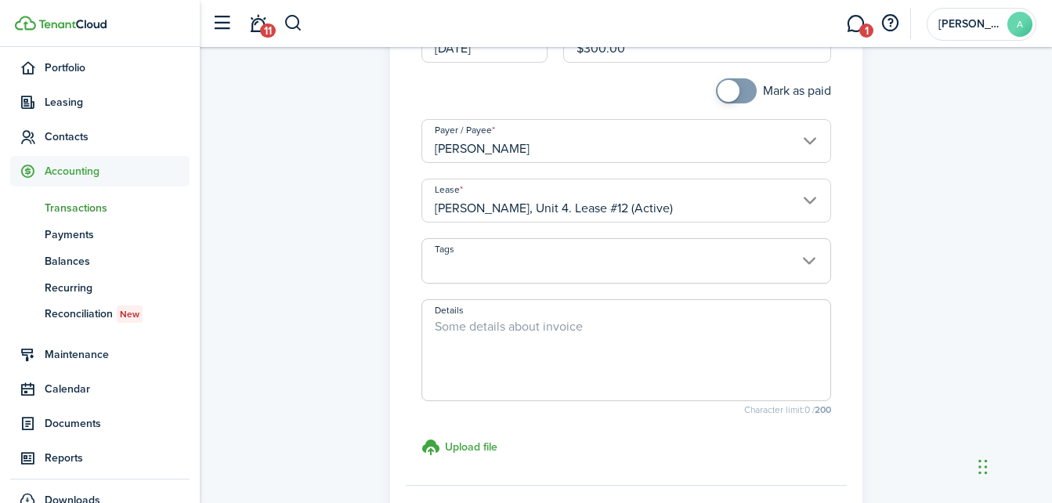
scroll to position [271, 0]
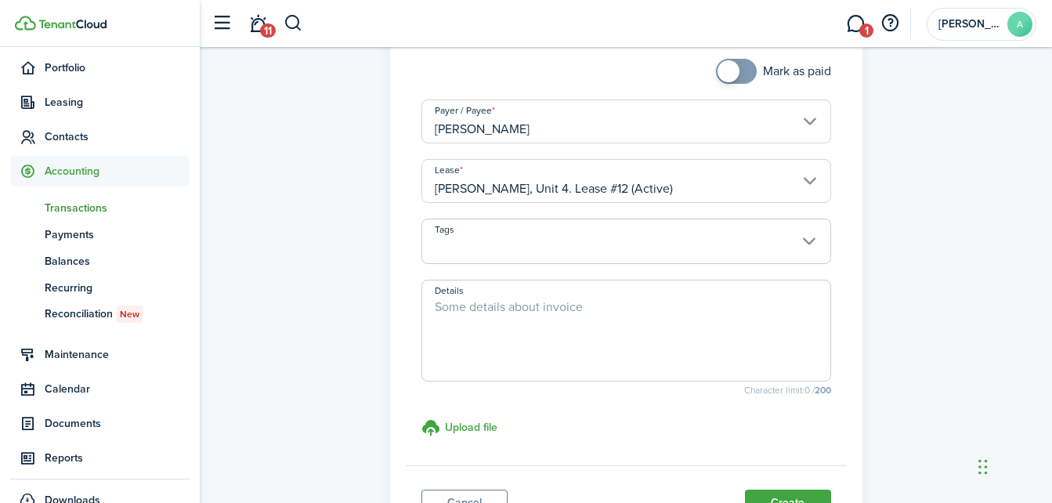
click at [521, 319] on textarea "Details" at bounding box center [626, 335] width 408 height 75
click at [622, 385] on small "Character limit: 40 / 200" at bounding box center [626, 389] width 410 height 9
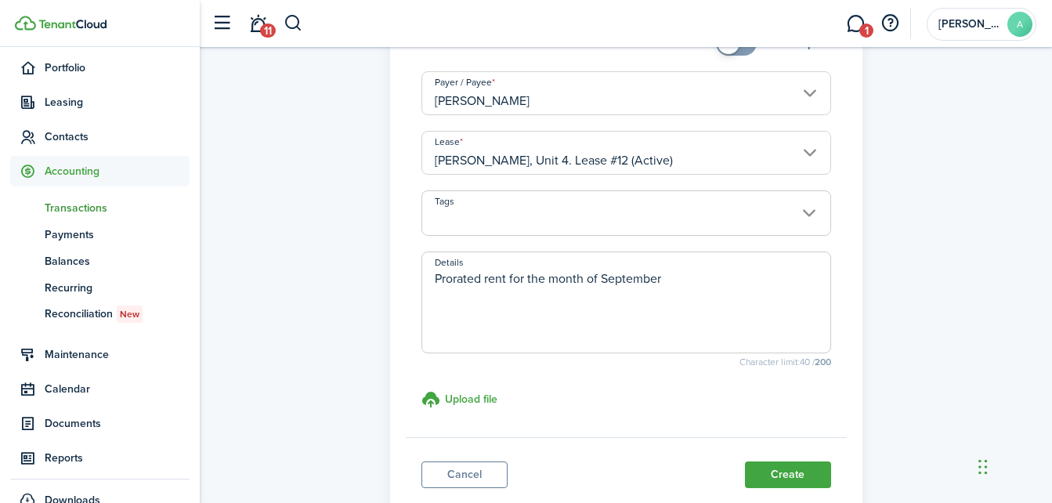
scroll to position [300, 0]
type textarea "Prorated rent for the month of September"
click at [791, 473] on button "Create" at bounding box center [788, 473] width 86 height 27
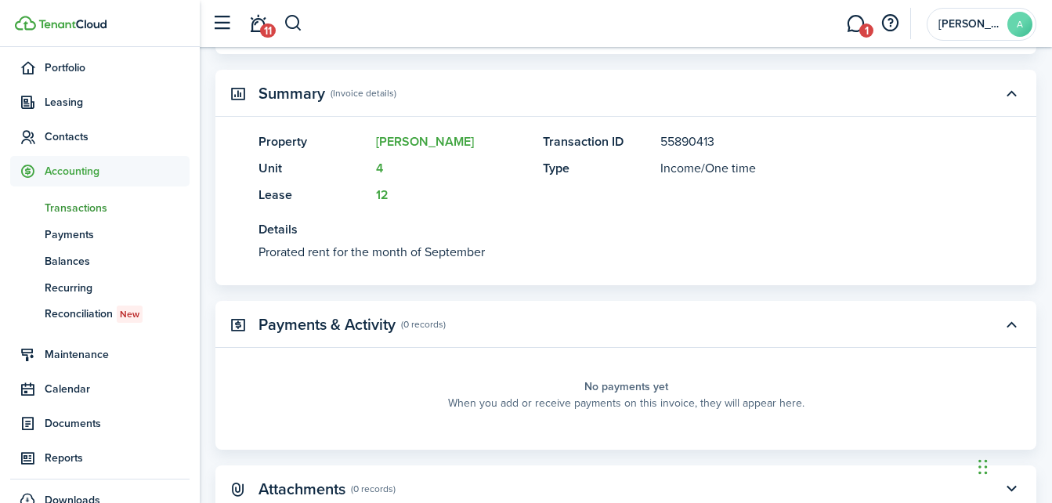
scroll to position [431, 0]
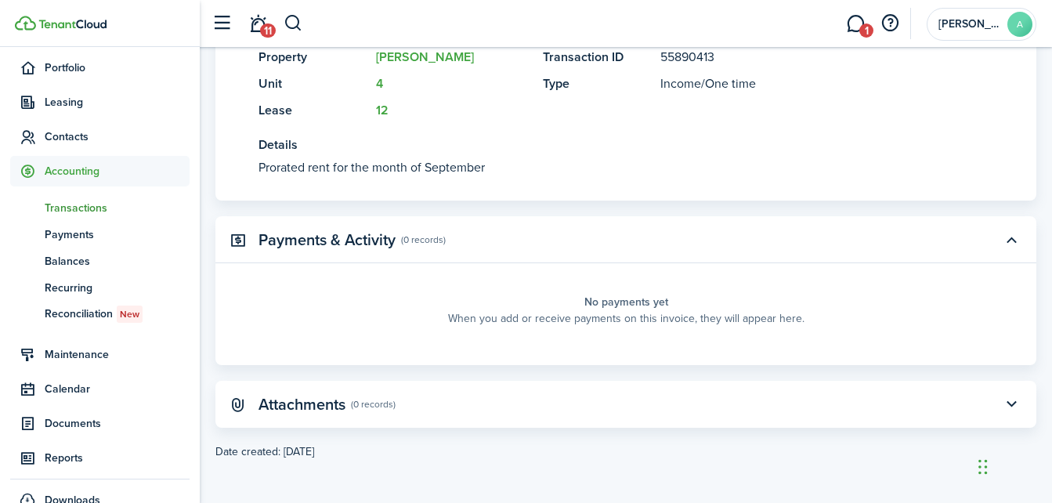
click at [85, 207] on span "Transactions" at bounding box center [117, 208] width 145 height 16
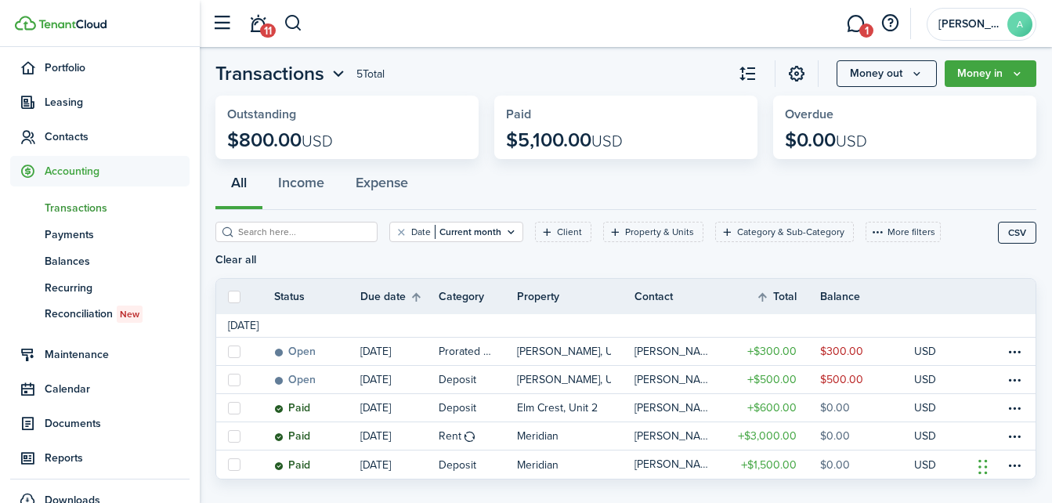
scroll to position [36, 0]
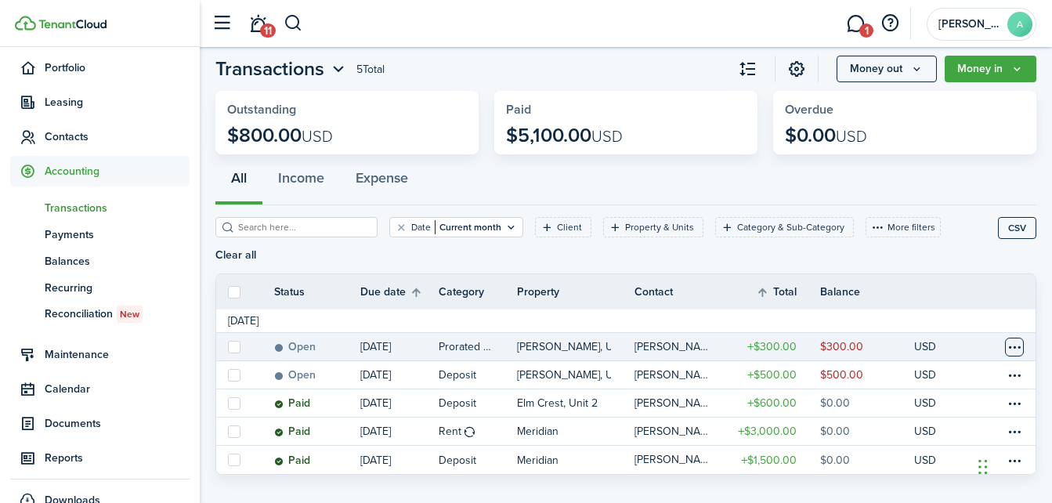
click at [1020, 337] on table-menu-btn-icon at bounding box center [1014, 346] width 19 height 19
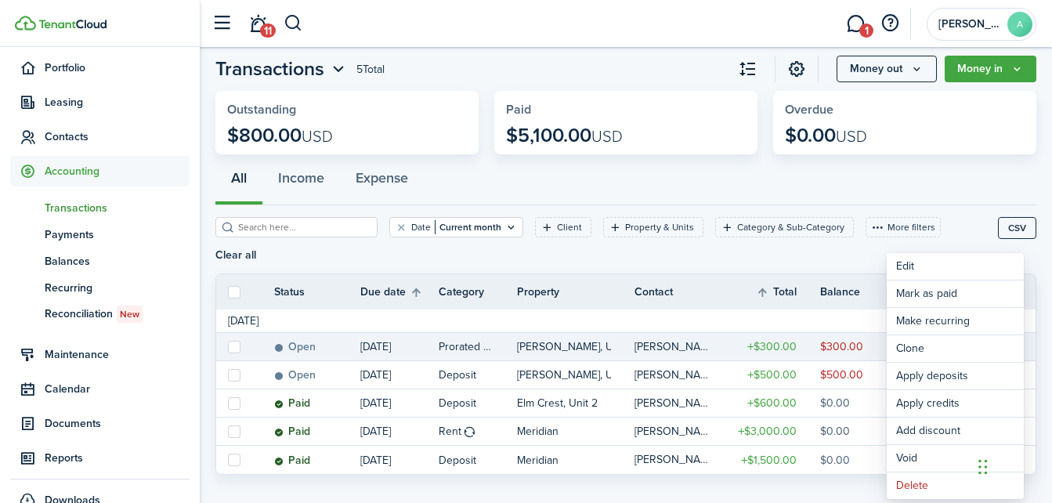
click at [796, 175] on div "All Income Expense" at bounding box center [625, 181] width 821 height 47
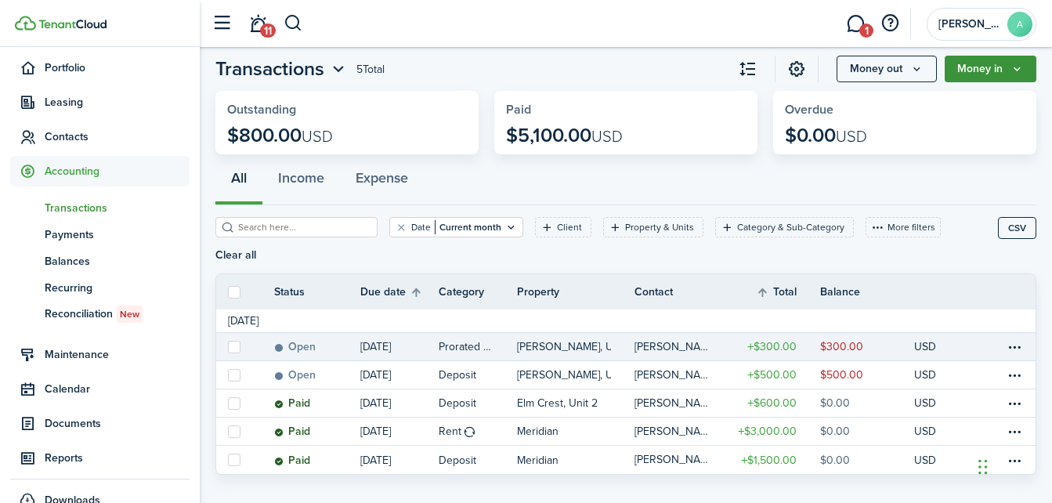
click at [1021, 67] on icon "Money in" at bounding box center [1016, 69] width 13 height 13
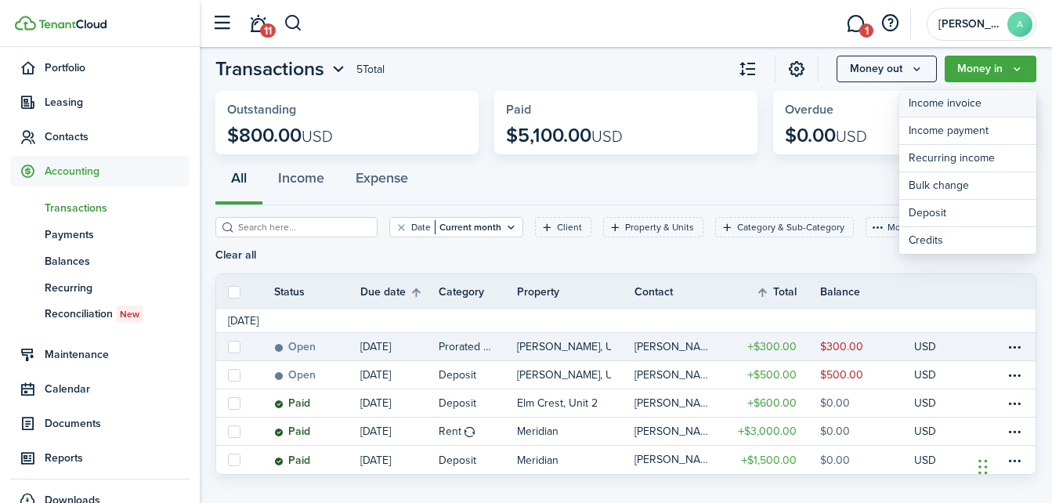
click at [948, 106] on link "Income invoice" at bounding box center [967, 103] width 137 height 27
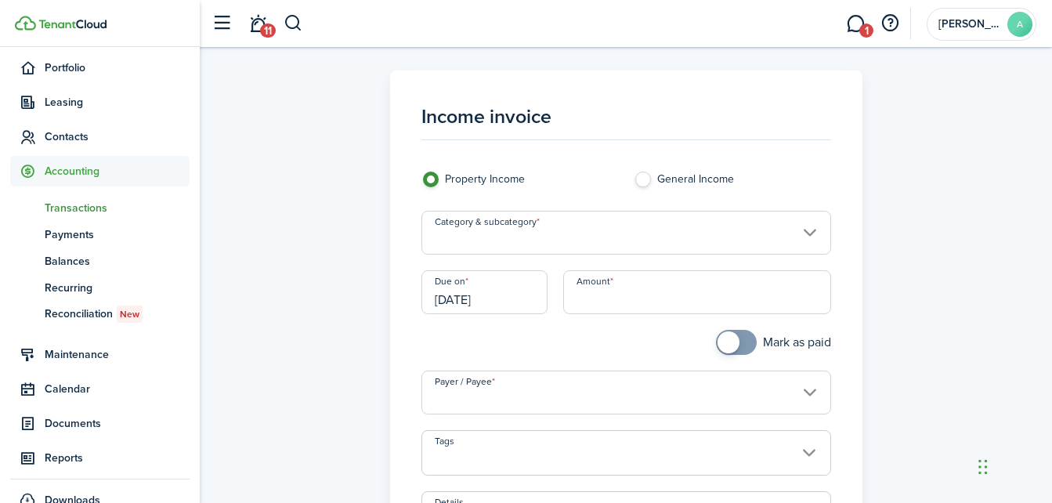
click at [555, 238] on input "Category & subcategory" at bounding box center [626, 233] width 410 height 44
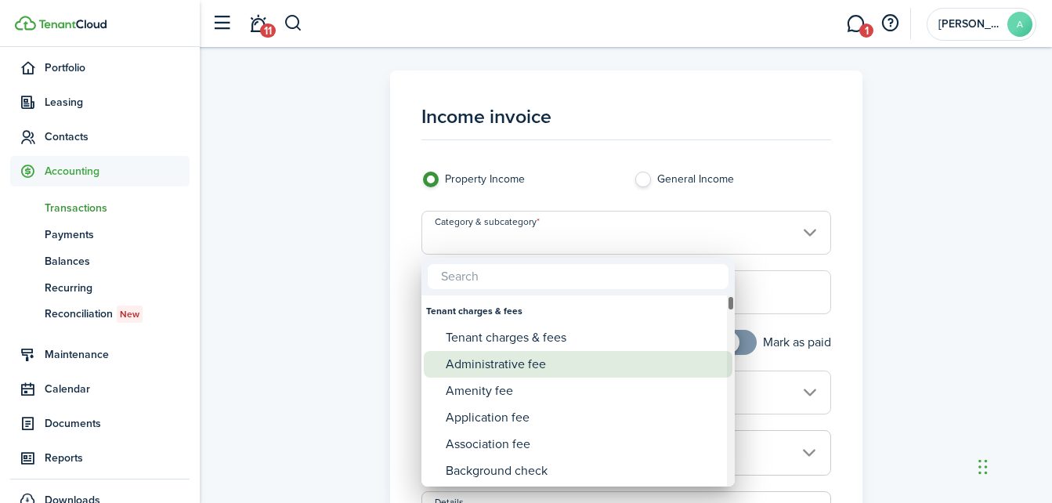
click at [507, 369] on div "Administrative fee" at bounding box center [584, 364] width 277 height 27
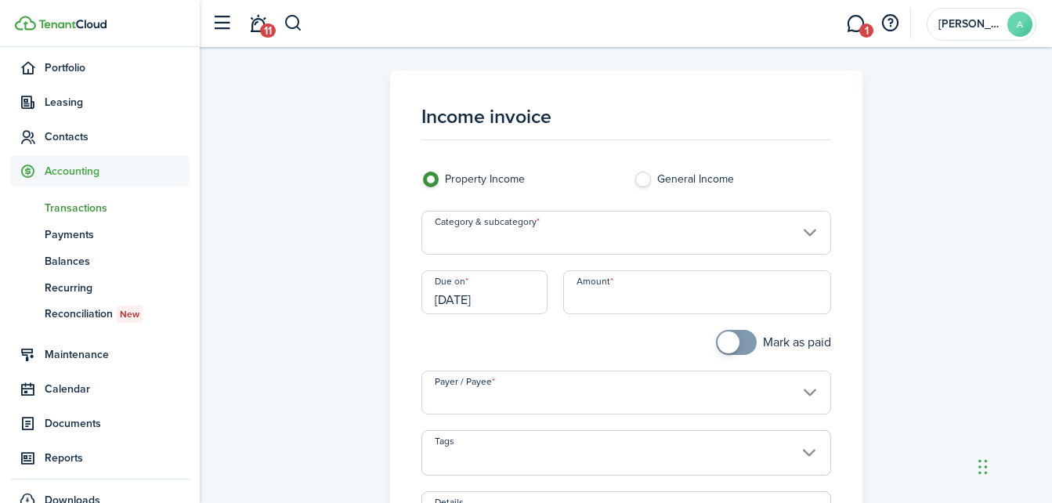
type input "Tenant charges & fees / Administrative fee"
click at [636, 298] on input "Amount" at bounding box center [697, 292] width 268 height 44
type input "$10.00"
click at [886, 296] on div "Income invoice Property Income General Income Category & subcategory Tenant cha…" at bounding box center [625, 414] width 836 height 688
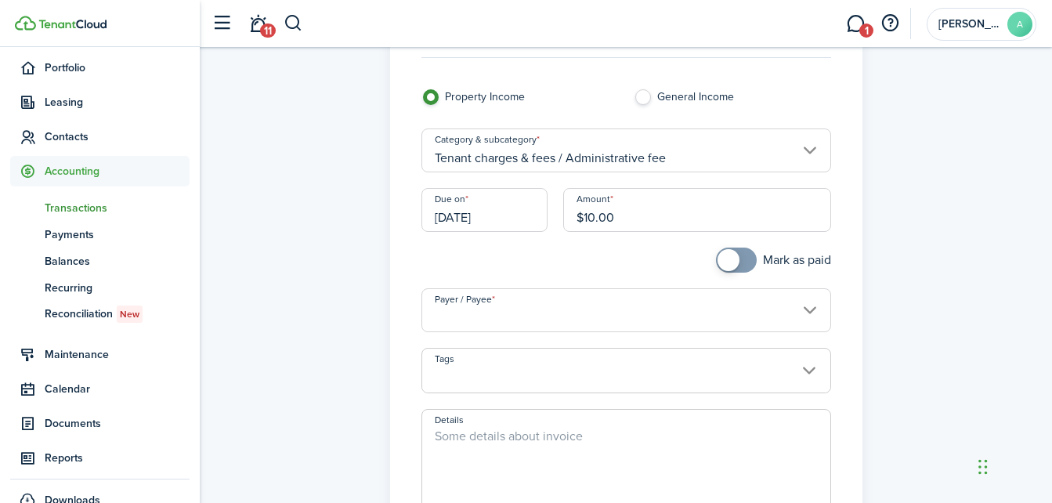
scroll to position [236, 0]
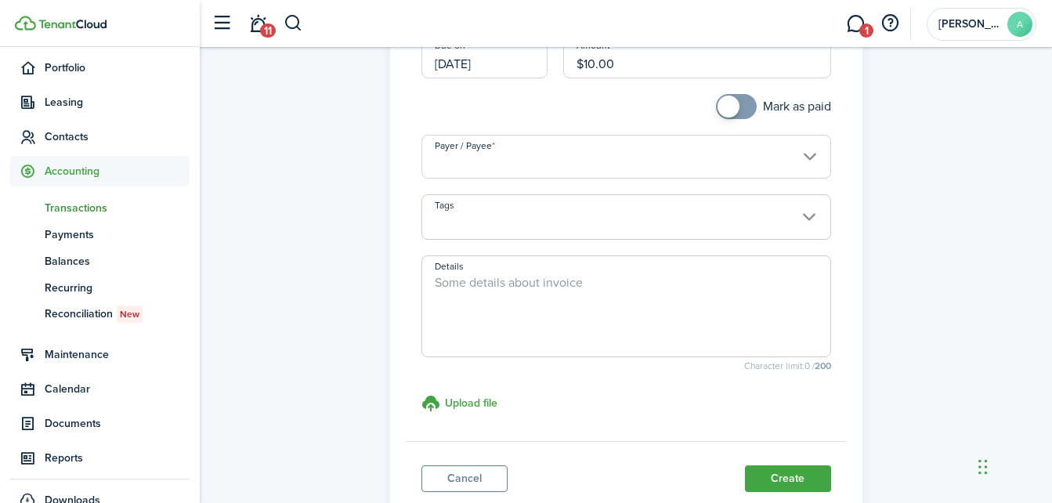
click at [802, 164] on input "Payer / Payee" at bounding box center [626, 157] width 410 height 44
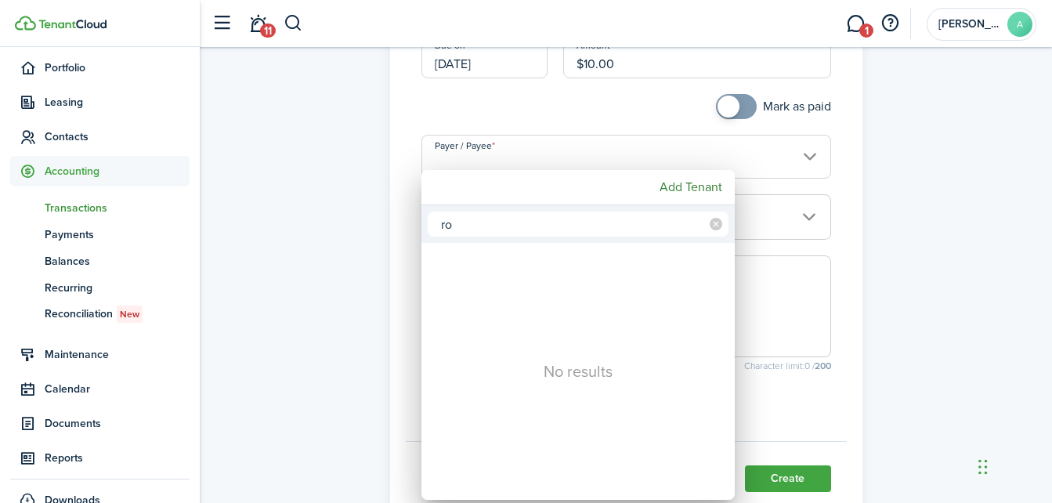
type input "r"
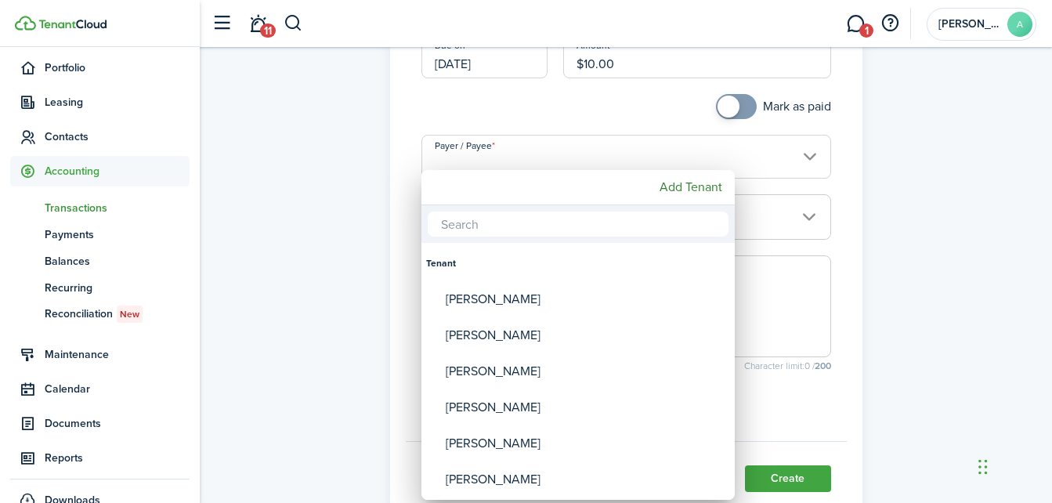
click at [908, 208] on div at bounding box center [526, 251] width 1302 height 753
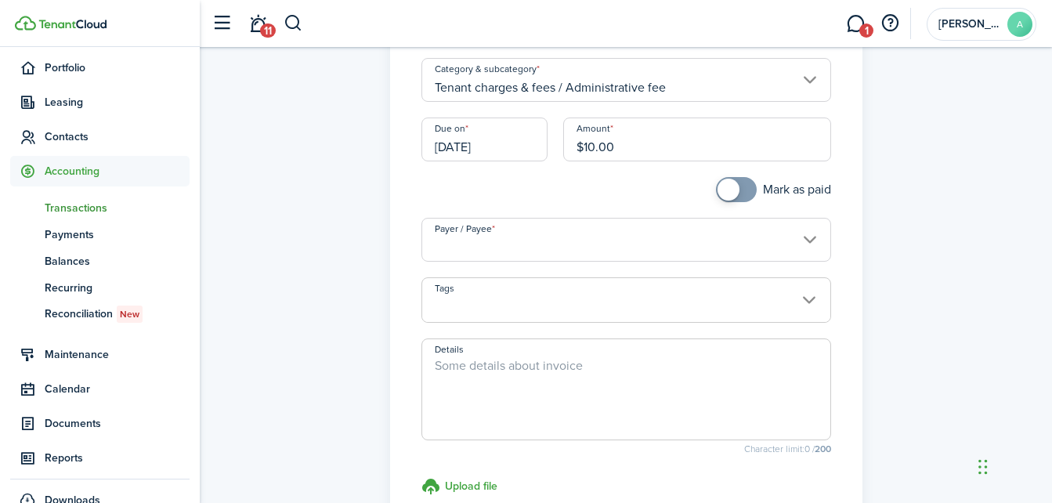
scroll to position [152, 0]
drag, startPoint x: 320, startPoint y: 253, endPoint x: 247, endPoint y: 219, distance: 80.9
click at [247, 219] on div "Income invoice Property Income General Income Category & subcategory Tenant cha…" at bounding box center [625, 263] width 836 height 688
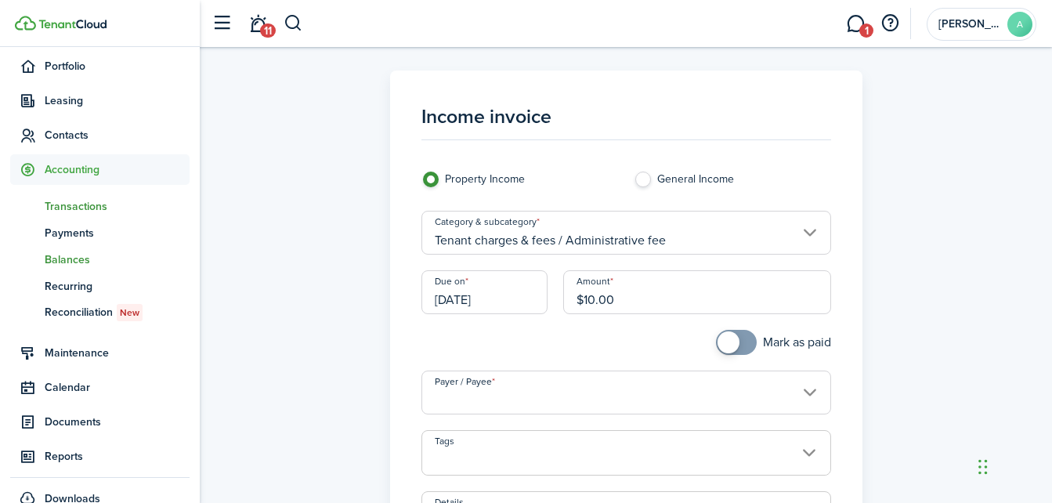
scroll to position [93, 0]
click at [67, 135] on span "Contacts" at bounding box center [117, 134] width 145 height 16
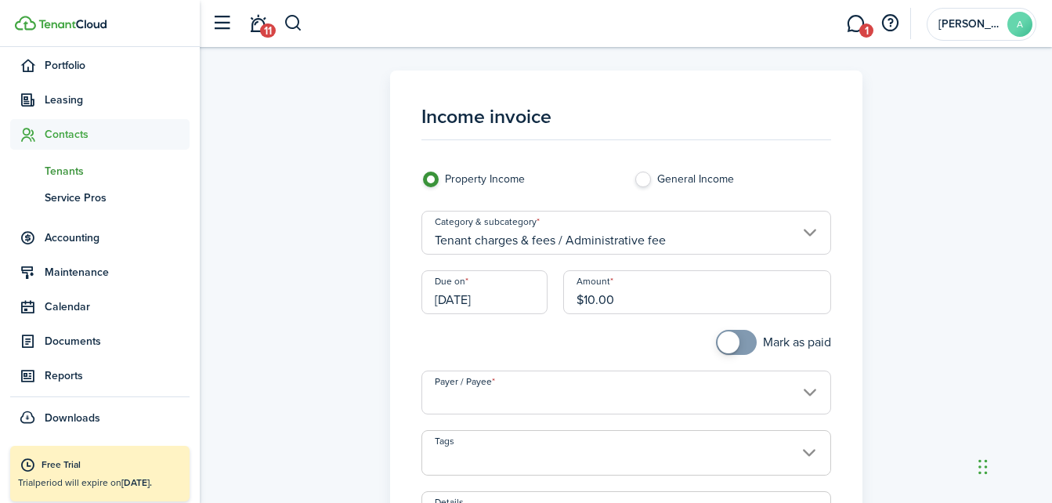
click at [63, 173] on span "Tenants" at bounding box center [117, 171] width 145 height 16
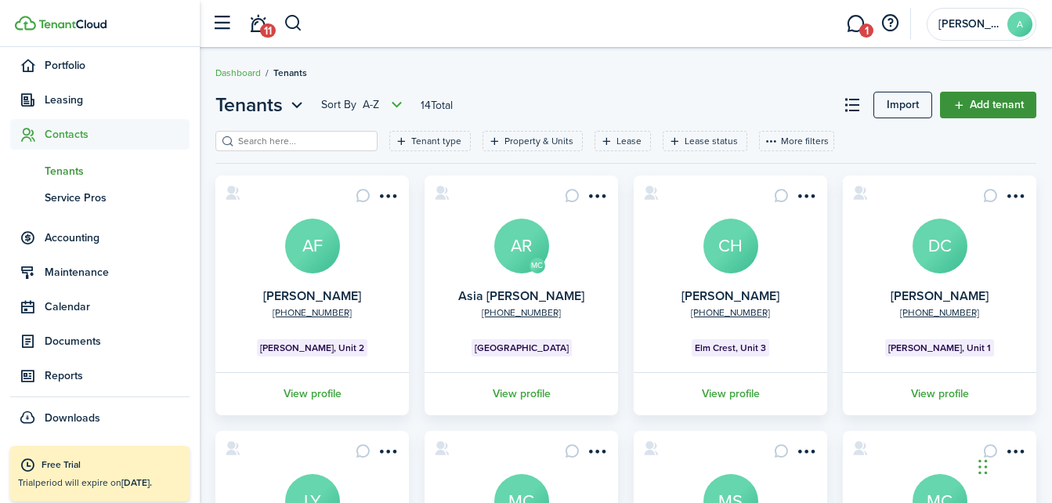
click at [982, 105] on link "Add tenant" at bounding box center [988, 105] width 96 height 27
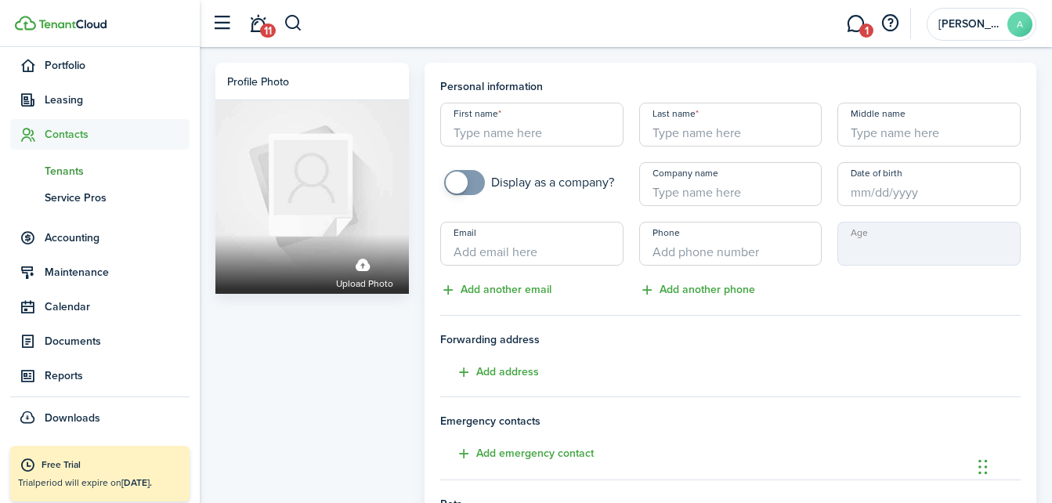
click at [547, 135] on input "First name" at bounding box center [531, 125] width 183 height 44
type input "[PERSON_NAME]"
type input "[EMAIL_ADDRESS][DOMAIN_NAME]"
click at [591, 247] on input "[EMAIL_ADDRESS][DOMAIN_NAME]" at bounding box center [531, 244] width 183 height 44
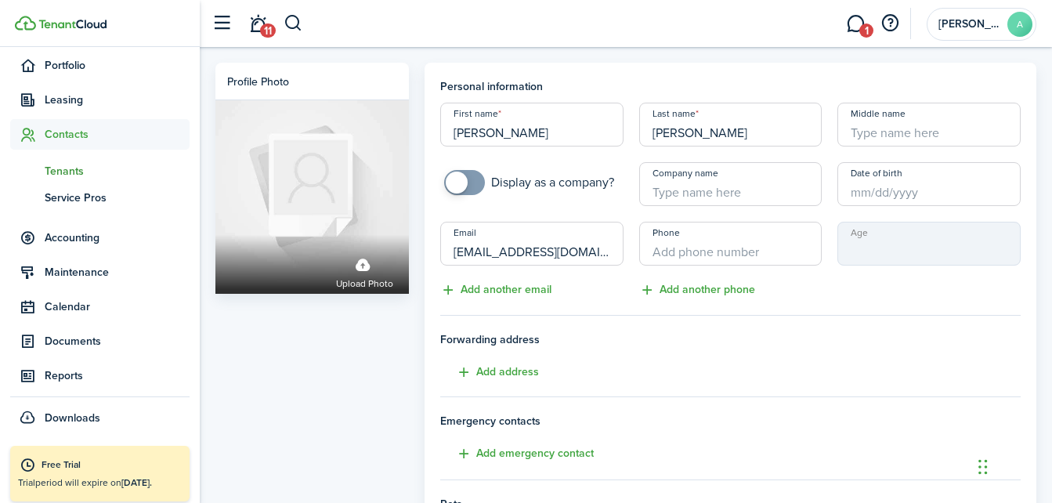
click at [591, 247] on input "[EMAIL_ADDRESS][DOMAIN_NAME]" at bounding box center [531, 244] width 183 height 44
type input "[EMAIL_ADDRESS][DOMAIN_NAME]"
click at [650, 259] on input "+1" at bounding box center [730, 244] width 183 height 44
type input "[PHONE_NUMBER]"
click at [832, 288] on div "Age" at bounding box center [928, 261] width 199 height 78
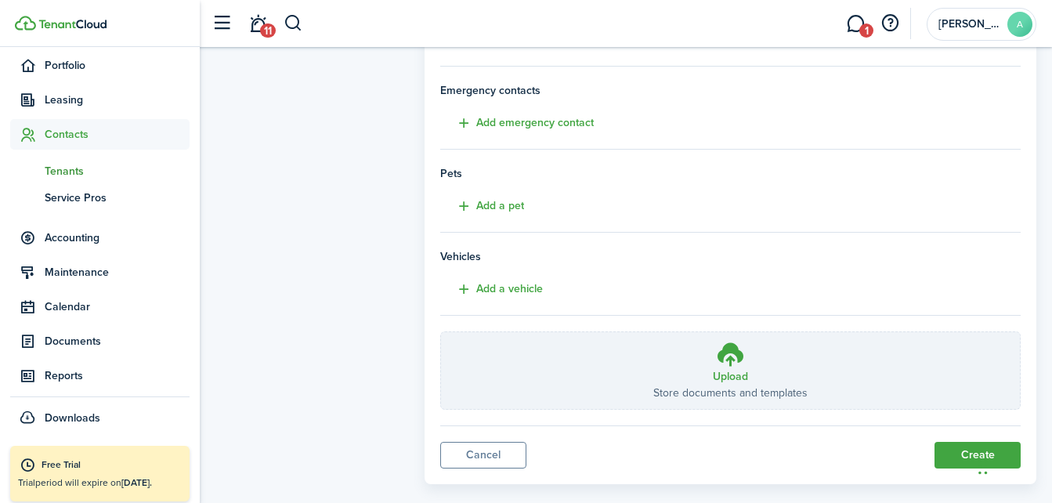
scroll to position [331, 0]
click at [968, 454] on button "Create" at bounding box center [977, 454] width 86 height 27
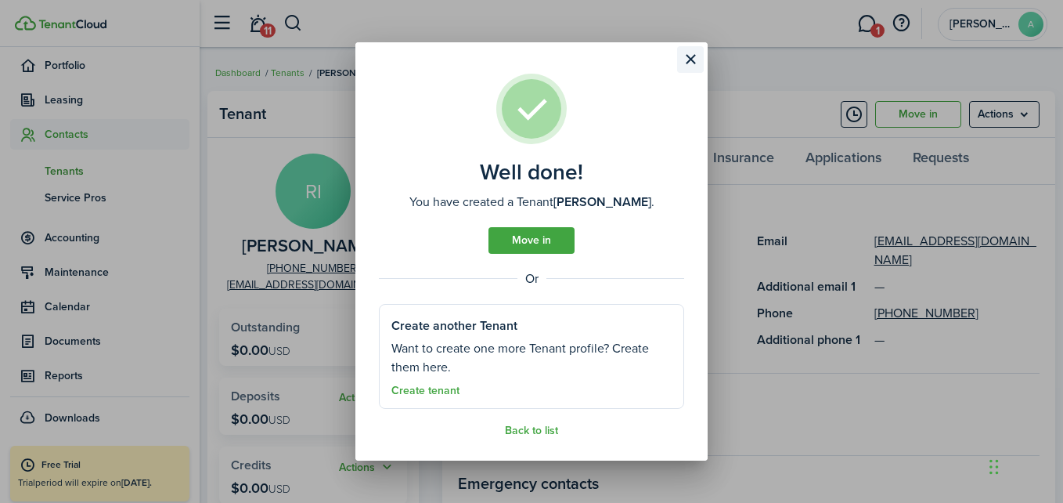
click at [689, 58] on button "Close modal" at bounding box center [690, 59] width 27 height 27
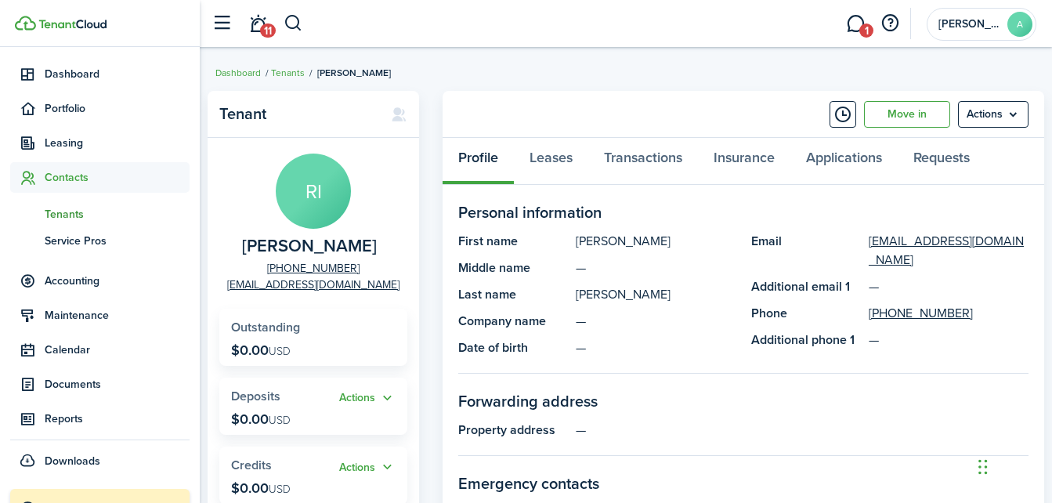
scroll to position [51, 0]
click at [68, 276] on span "Accounting" at bounding box center [117, 280] width 145 height 16
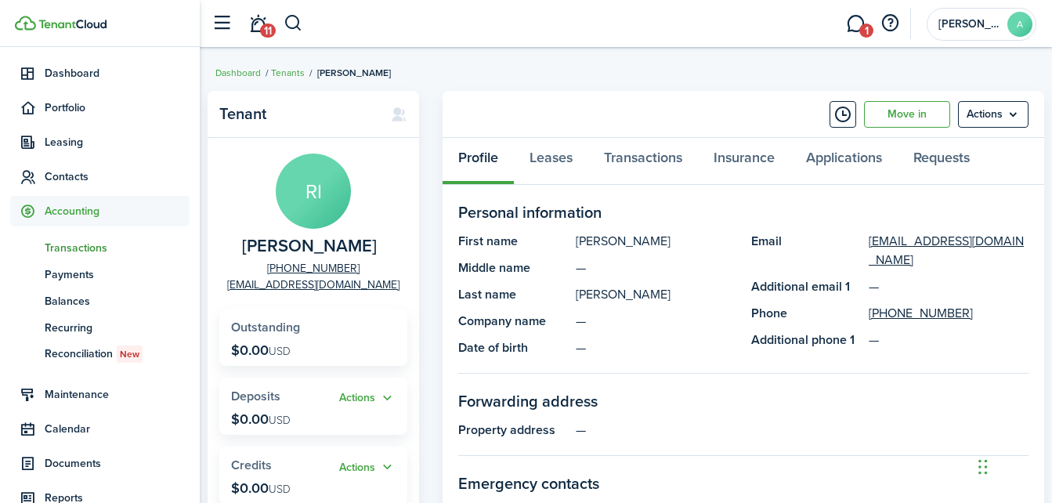
click at [85, 247] on span "Transactions" at bounding box center [117, 248] width 145 height 16
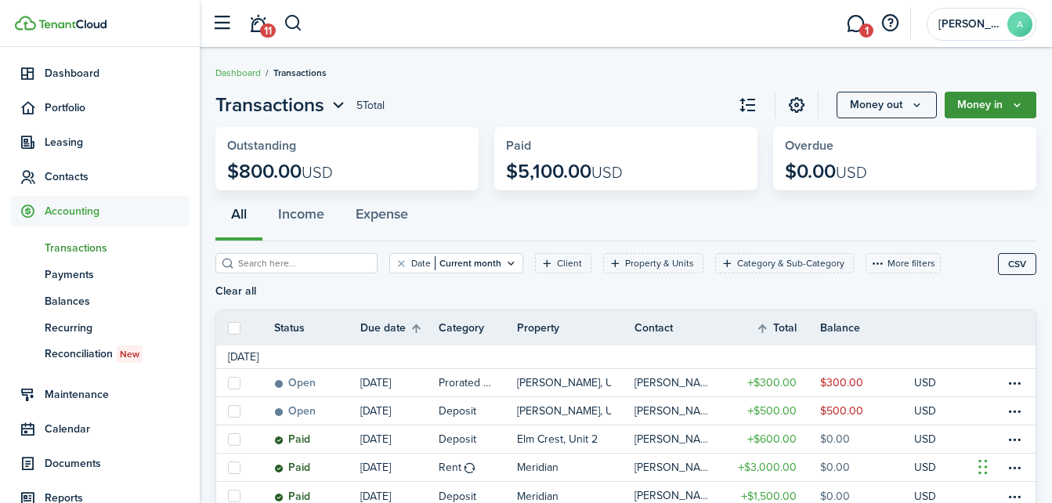
click at [1016, 98] on button "Money in" at bounding box center [990, 105] width 92 height 27
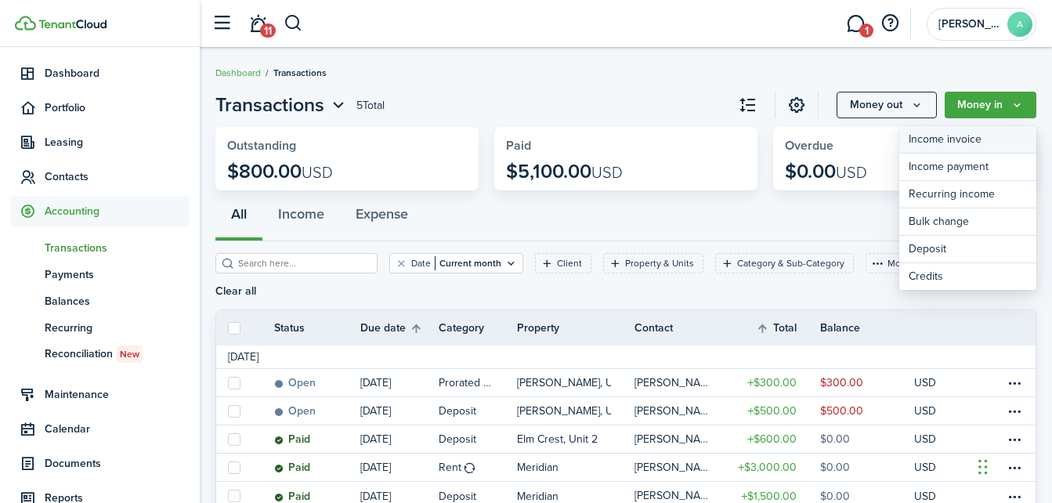
click at [987, 139] on link "Income invoice" at bounding box center [967, 139] width 137 height 27
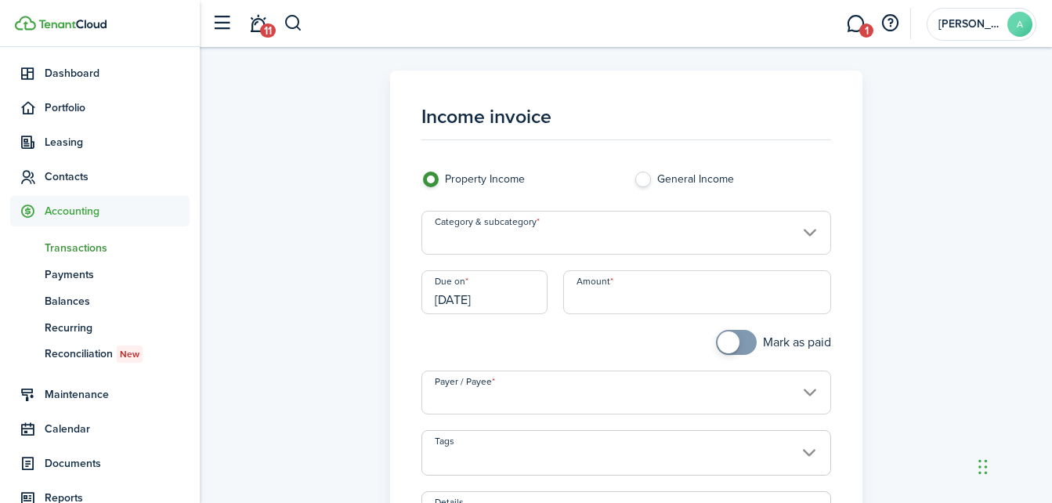
click at [609, 221] on input "Category & subcategory" at bounding box center [626, 233] width 410 height 44
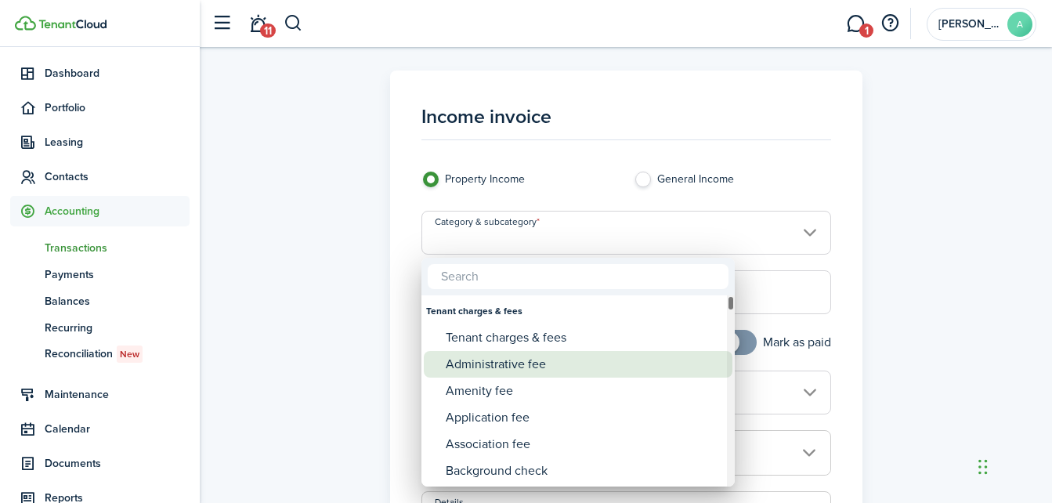
click at [500, 359] on div "Administrative fee" at bounding box center [584, 364] width 277 height 27
type input "Tenant charges & fees / Administrative fee"
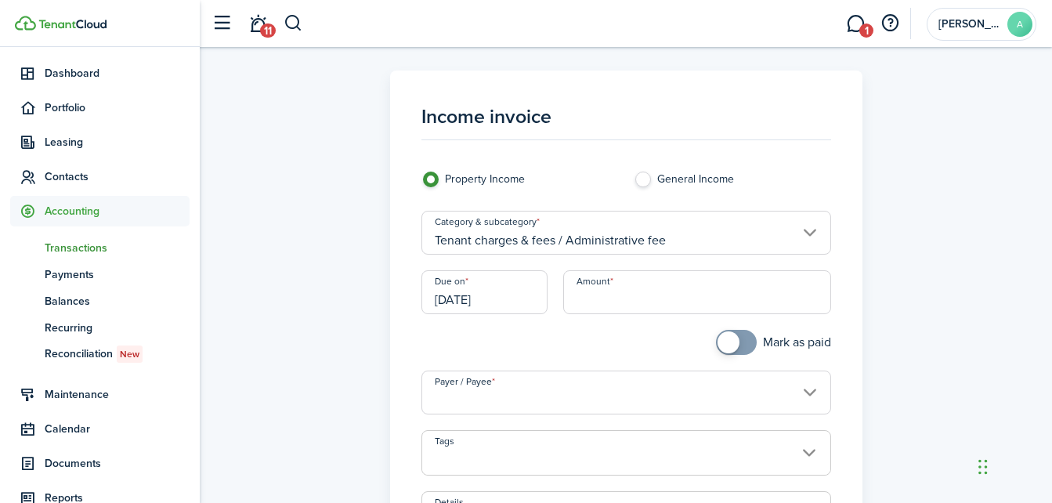
click at [616, 294] on input "Amount" at bounding box center [697, 292] width 268 height 44
type input "$10.00"
click at [592, 345] on div at bounding box center [519, 350] width 213 height 41
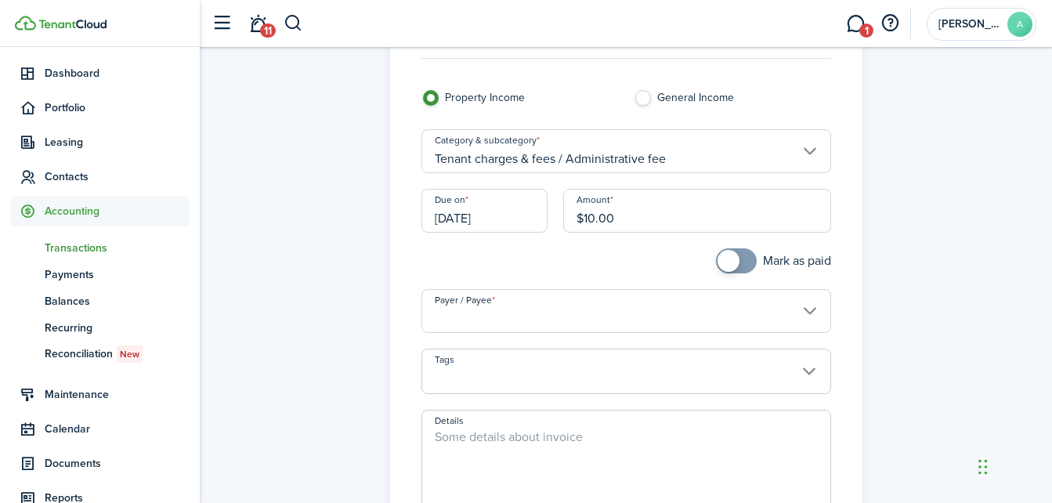
scroll to position [86, 0]
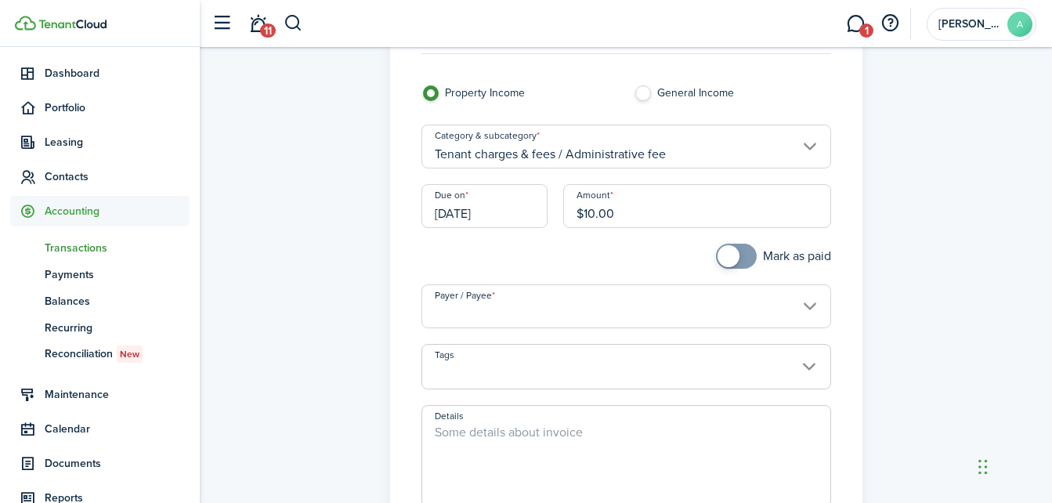
click at [801, 302] on input "Payer / Payee" at bounding box center [626, 306] width 410 height 44
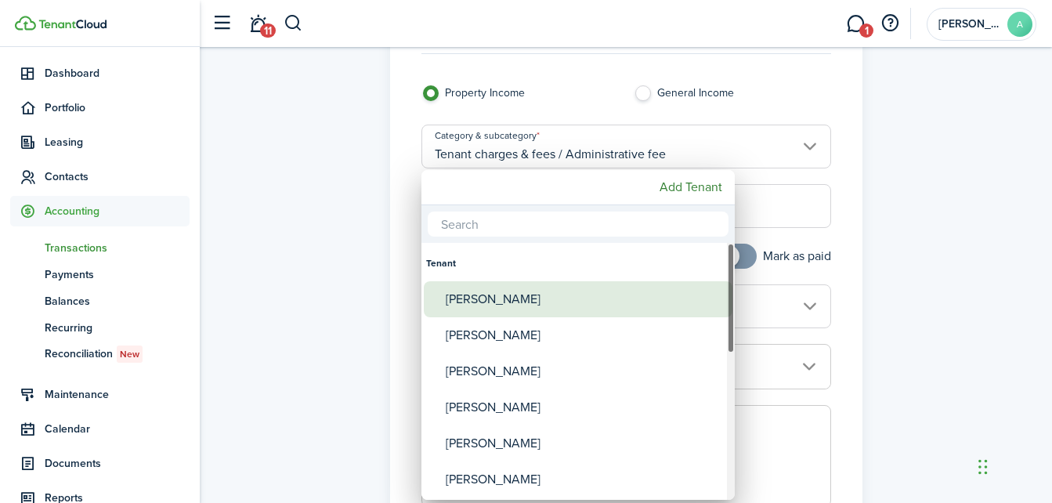
click at [539, 301] on div "[PERSON_NAME]" at bounding box center [584, 299] width 277 height 36
type input "[PERSON_NAME]"
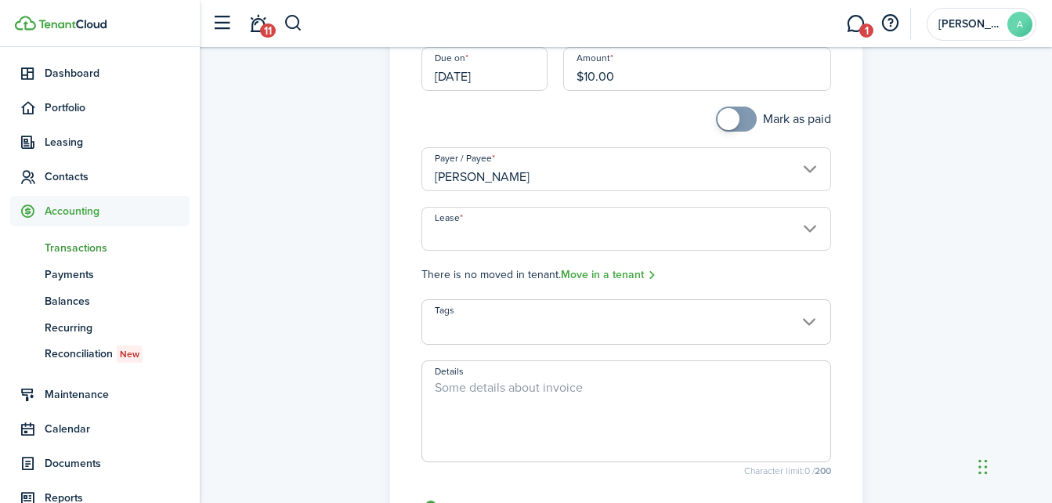
scroll to position [224, 0]
click at [511, 226] on input "Lease" at bounding box center [626, 228] width 410 height 44
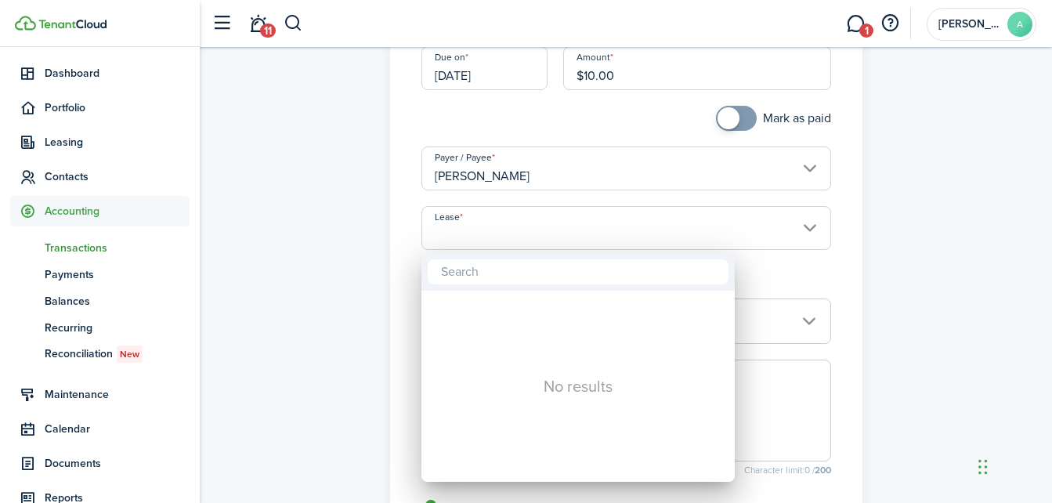
click at [853, 249] on div at bounding box center [526, 251] width 1302 height 753
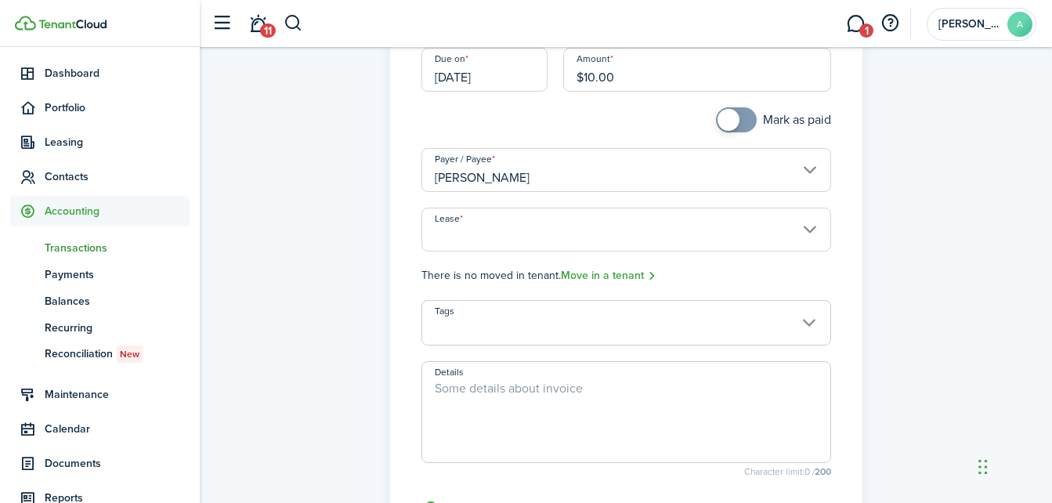
scroll to position [223, 0]
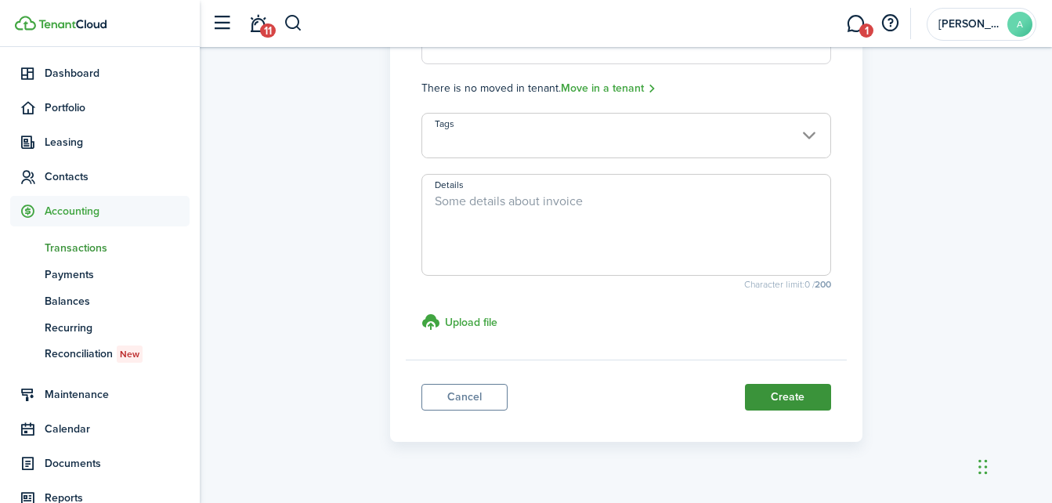
click at [798, 402] on button "Create" at bounding box center [788, 397] width 86 height 27
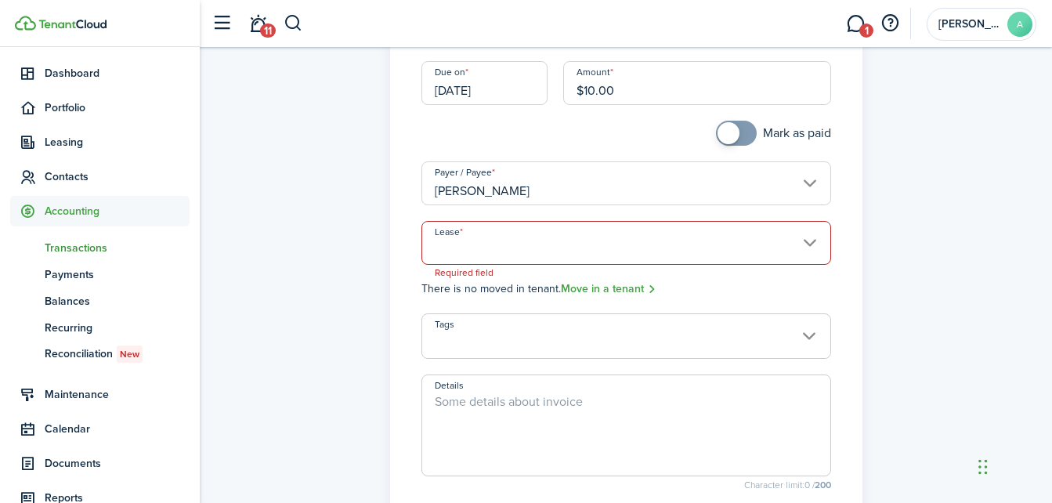
scroll to position [200, 0]
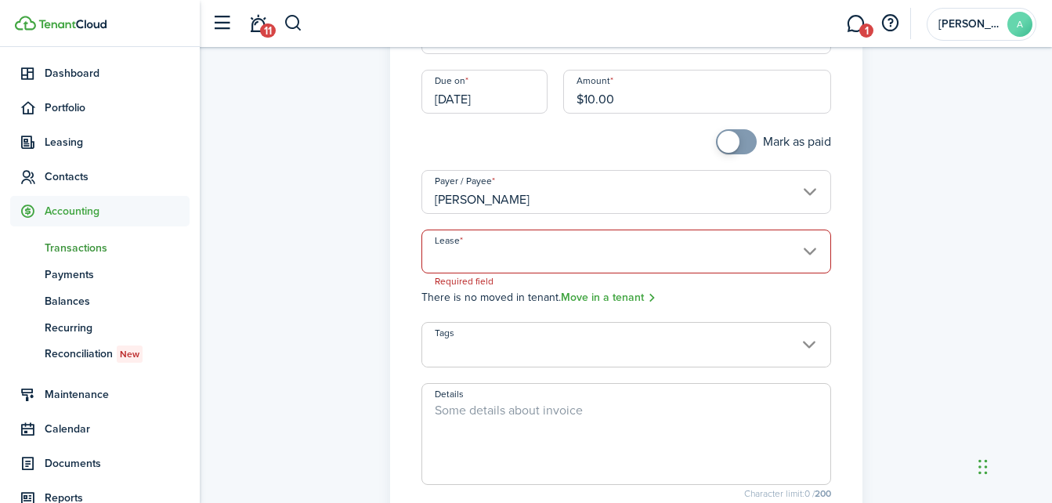
click at [806, 254] on input "Lease" at bounding box center [626, 251] width 410 height 44
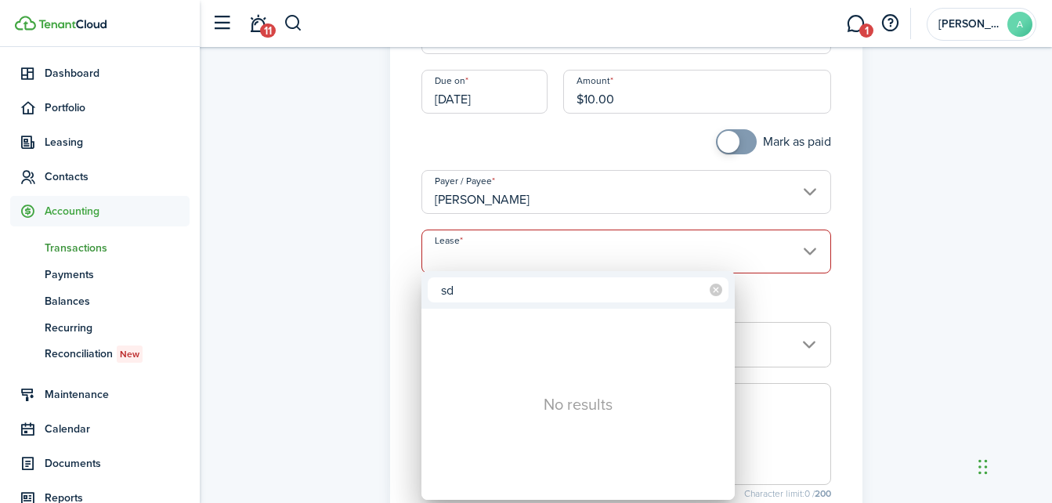
type input "s"
type input "a"
type input "w"
click at [346, 272] on div at bounding box center [526, 251] width 1302 height 753
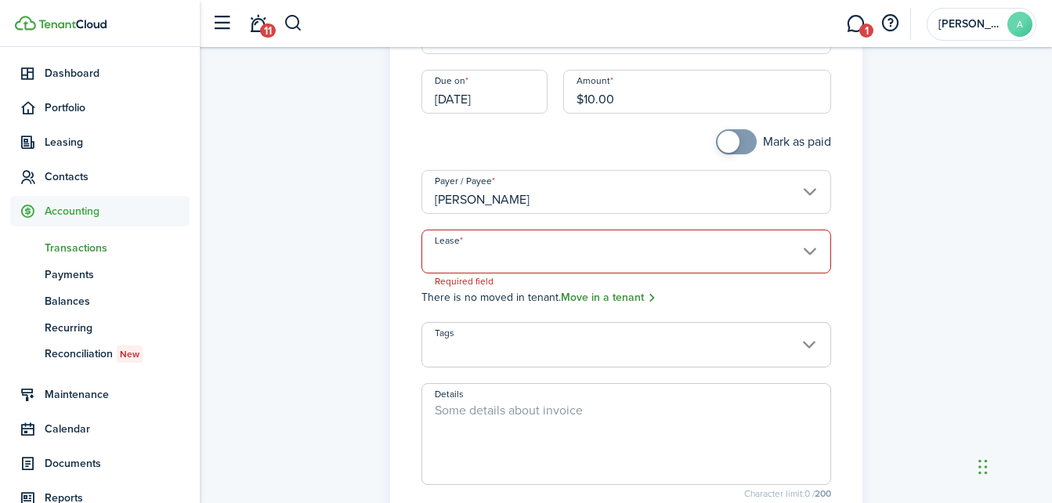
click at [608, 299] on link "Move in a tenant" at bounding box center [609, 298] width 96 height 18
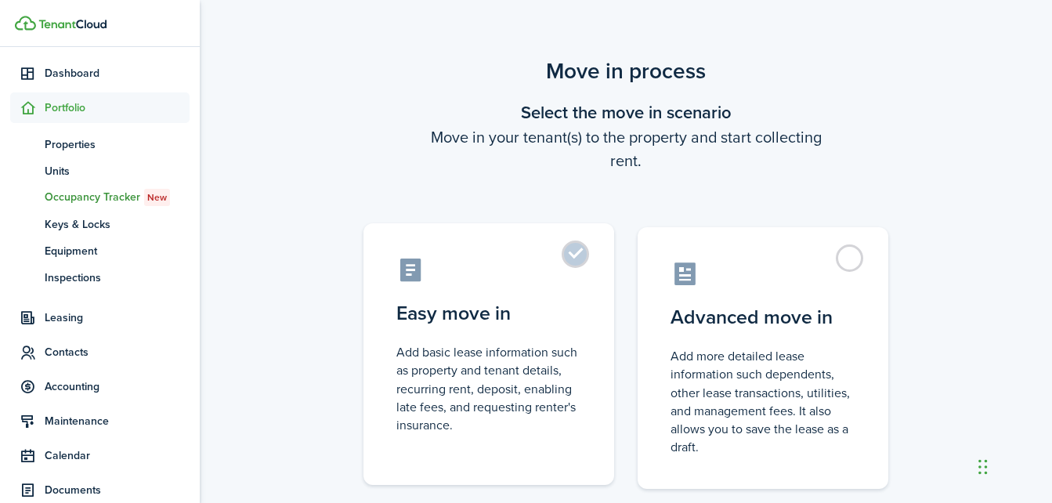
click at [571, 254] on label "Easy move in Add basic lease information such as property and tenant details, r…" at bounding box center [488, 354] width 251 height 262
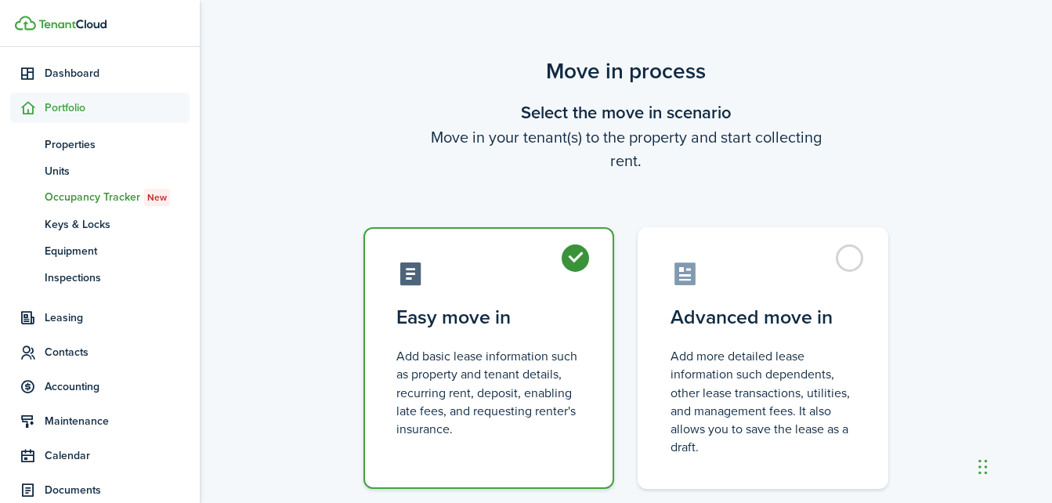
radio input "true"
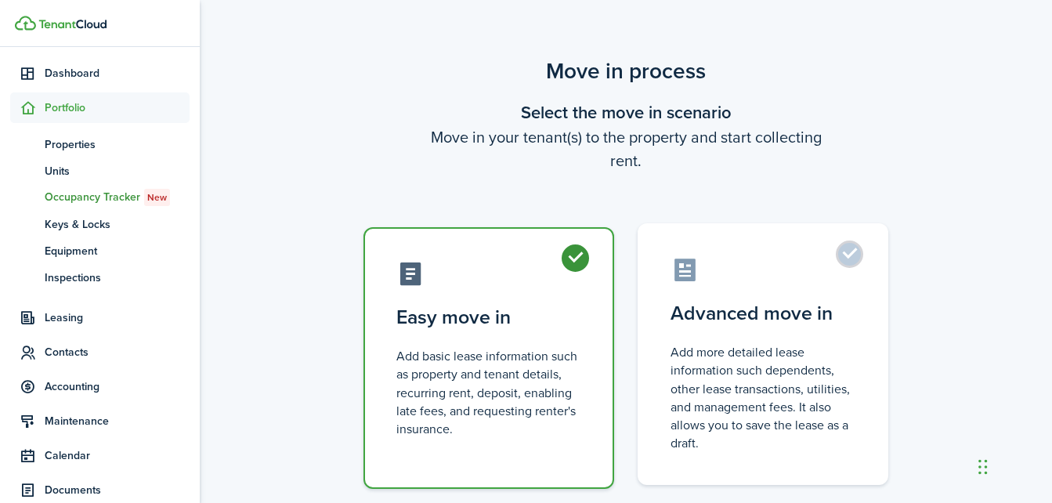
scroll to position [103, 0]
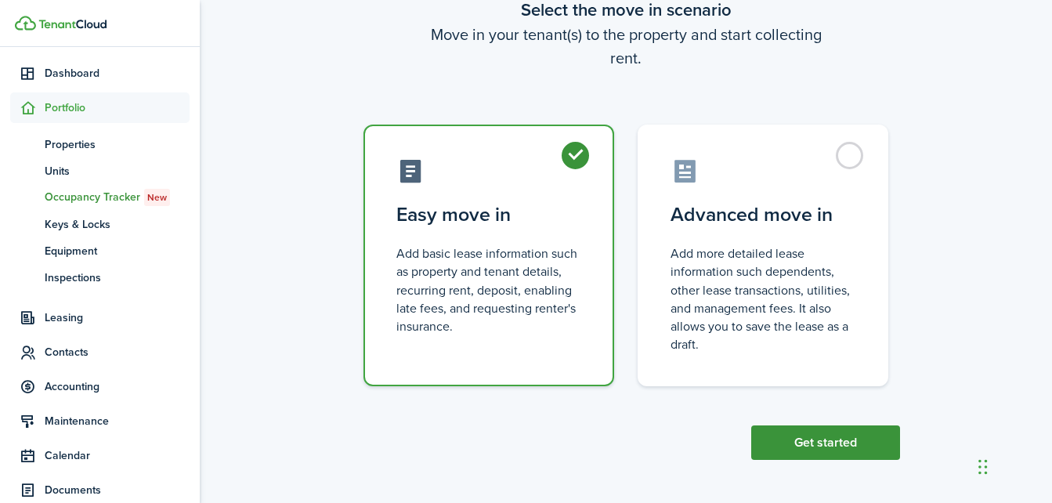
click at [837, 435] on button "Get started" at bounding box center [825, 442] width 149 height 34
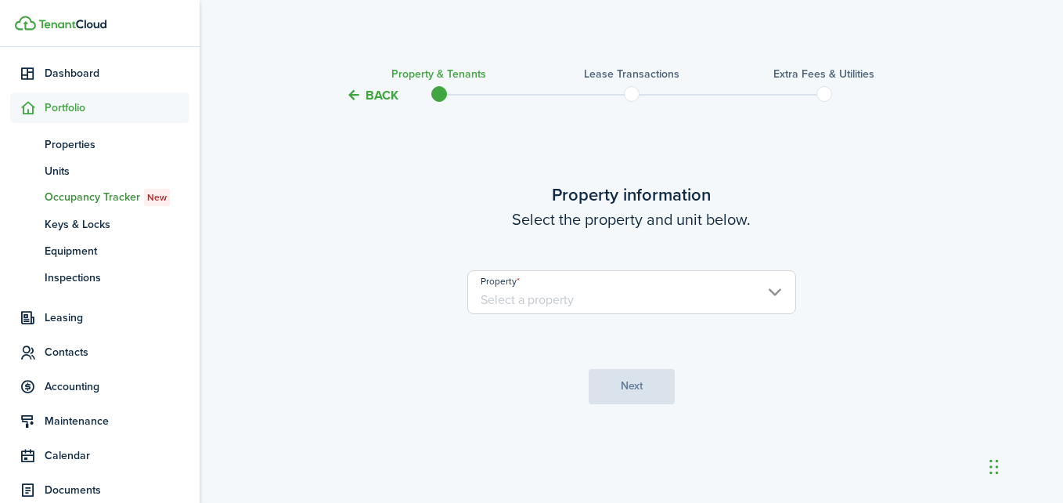
click at [755, 303] on input "Property" at bounding box center [631, 292] width 329 height 44
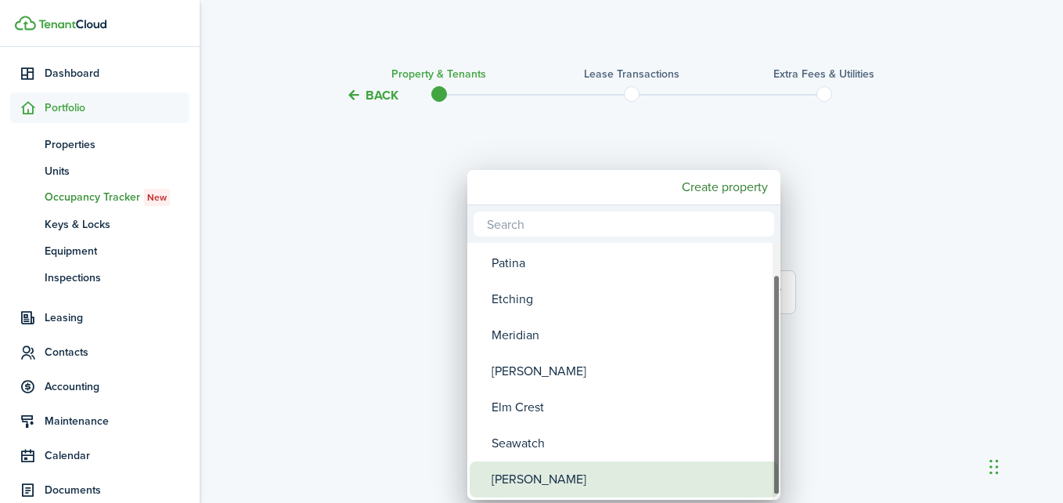
click at [502, 474] on div "[PERSON_NAME]" at bounding box center [630, 479] width 277 height 36
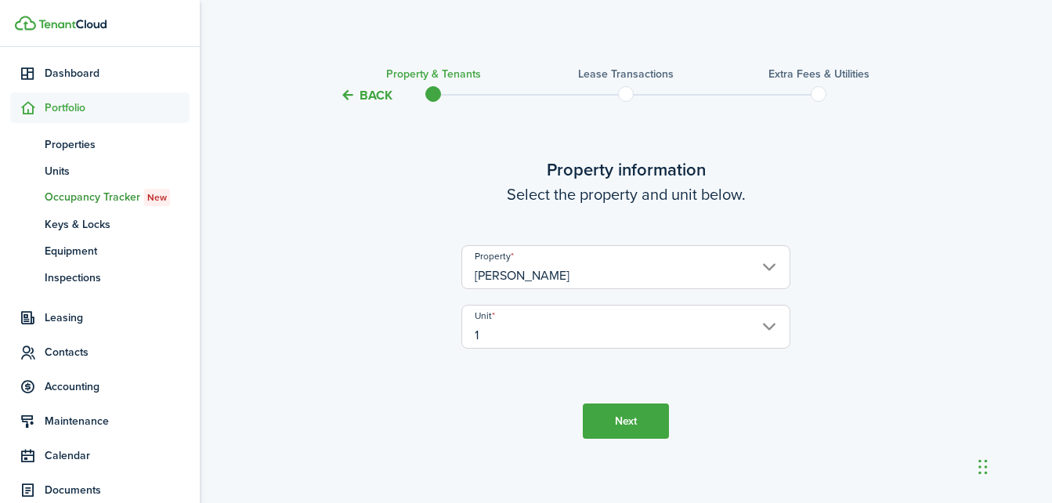
click at [778, 319] on input "1" at bounding box center [625, 327] width 329 height 44
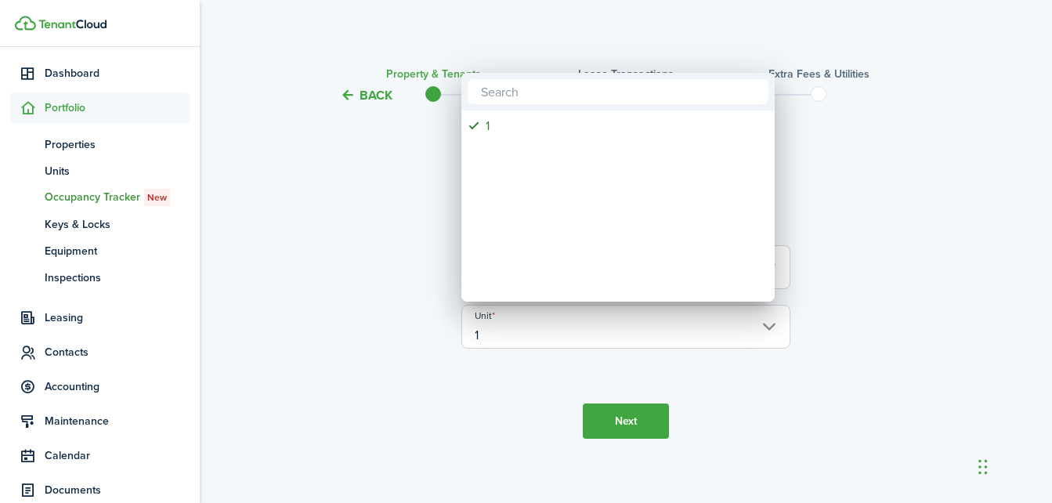
click at [878, 271] on div at bounding box center [526, 251] width 1302 height 753
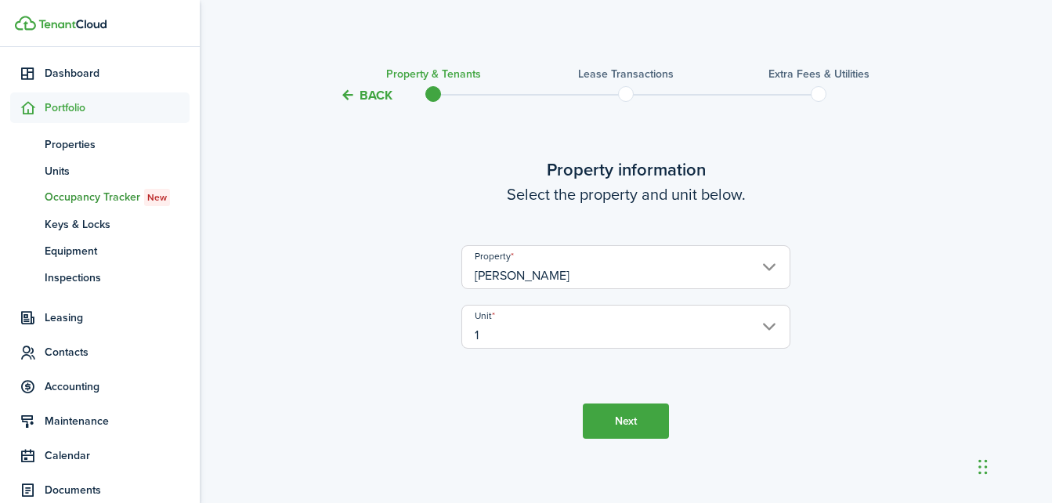
click at [767, 263] on input "[PERSON_NAME]" at bounding box center [625, 267] width 329 height 44
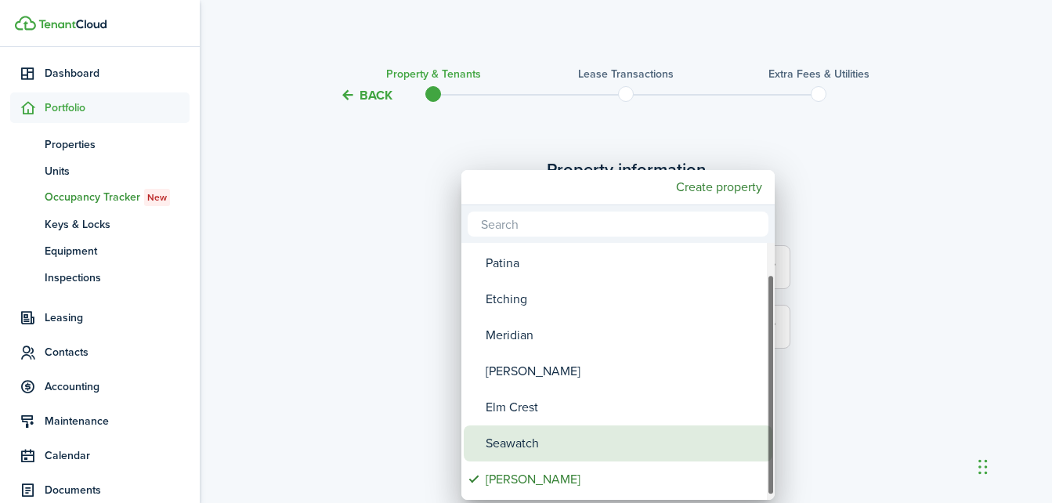
click at [529, 437] on div "Seawatch" at bounding box center [623, 443] width 277 height 36
type input "Seawatch"
type input "1"
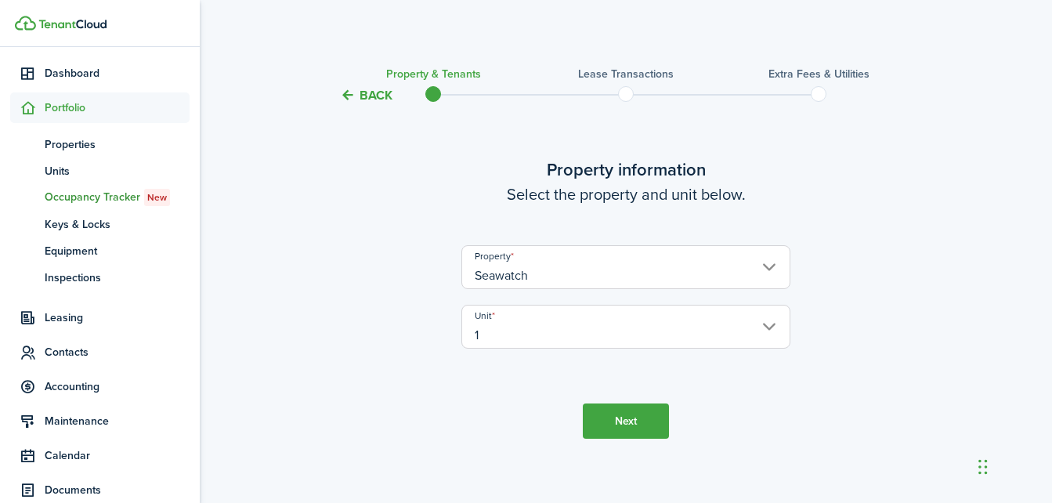
click at [641, 418] on button "Next" at bounding box center [626, 420] width 86 height 35
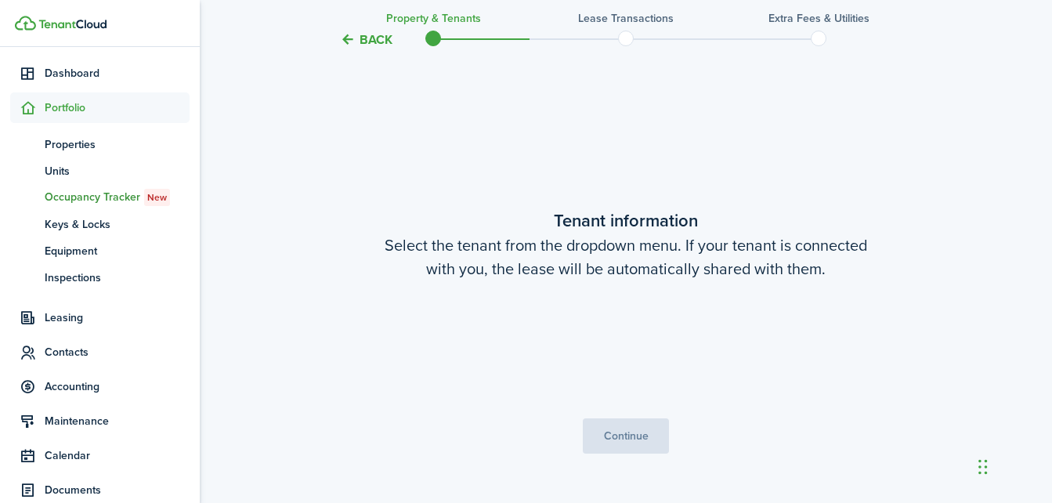
scroll to position [408, 0]
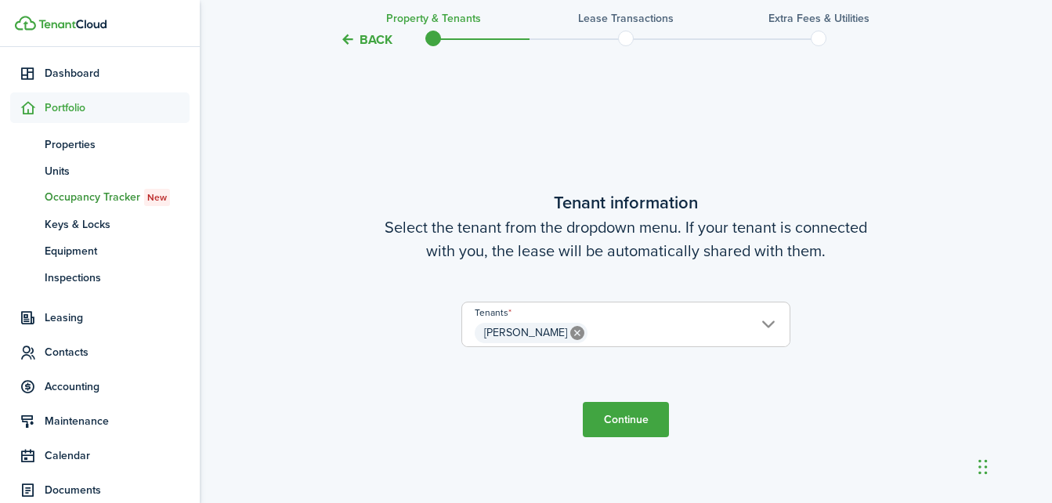
click at [639, 418] on button "Continue" at bounding box center [626, 419] width 86 height 35
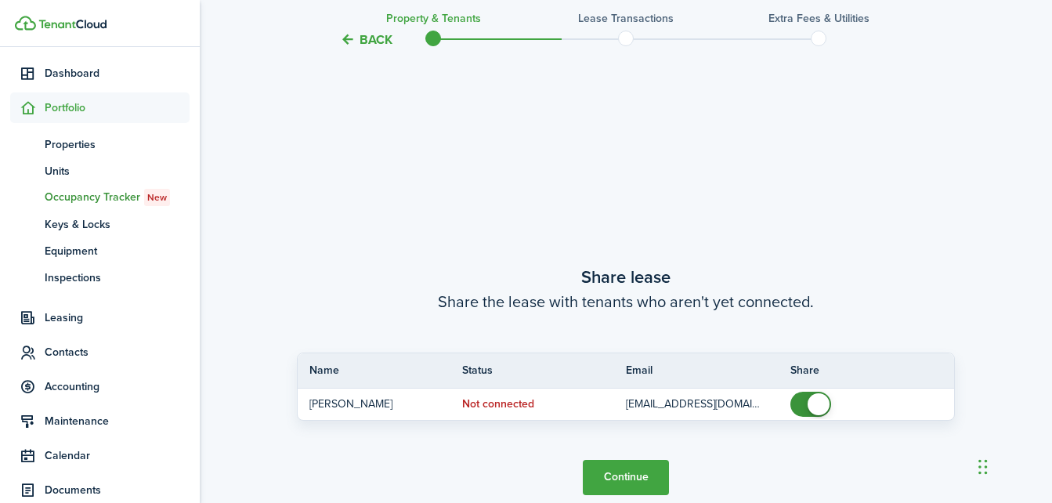
scroll to position [911, 0]
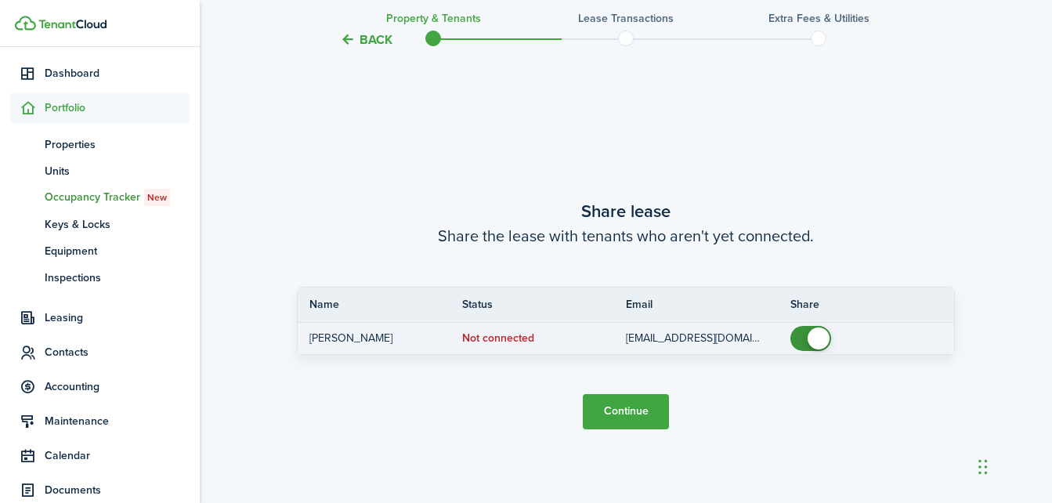
checkbox input "false"
click at [812, 337] on span at bounding box center [818, 338] width 22 height 22
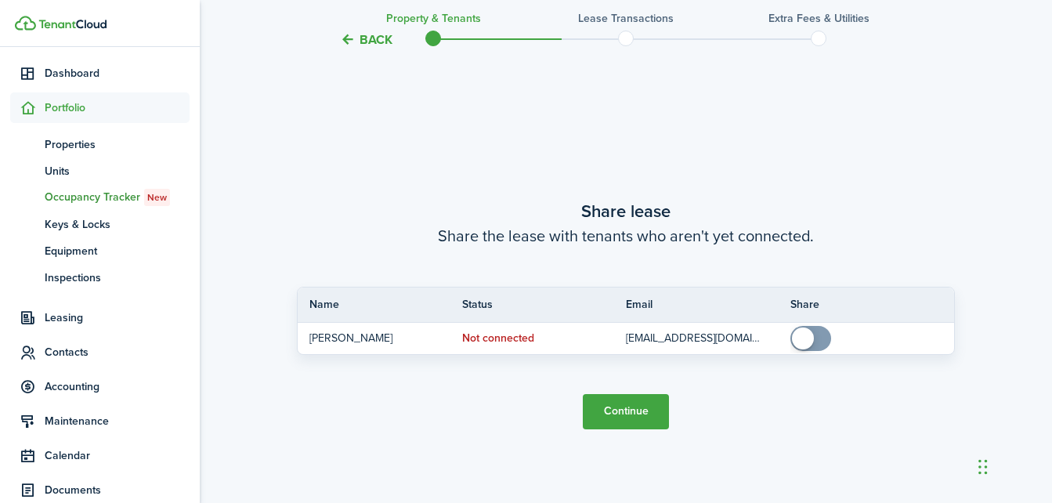
click at [626, 406] on button "Continue" at bounding box center [626, 411] width 86 height 35
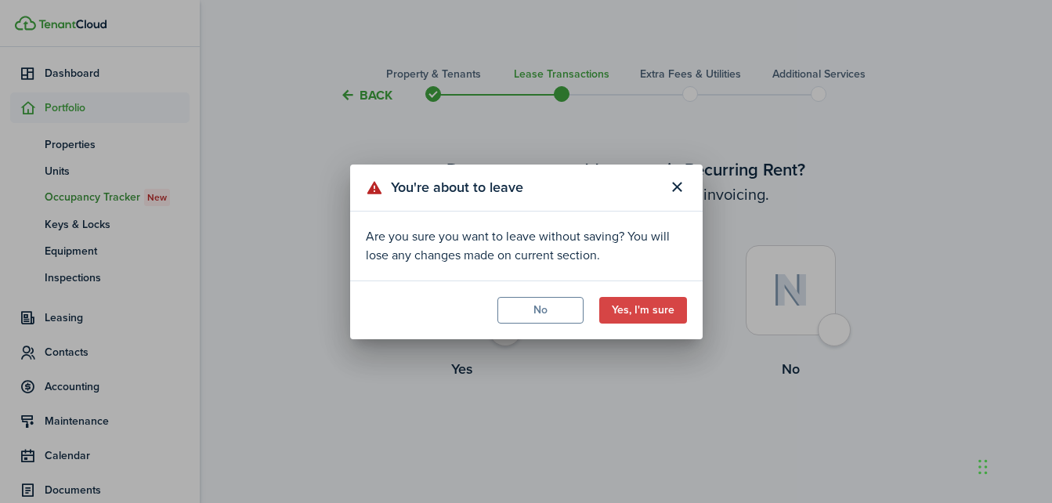
scroll to position [33, 0]
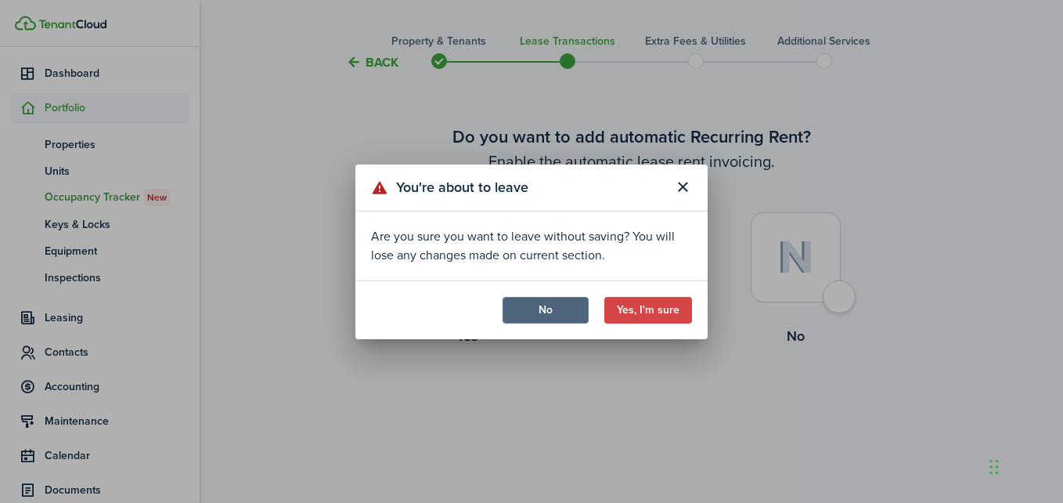
click at [547, 303] on button "No" at bounding box center [546, 310] width 86 height 27
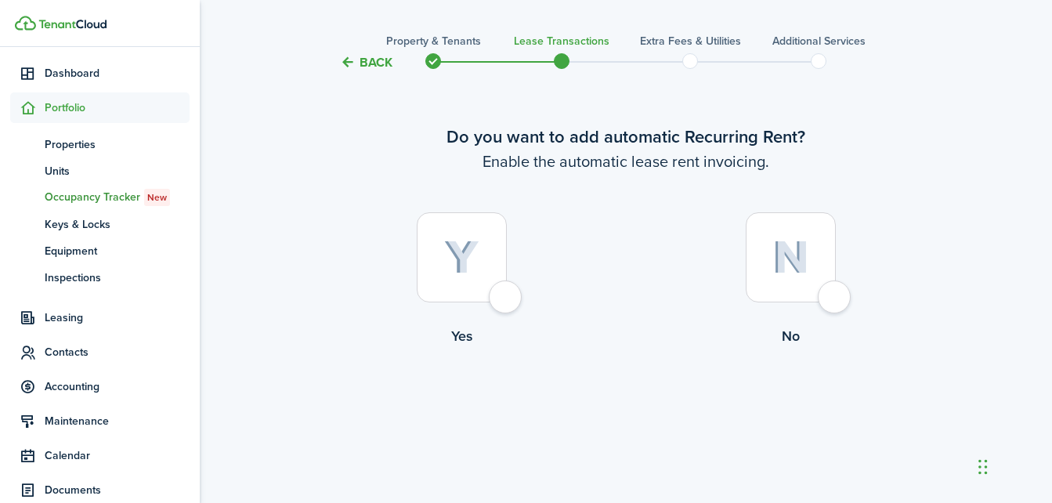
click at [853, 294] on label "No" at bounding box center [790, 283] width 329 height 142
radio input "true"
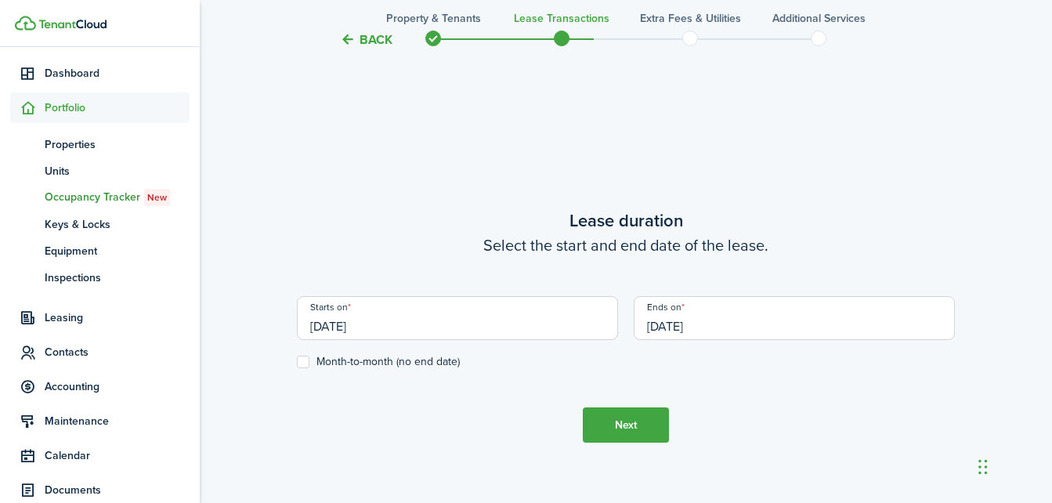
scroll to position [431, 0]
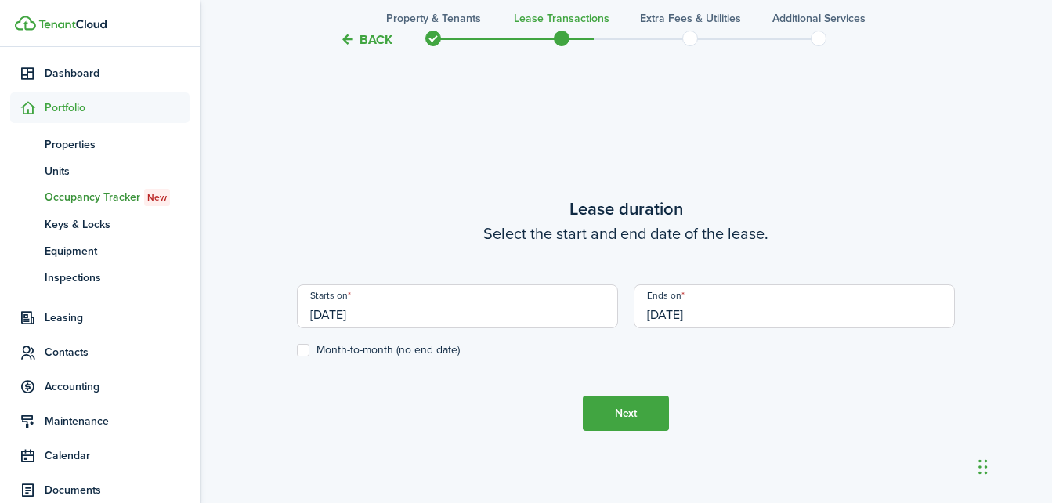
click at [638, 415] on button "Next" at bounding box center [626, 412] width 86 height 35
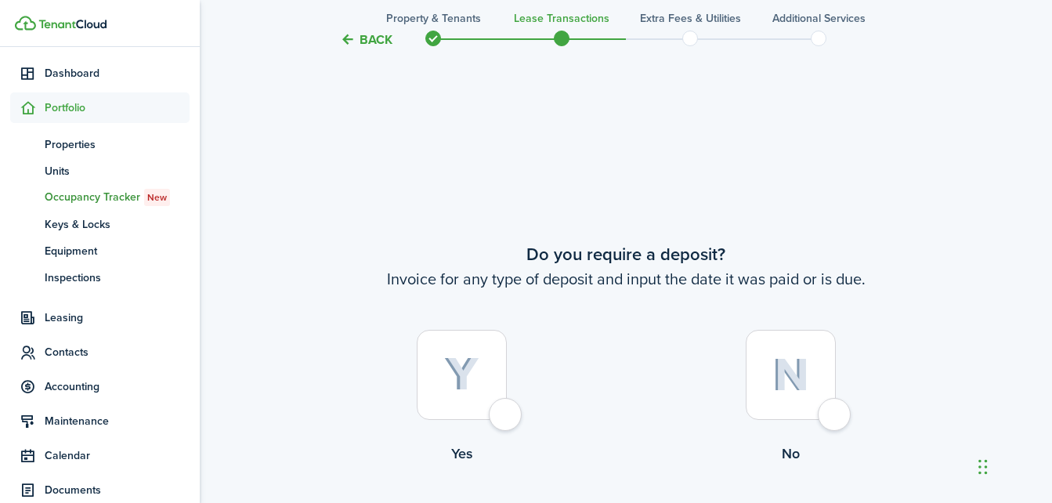
scroll to position [933, 0]
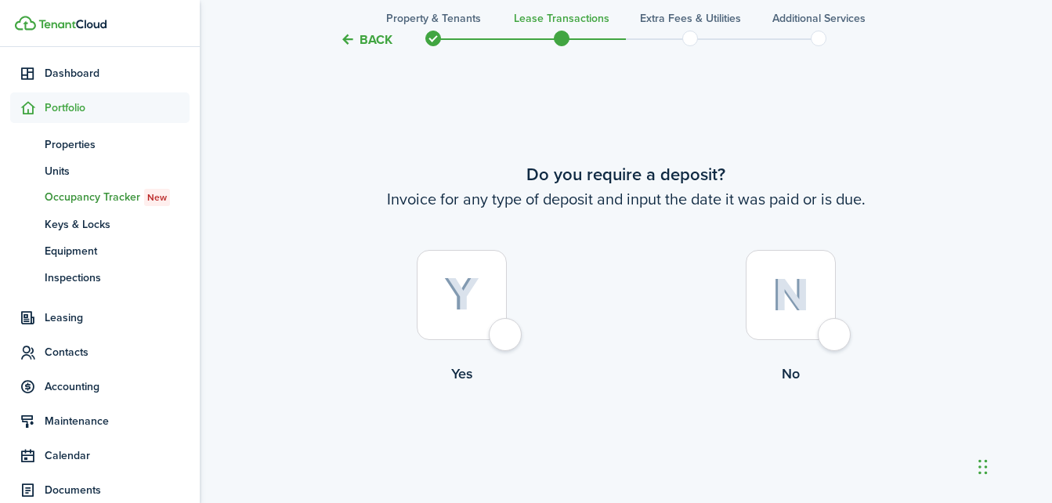
click at [830, 328] on div at bounding box center [790, 295] width 90 height 90
radio input "true"
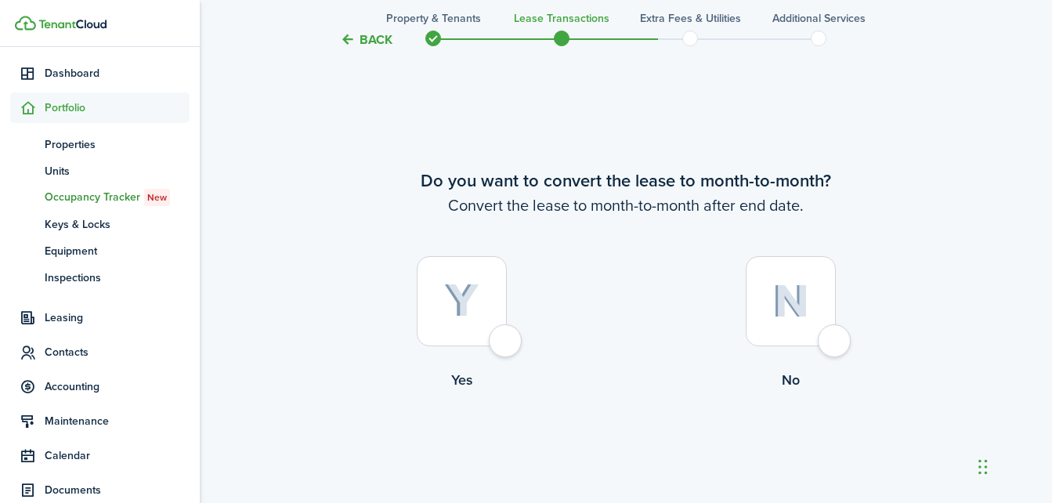
scroll to position [1436, 0]
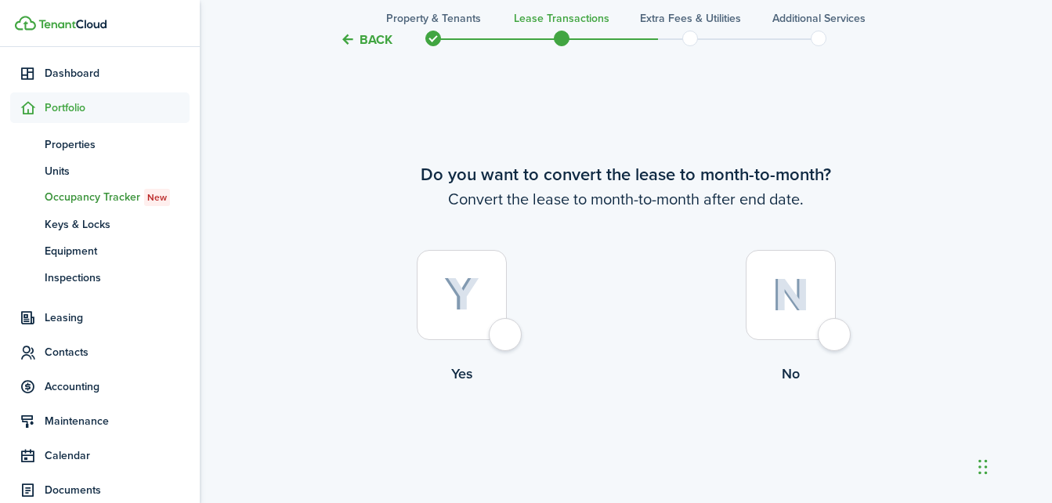
click at [830, 338] on div at bounding box center [790, 295] width 90 height 90
radio input "true"
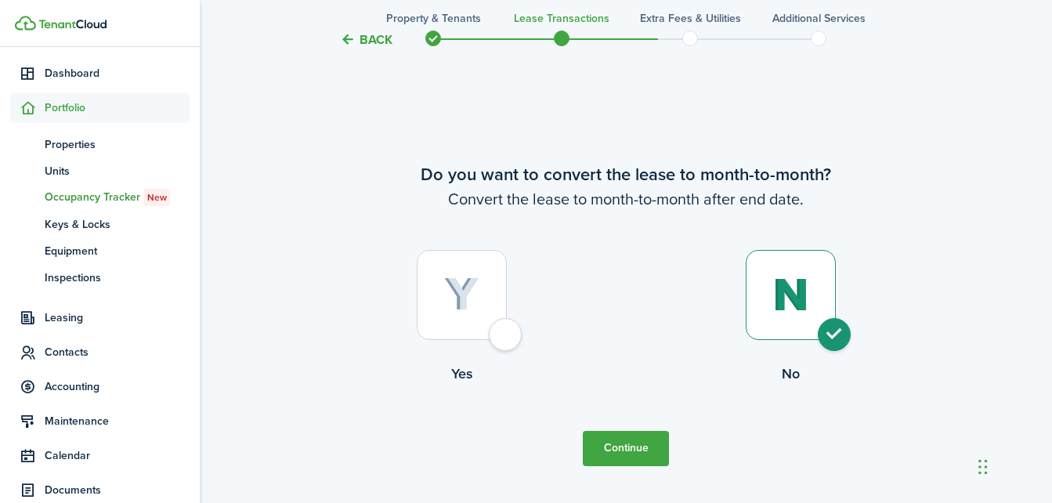
click at [606, 464] on button "Continue" at bounding box center [626, 448] width 86 height 35
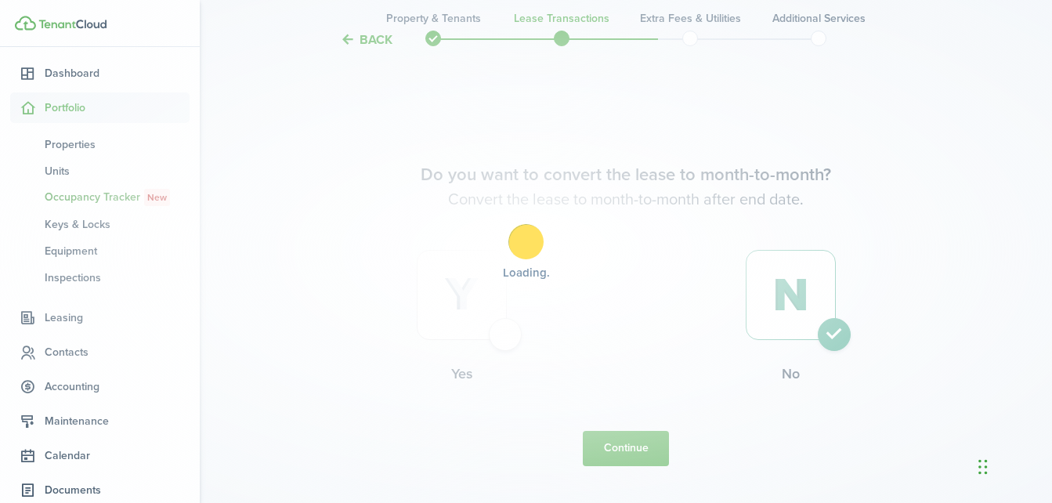
scroll to position [0, 0]
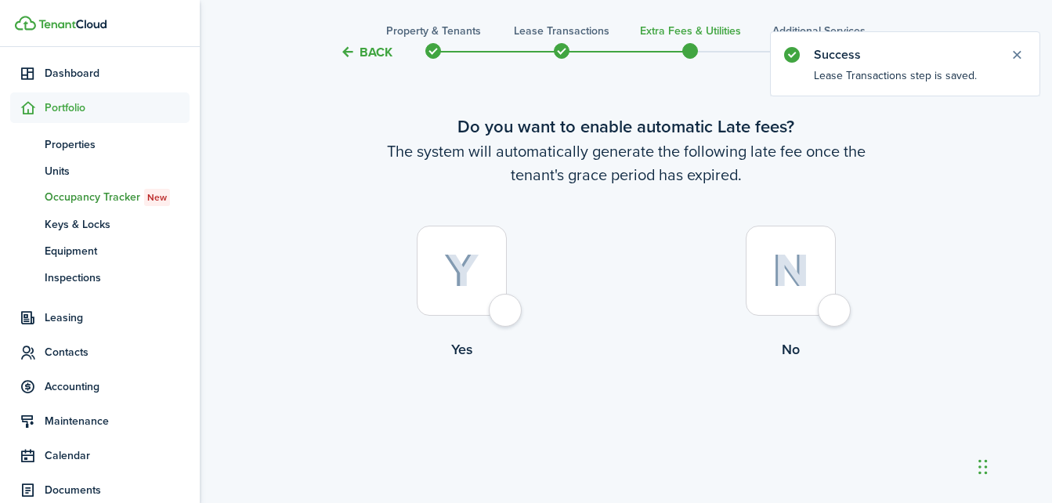
click at [833, 295] on div at bounding box center [790, 271] width 90 height 90
radio input "true"
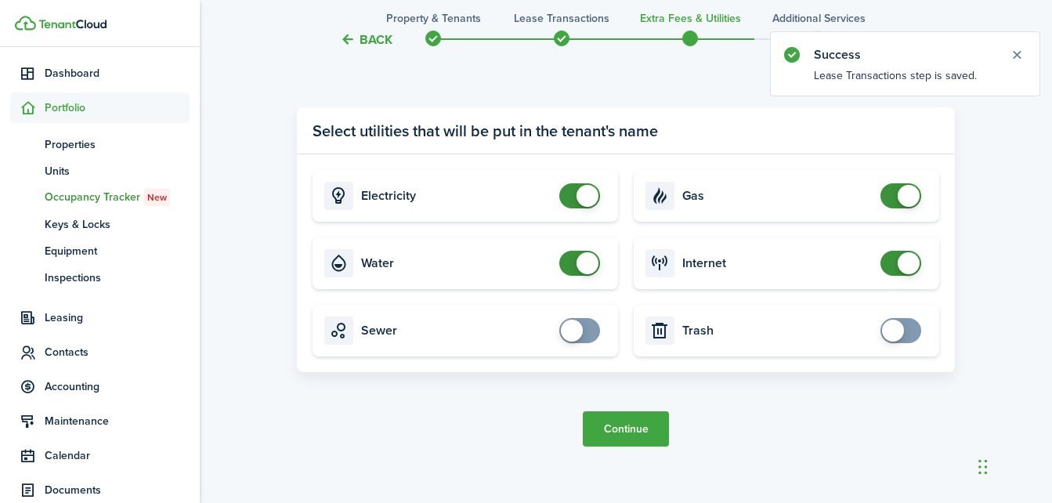
scroll to position [583, 0]
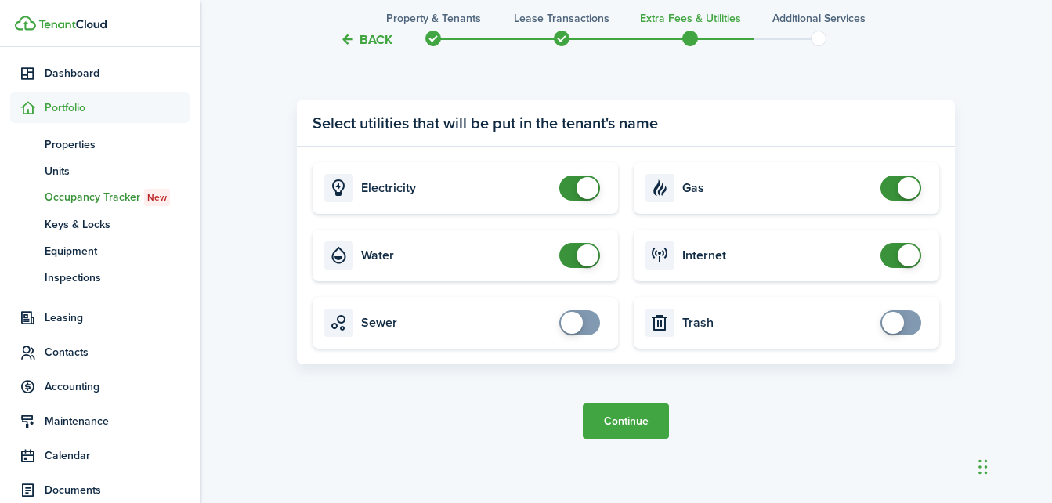
checkbox input "false"
click at [572, 260] on span at bounding box center [580, 255] width 16 height 25
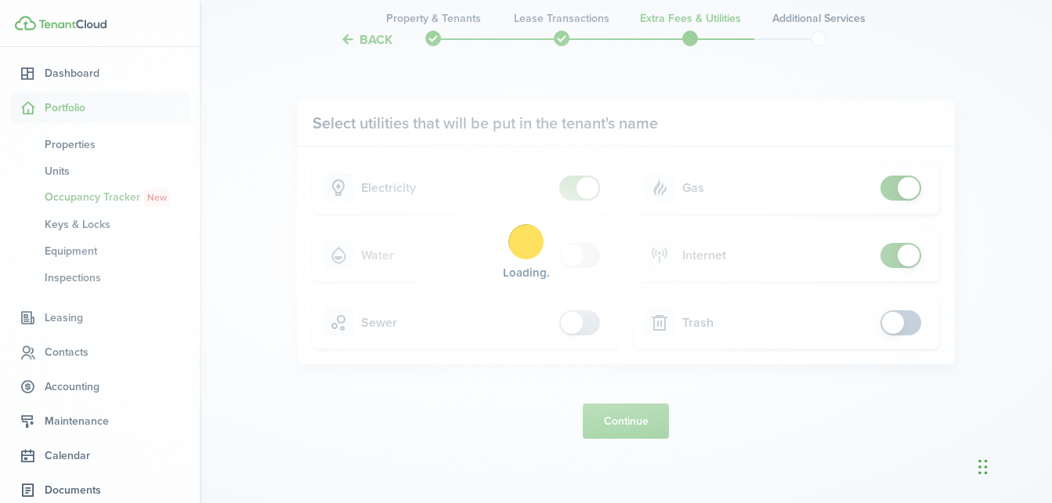
click at [584, 183] on div "Loading" at bounding box center [526, 251] width 1052 height 503
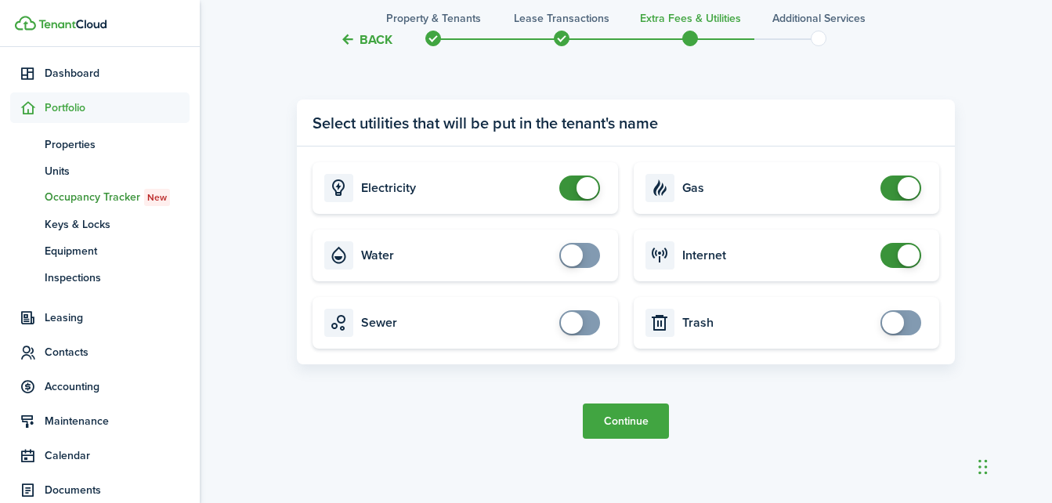
checkbox input "false"
click at [586, 183] on span at bounding box center [587, 188] width 22 height 22
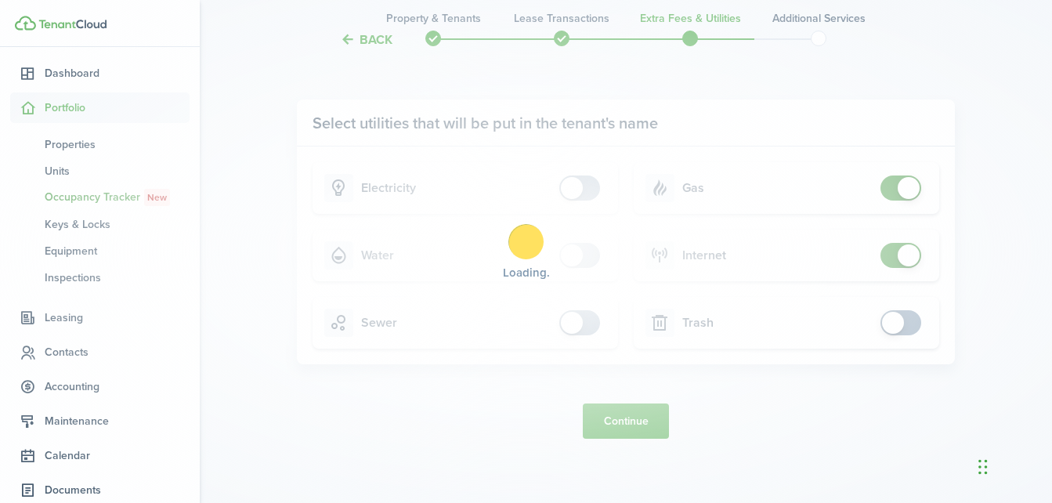
click at [899, 182] on div "Loading" at bounding box center [526, 251] width 1052 height 503
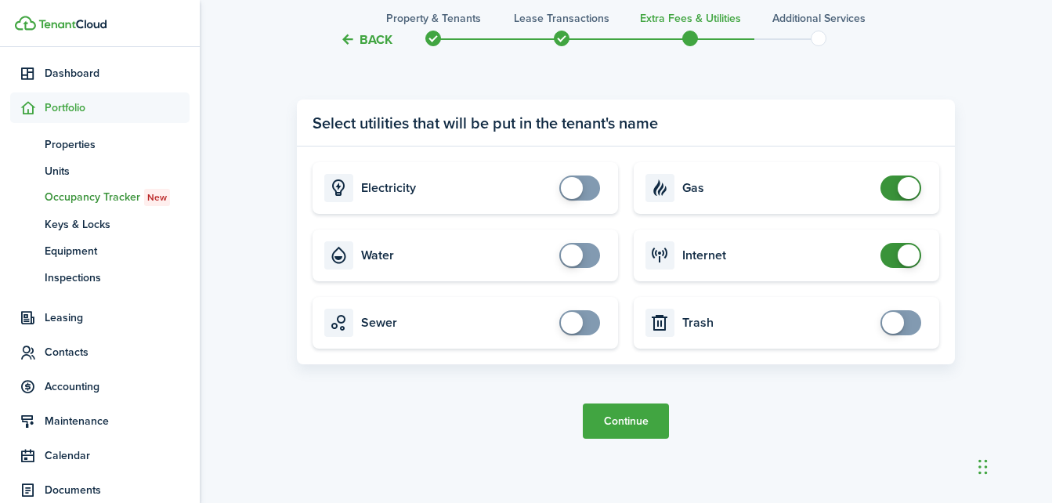
checkbox input "false"
click at [897, 182] on span at bounding box center [901, 187] width 16 height 25
click at [908, 240] on card "Internet" at bounding box center [785, 255] width 305 height 52
click at [907, 241] on card "Internet" at bounding box center [785, 255] width 305 height 52
checkbox input "false"
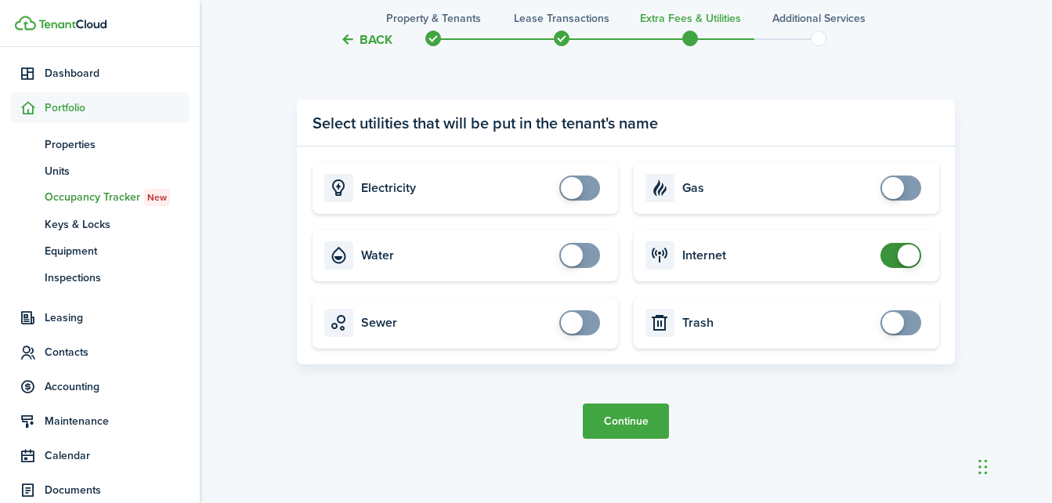
click at [899, 255] on span at bounding box center [908, 255] width 22 height 22
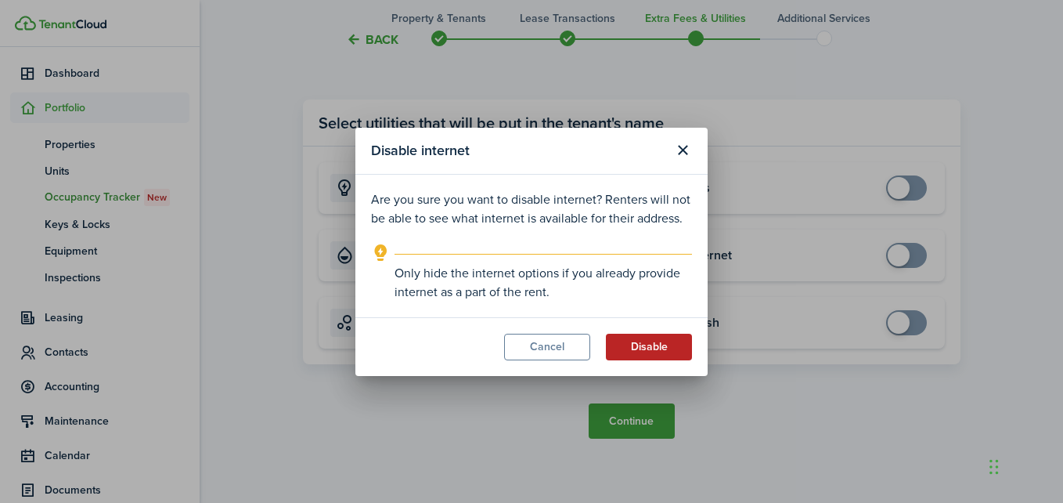
click at [676, 342] on button "Disable" at bounding box center [649, 347] width 86 height 27
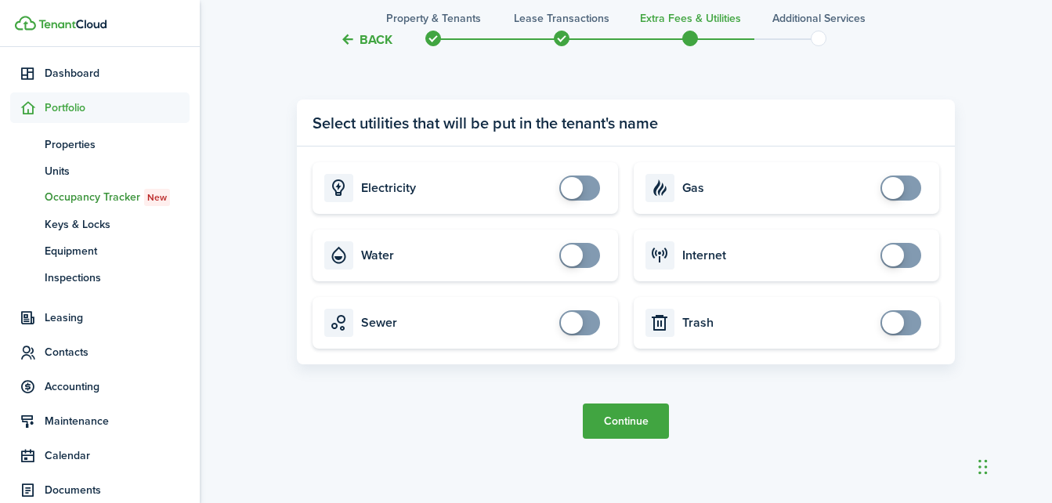
click at [622, 413] on button "Continue" at bounding box center [626, 420] width 86 height 35
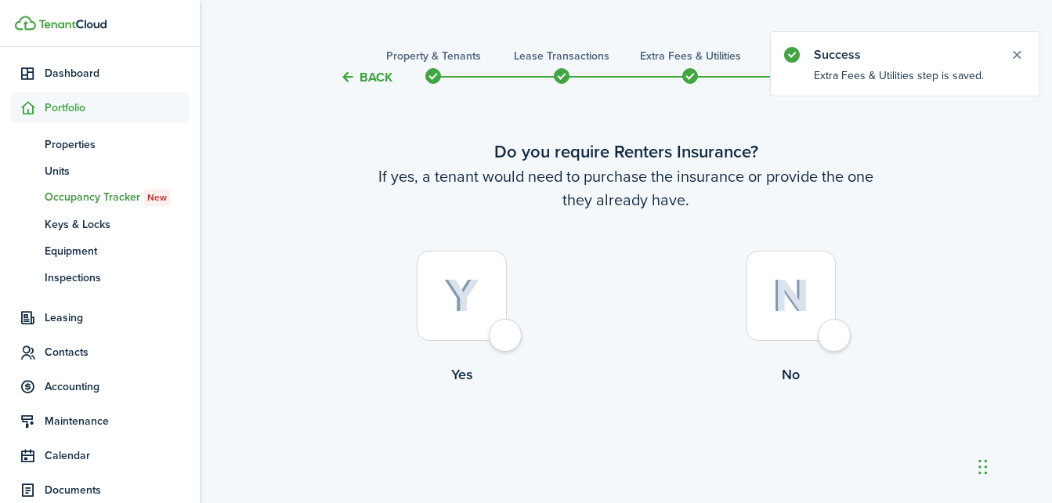
scroll to position [22, 0]
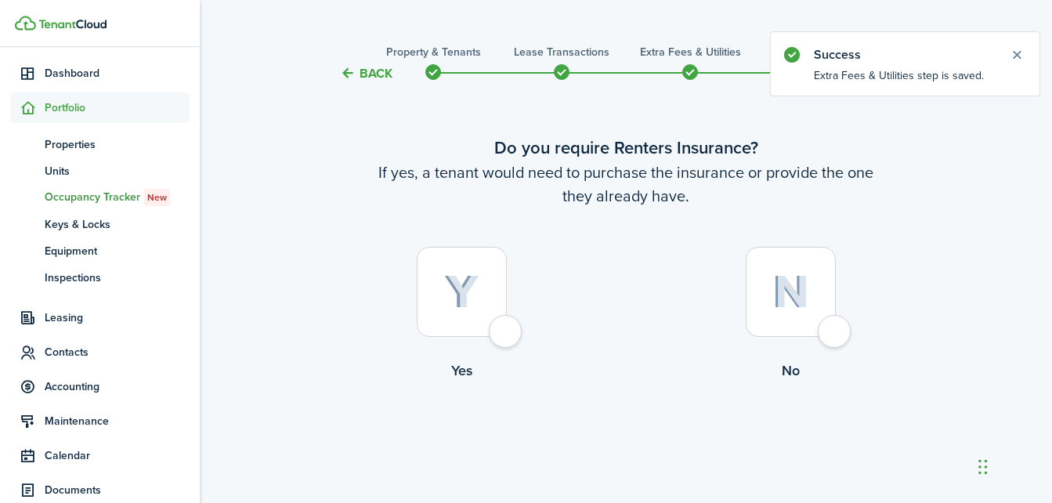
click at [873, 325] on label "No" at bounding box center [790, 318] width 329 height 142
radio input "true"
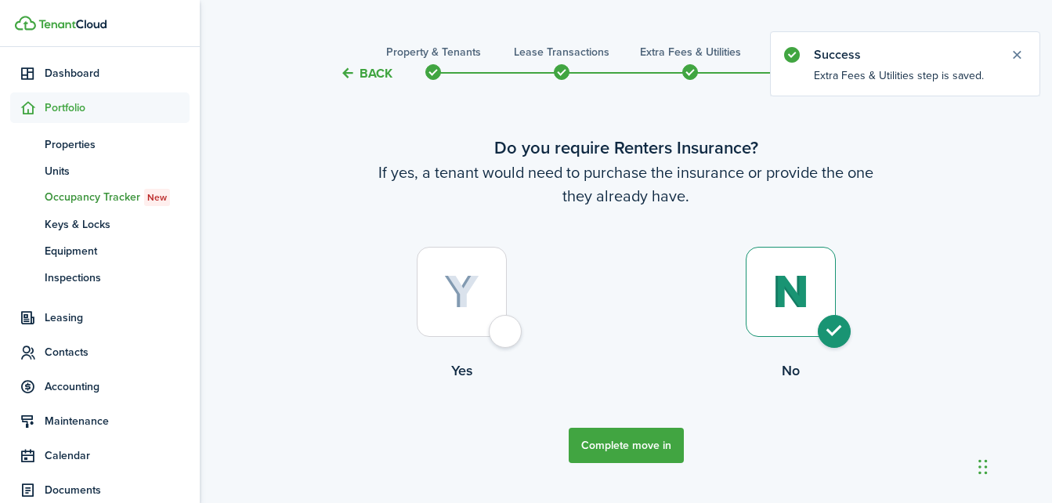
click at [616, 449] on button "Complete move in" at bounding box center [625, 445] width 115 height 35
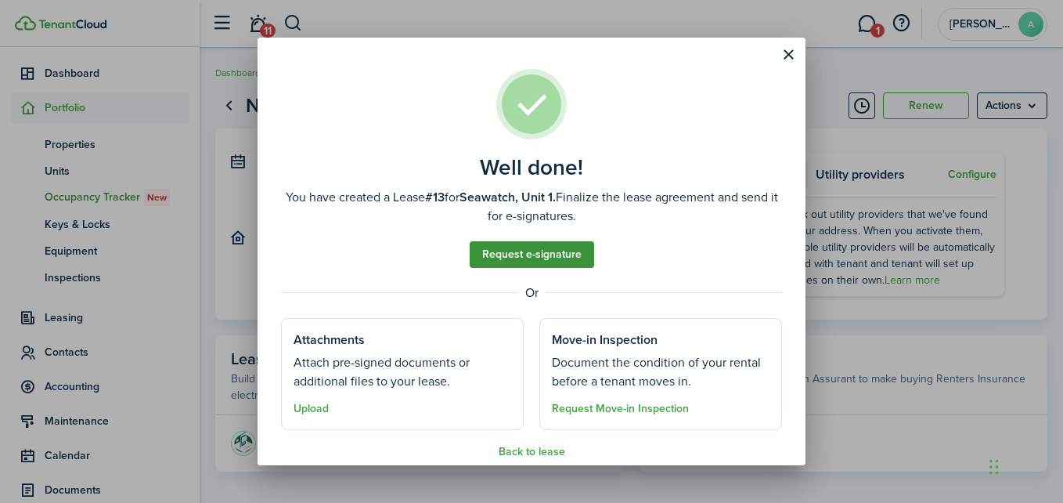
click at [540, 255] on link "Request e-signature" at bounding box center [532, 254] width 124 height 27
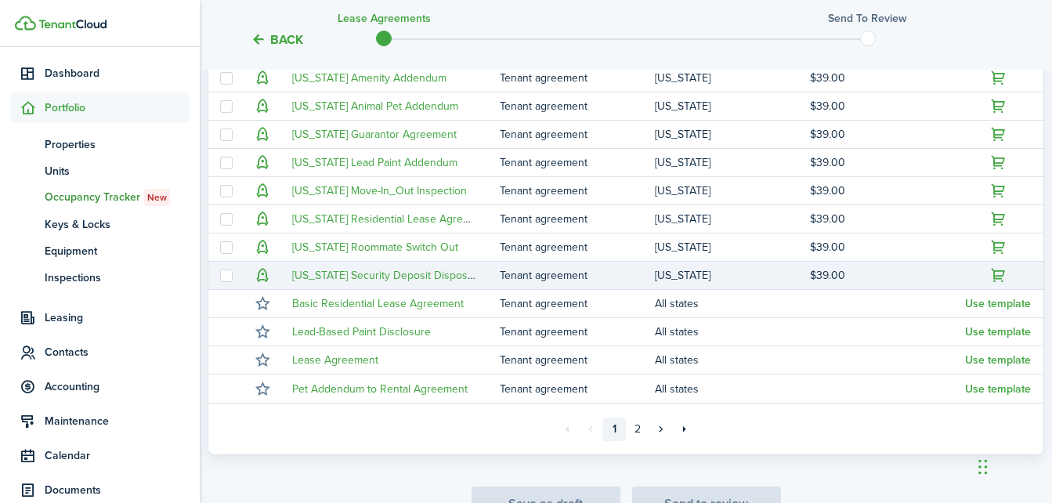
scroll to position [393, 0]
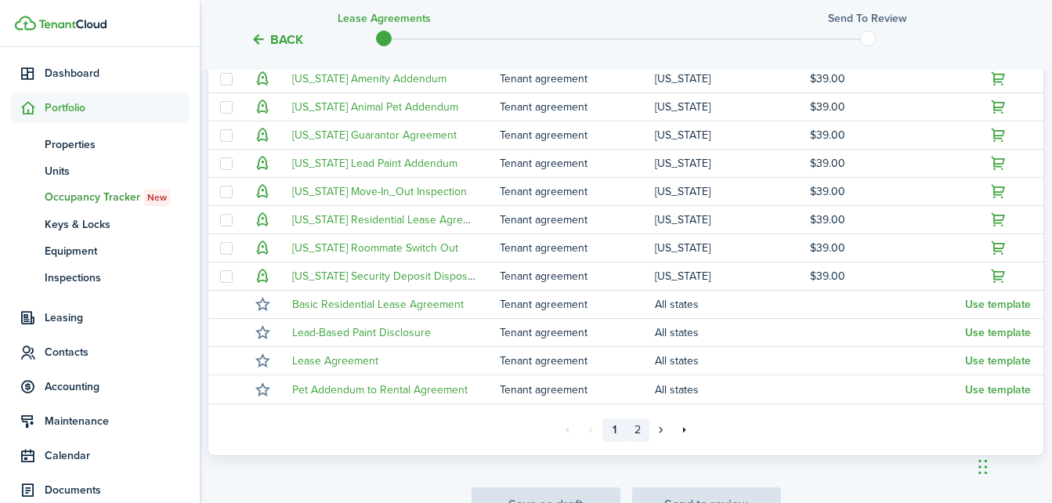
click at [638, 433] on link "2" at bounding box center [637, 429] width 23 height 23
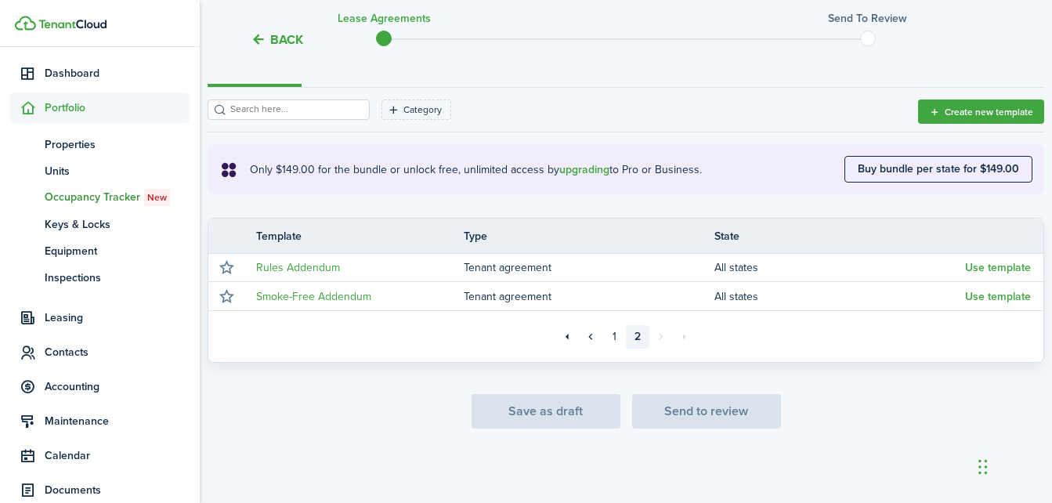
scroll to position [204, 0]
click at [610, 338] on link "1" at bounding box center [613, 336] width 23 height 23
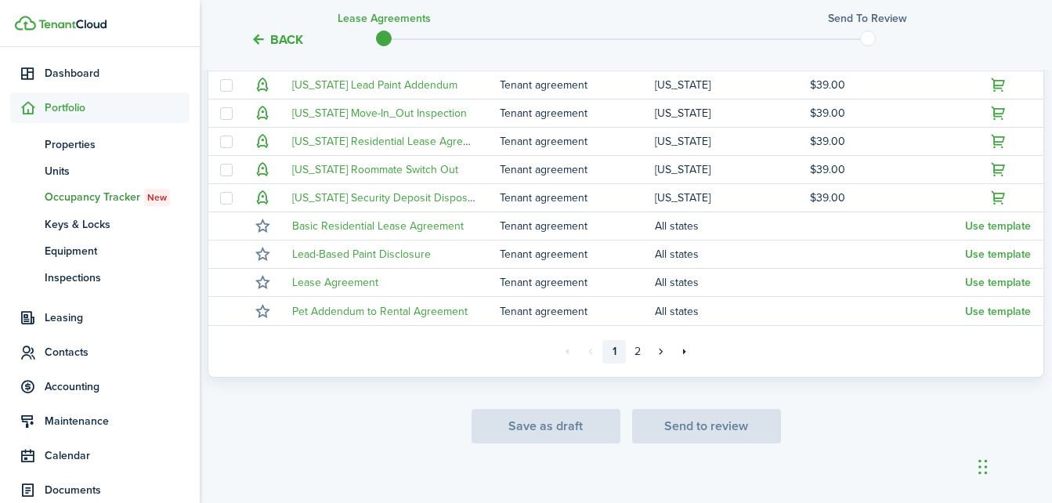
scroll to position [472, 0]
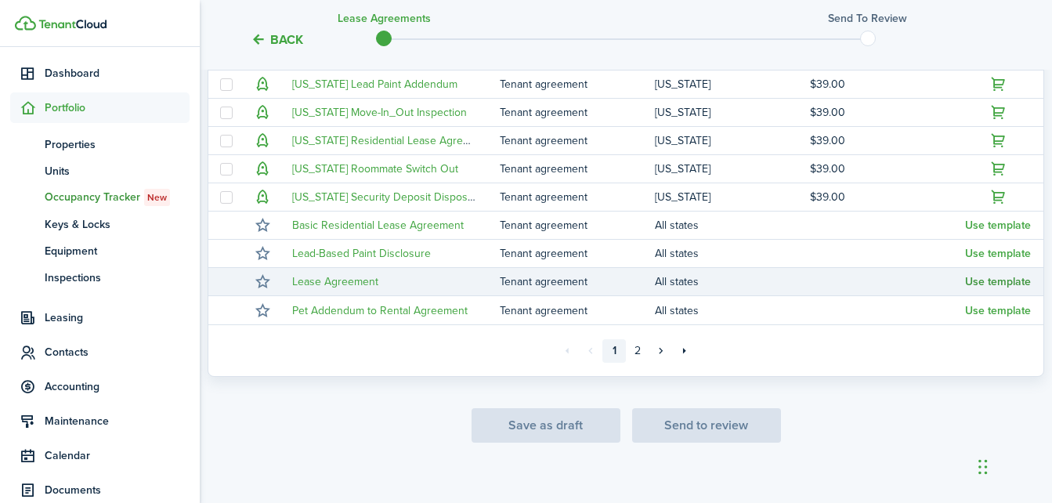
click at [987, 279] on button "Use template" at bounding box center [998, 282] width 66 height 13
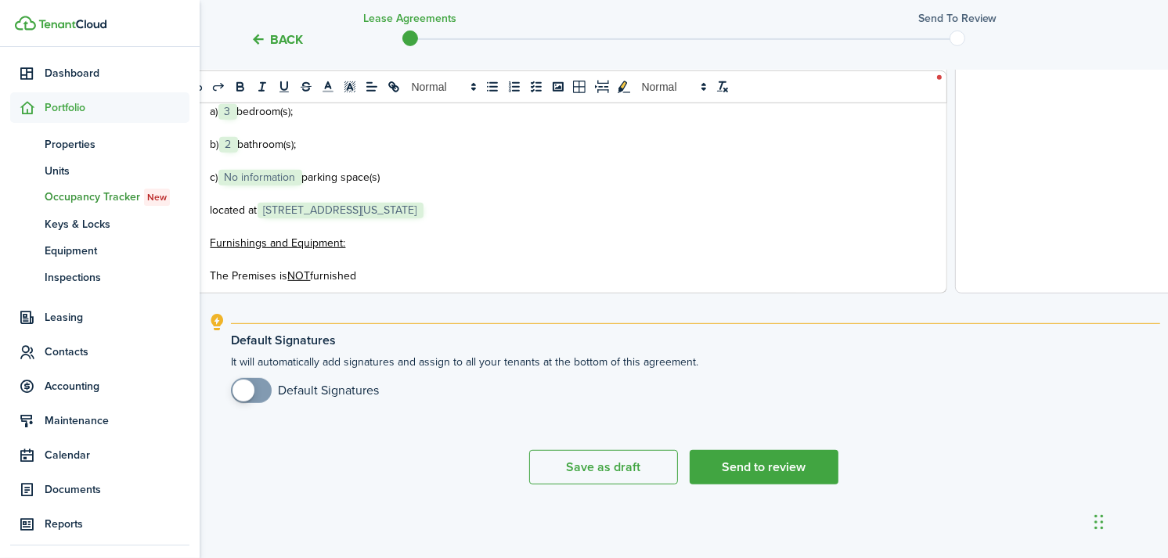
scroll to position [659, 0]
click at [248, 392] on span at bounding box center [244, 390] width 22 height 22
click at [240, 384] on span at bounding box center [244, 390] width 22 height 22
click at [244, 386] on span at bounding box center [244, 390] width 22 height 22
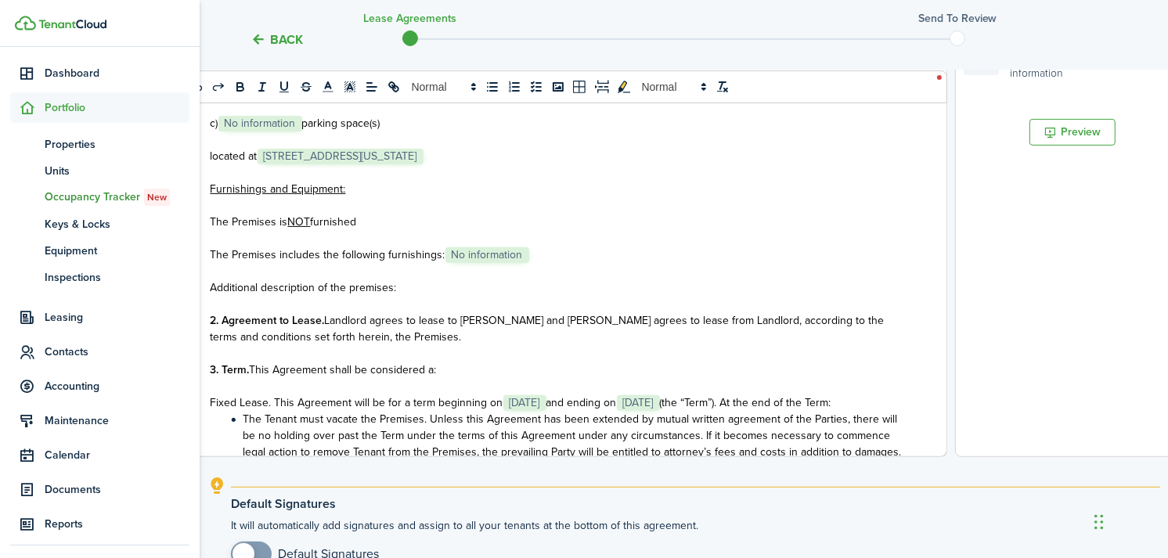
scroll to position [225, 0]
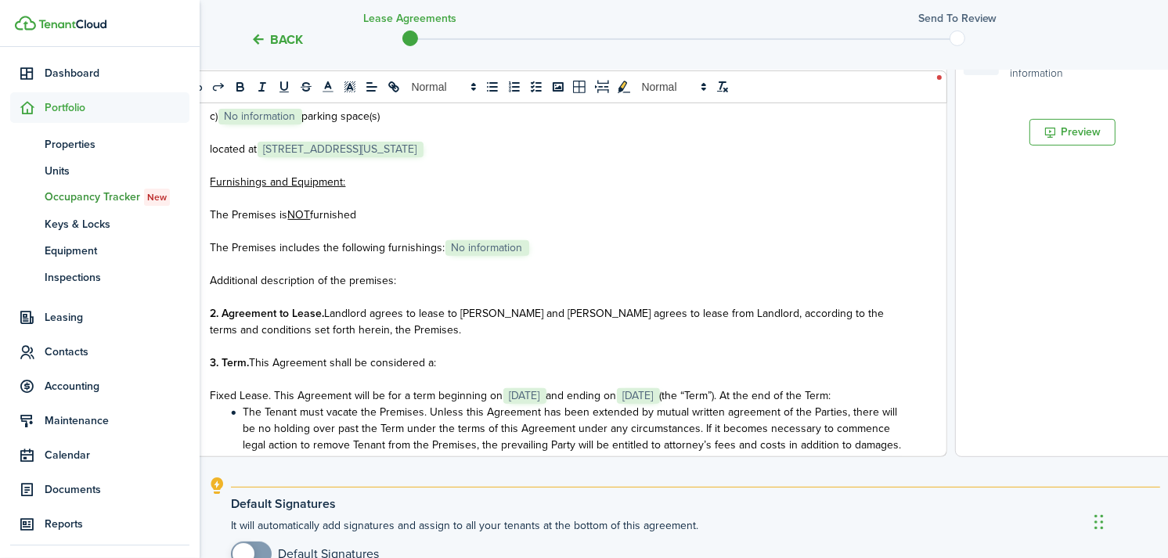
click at [257, 502] on span at bounding box center [252, 554] width 16 height 25
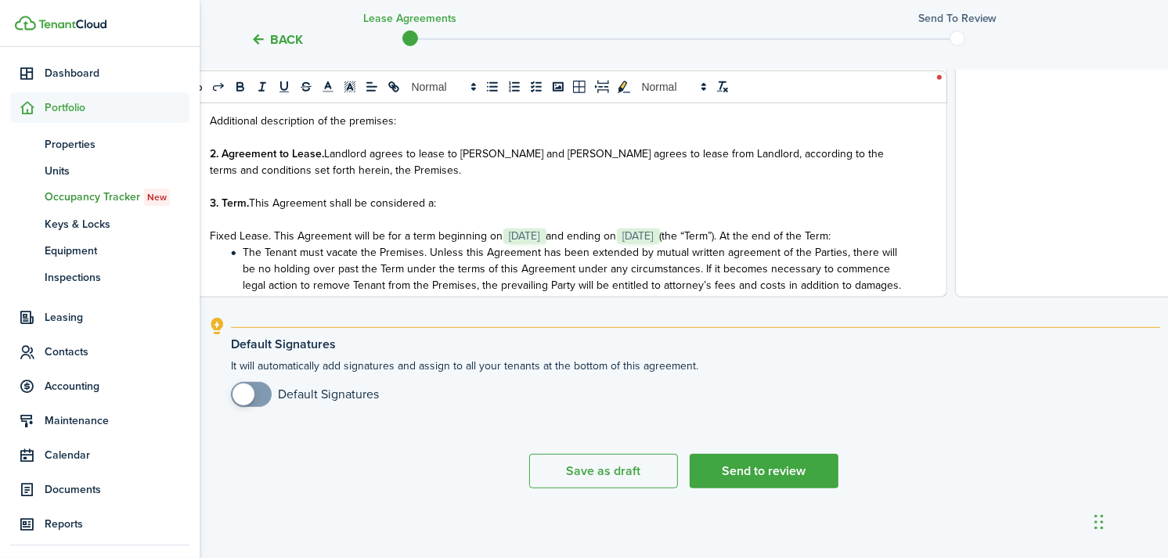
scroll to position [659, 0]
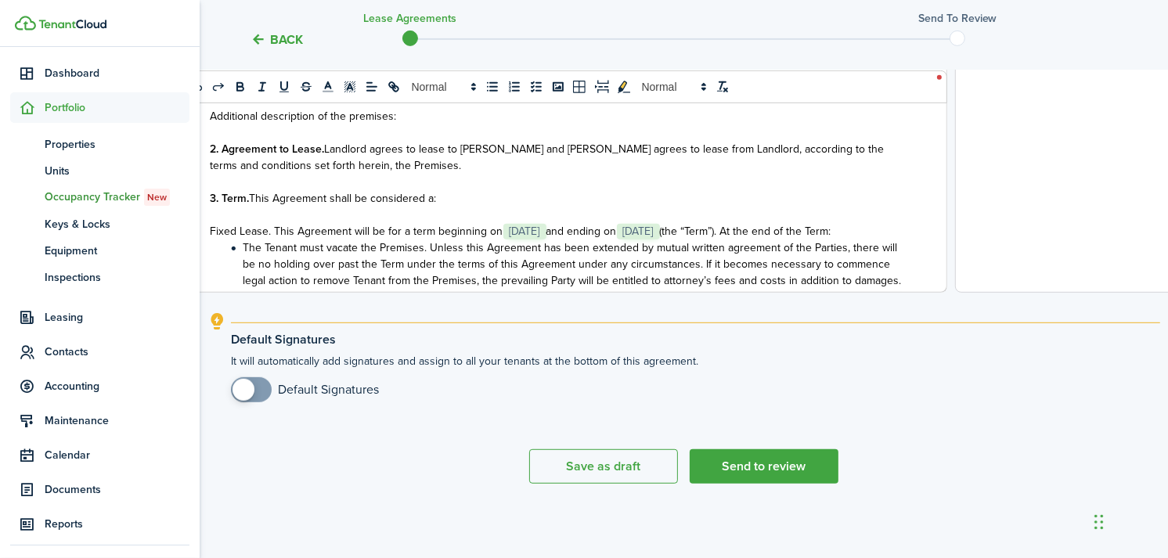
click at [241, 417] on div "Default Signatures It will automatically add signatures and assign to all your …" at bounding box center [695, 371] width 929 height 96
click at [246, 403] on div "Default Signatures It will automatically add signatures and assign to all your …" at bounding box center [695, 371] width 929 height 96
click at [758, 456] on button "Send to review" at bounding box center [764, 466] width 149 height 34
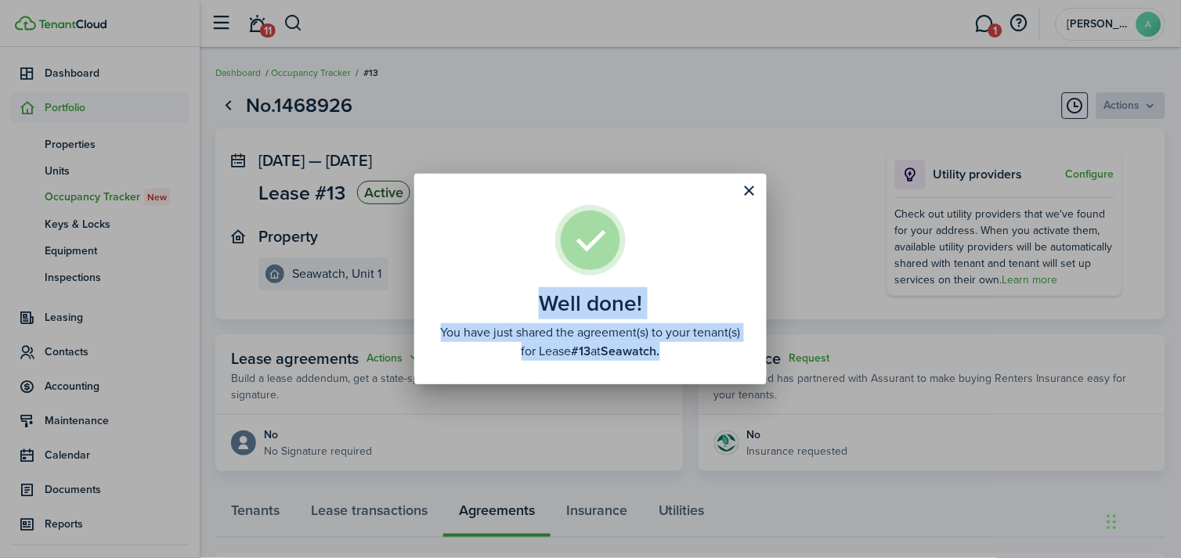
click at [708, 357] on well-done-description "You have just shared the agreement(s) to your tenant(s) for Lease #13 at Seawat…" at bounding box center [590, 342] width 305 height 38
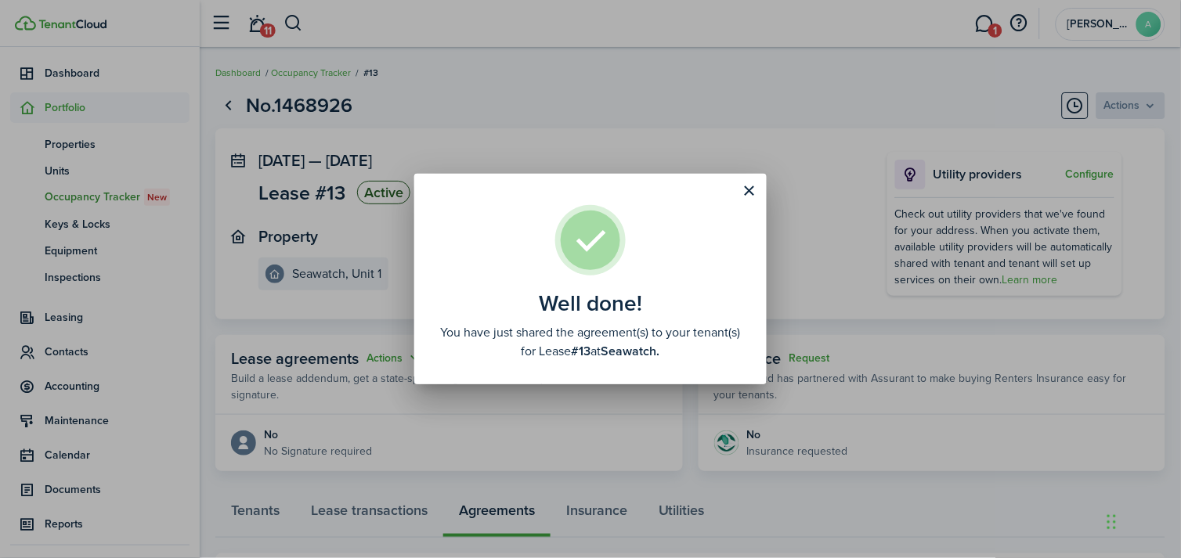
click at [753, 175] on well-done "Well done! You have just shared the agreement(s) to your tenant(s) for Lease #1…" at bounding box center [590, 279] width 352 height 211
click at [753, 179] on button "Close modal" at bounding box center [749, 191] width 27 height 27
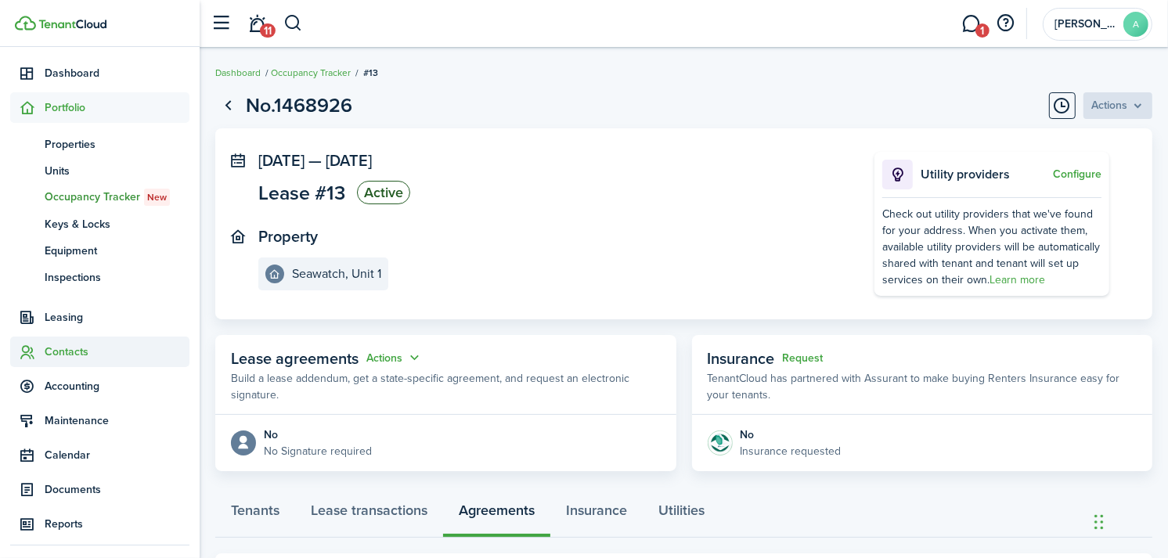
click at [69, 346] on span "Contacts" at bounding box center [117, 352] width 145 height 16
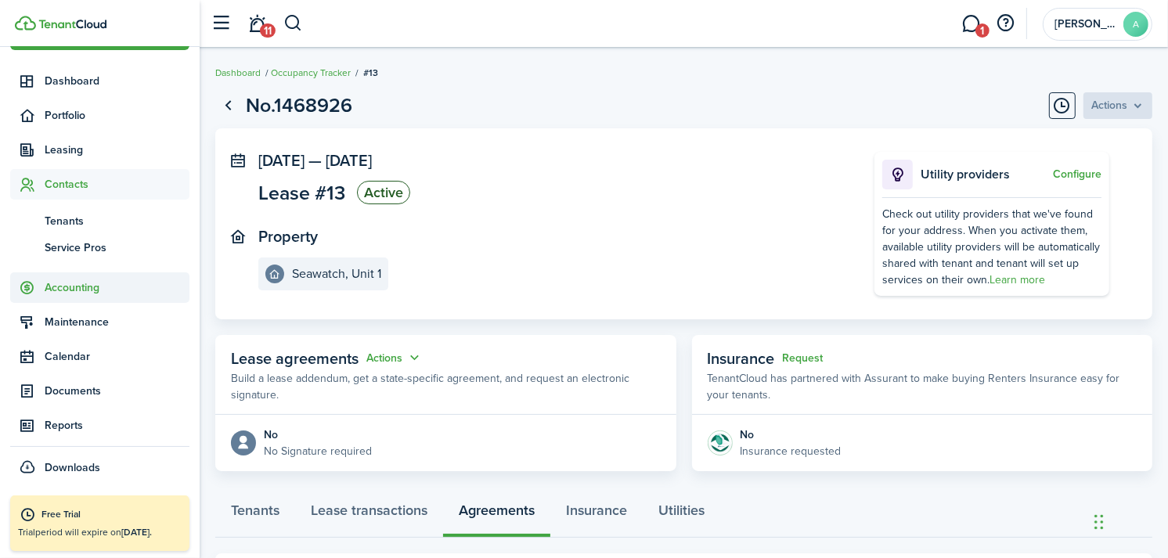
click at [74, 272] on span "Accounting" at bounding box center [99, 287] width 179 height 31
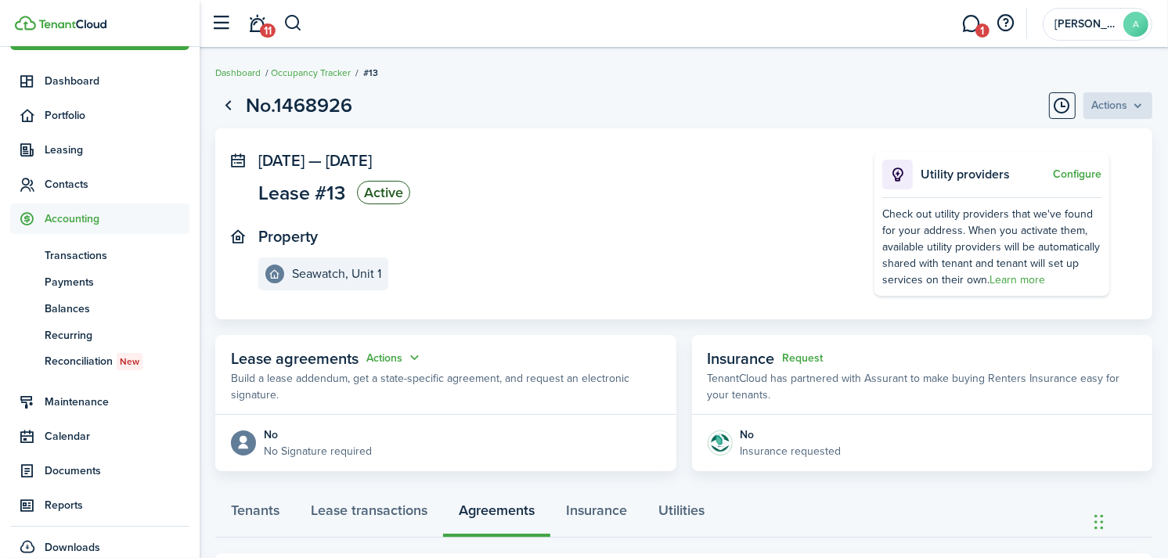
scroll to position [51, 0]
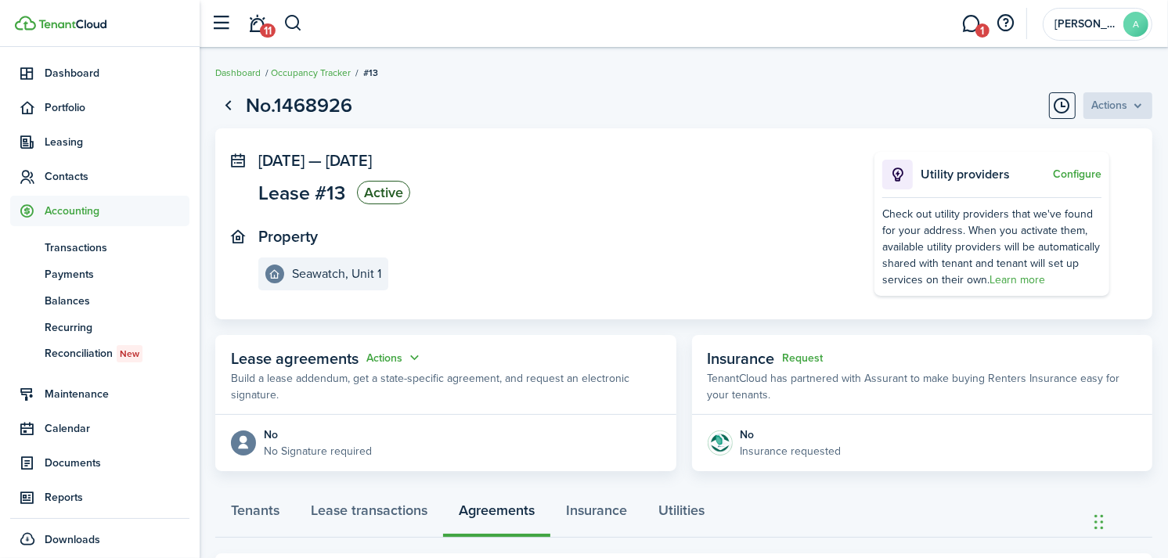
click at [72, 231] on ul "tn Transactions pm Payments bn Balances re Recurring re Reconciliation New" at bounding box center [99, 300] width 179 height 149
click at [69, 247] on span "Transactions" at bounding box center [117, 248] width 145 height 16
click at [88, 240] on span "Transactions" at bounding box center [117, 248] width 145 height 16
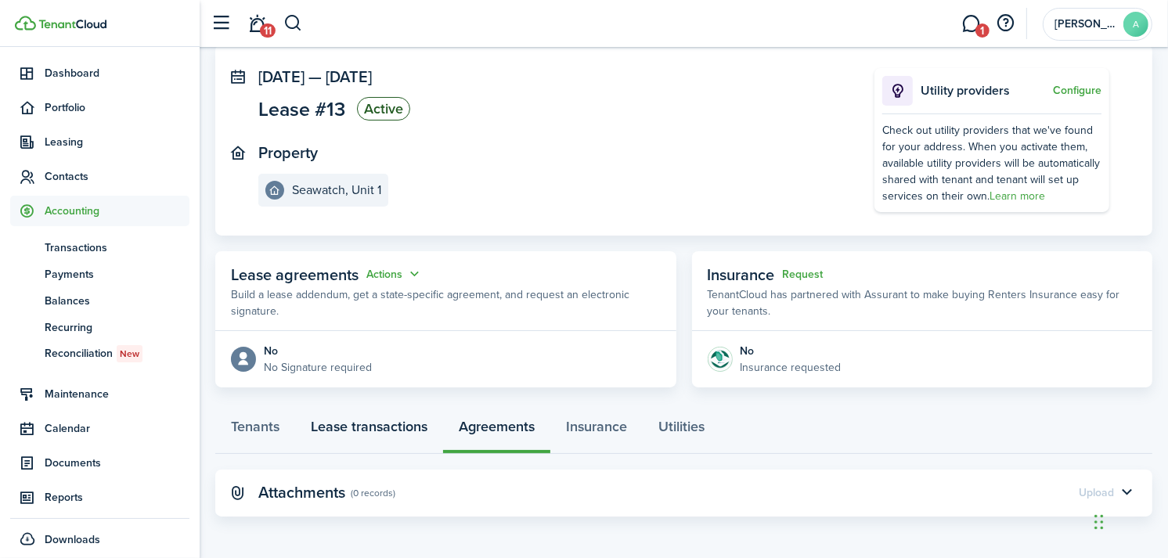
click at [370, 431] on link "Lease transactions" at bounding box center [369, 430] width 148 height 47
click at [252, 426] on link "Tenants" at bounding box center [255, 430] width 80 height 47
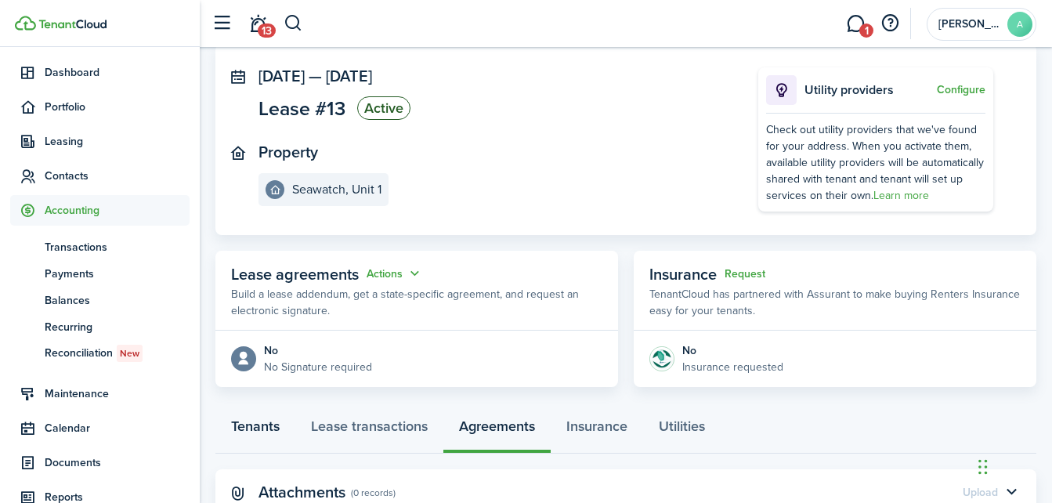
scroll to position [141, 0]
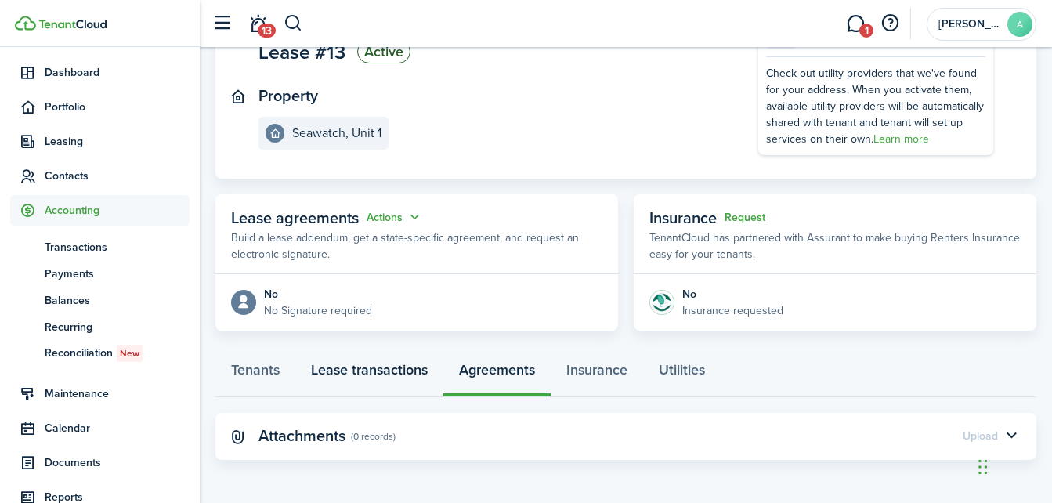
click at [343, 382] on link "Lease transactions" at bounding box center [369, 373] width 148 height 47
click at [70, 204] on span "Accounting" at bounding box center [117, 210] width 145 height 16
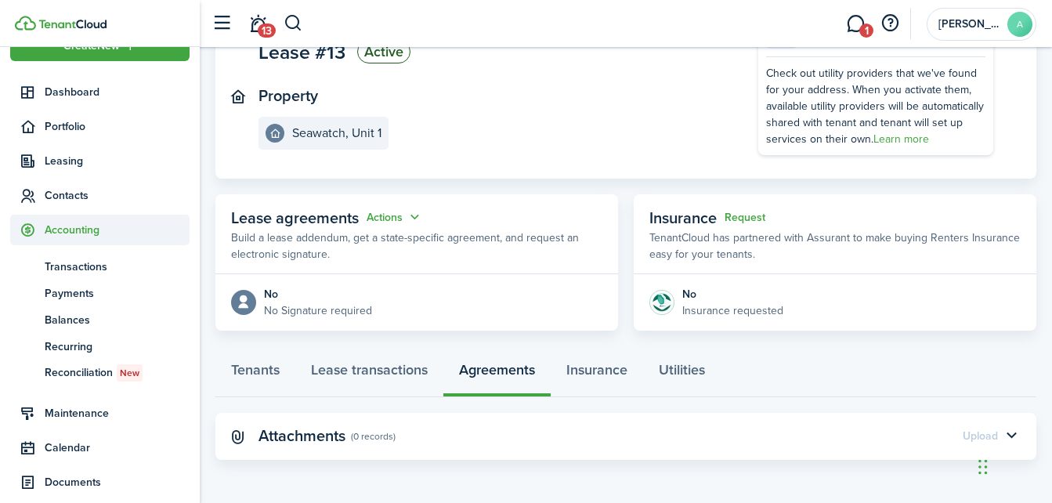
scroll to position [31, 0]
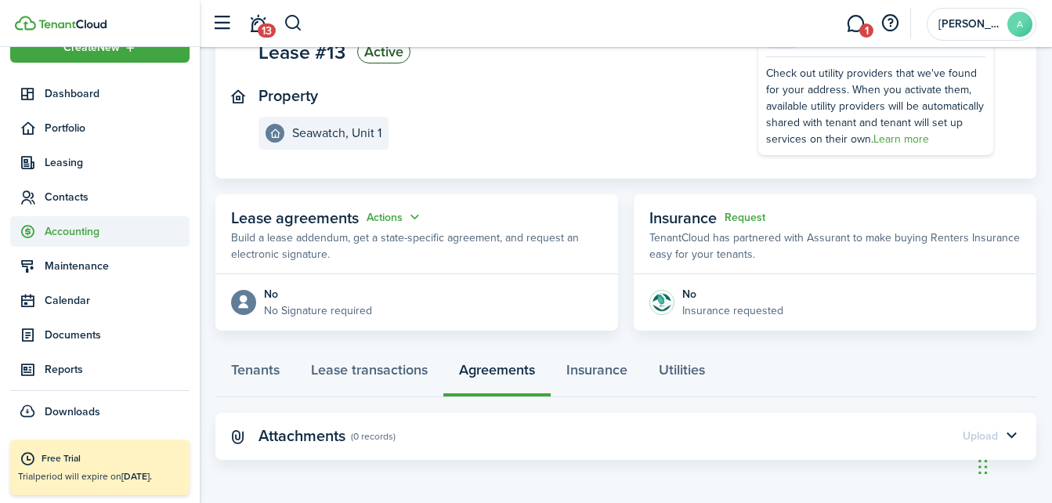
click at [73, 229] on span "Accounting" at bounding box center [117, 231] width 145 height 16
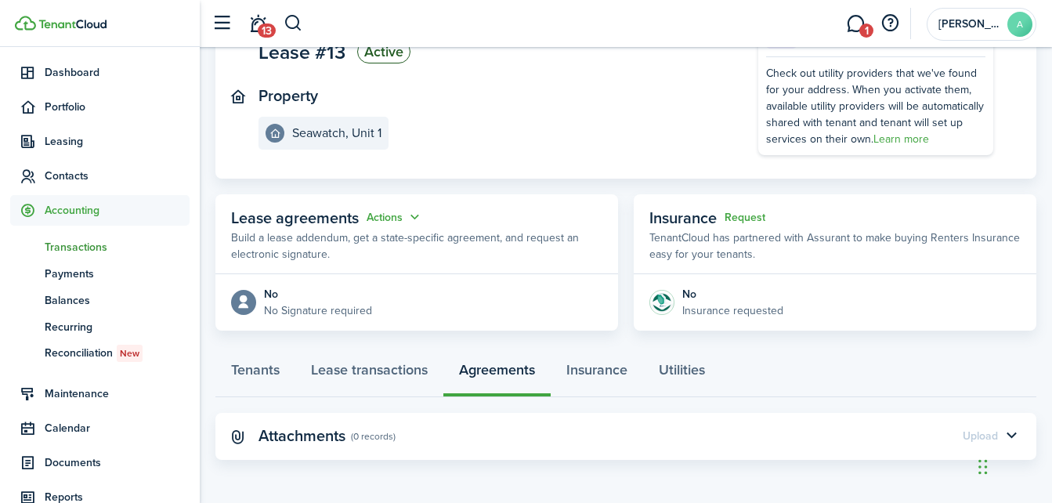
click at [78, 248] on span "Transactions" at bounding box center [117, 247] width 145 height 16
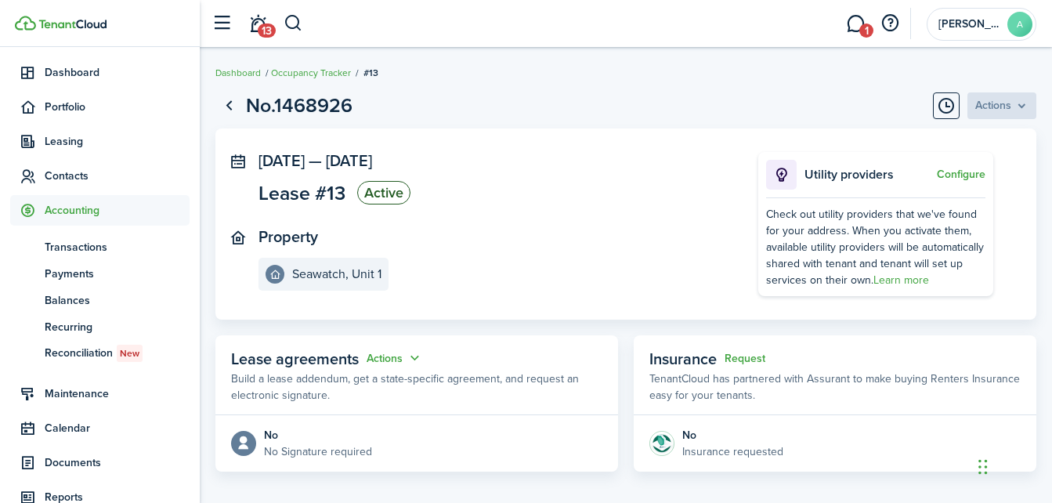
scroll to position [141, 0]
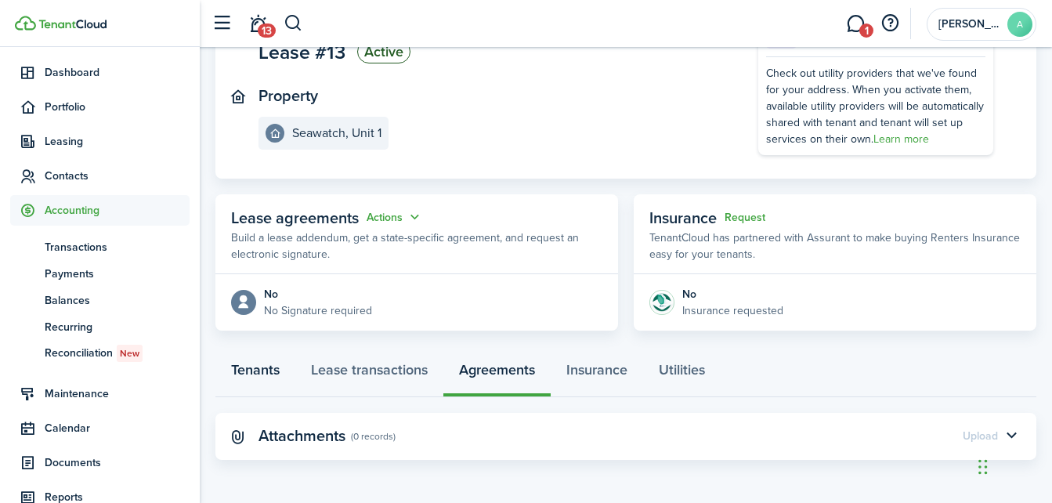
click at [262, 364] on link "Tenants" at bounding box center [255, 373] width 80 height 47
